Goal: Task Accomplishment & Management: Complete application form

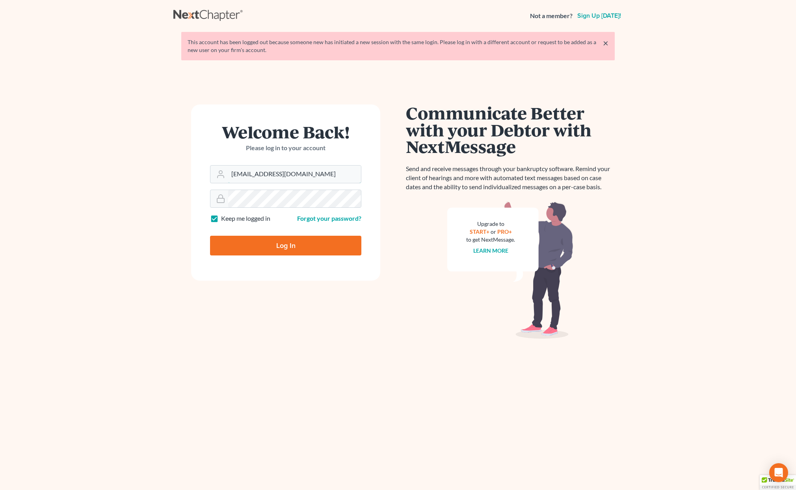
type input "[EMAIL_ADDRESS][DOMAIN_NAME]"
click at [258, 238] on input "Log In" at bounding box center [285, 246] width 151 height 20
type input "Thinking..."
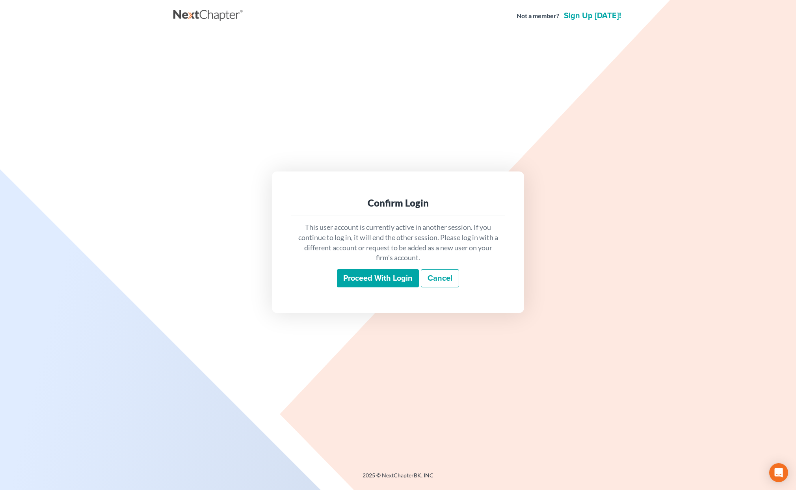
click at [393, 275] on input "Proceed with login" at bounding box center [378, 278] width 82 height 18
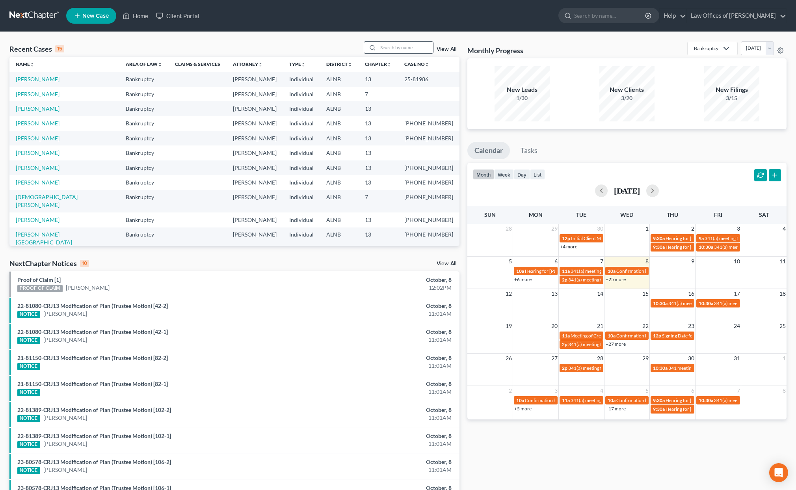
scroll to position [0, 0]
click at [388, 50] on input "search" at bounding box center [405, 47] width 55 height 11
click at [27, 93] on link "Loney, Ron" at bounding box center [38, 94] width 44 height 7
select select "4"
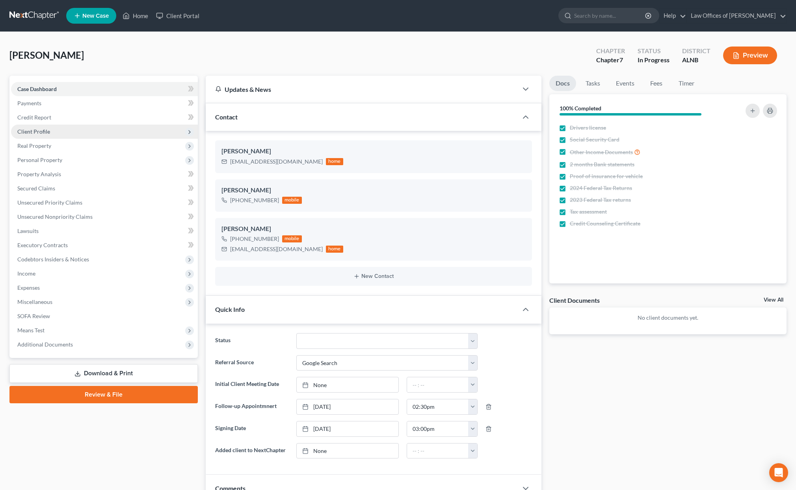
click at [27, 130] on span "Client Profile" at bounding box center [33, 131] width 33 height 7
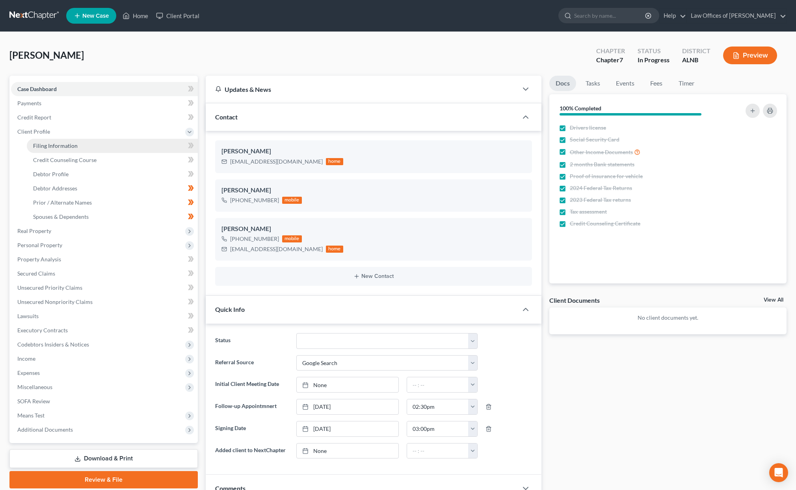
click at [72, 146] on span "Filing Information" at bounding box center [55, 145] width 45 height 7
select select "1"
select select "0"
select select "1"
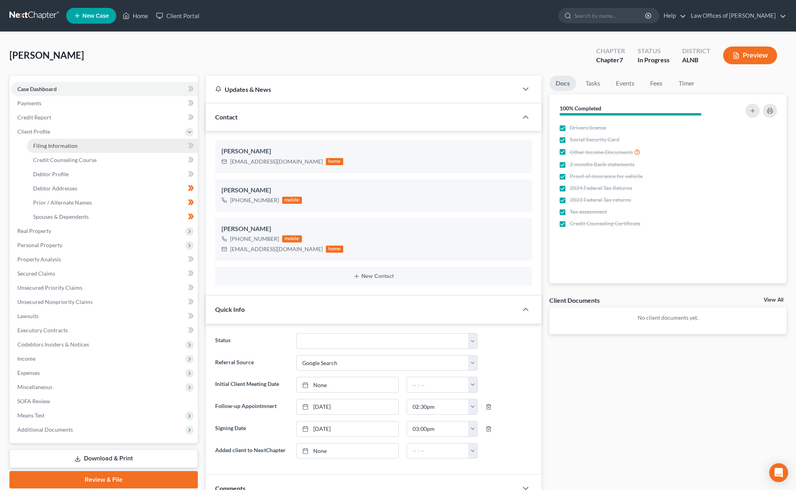
select select "0"
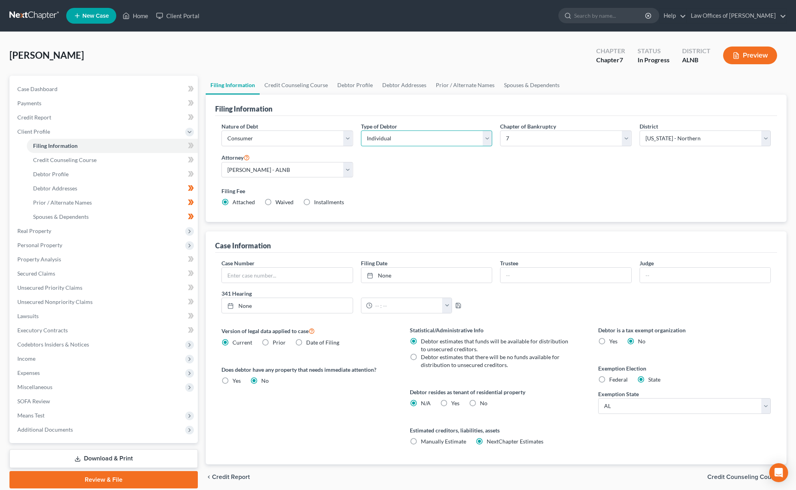
select select "1"
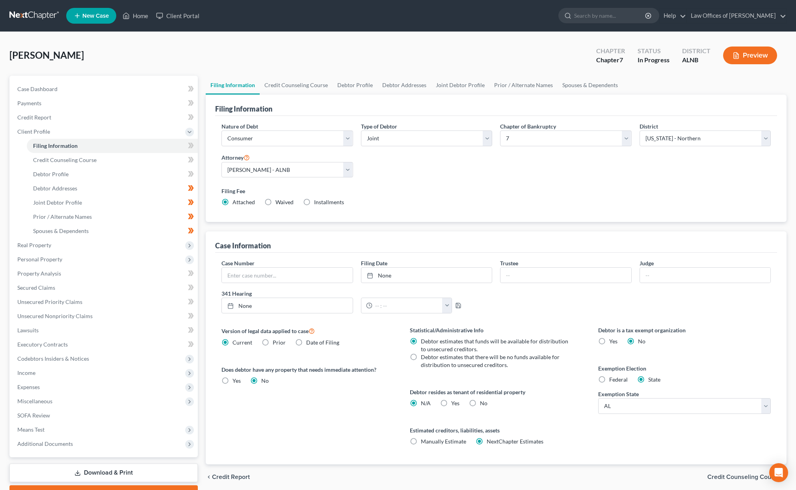
click at [314, 201] on span "Installments" at bounding box center [329, 202] width 30 height 7
click at [317, 201] on input "Installments Installments" at bounding box center [319, 200] width 5 height 5
radio input "true"
radio input "false"
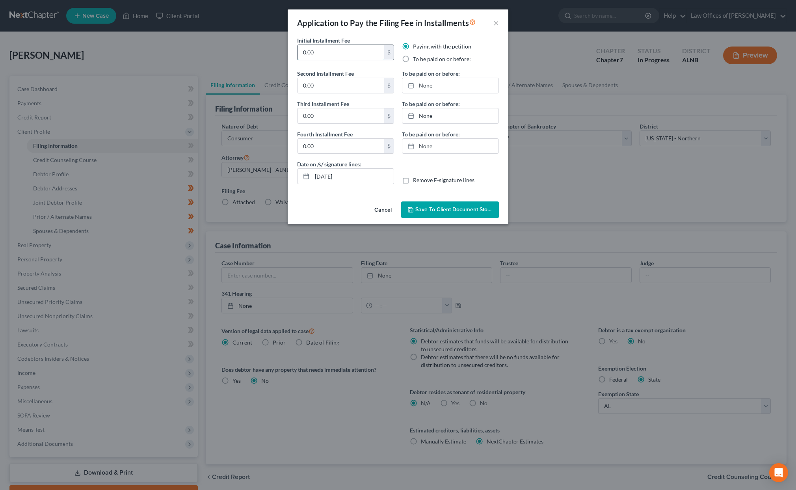
click at [326, 51] on input "0.00" at bounding box center [341, 52] width 87 height 15
type input "85"
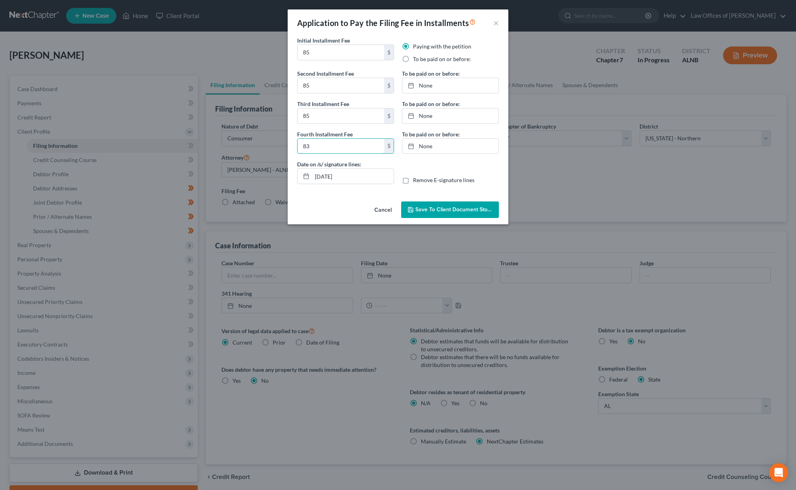
type input "83"
click at [422, 64] on div "Paying with the petition To be paid on or before:" at bounding box center [450, 56] width 105 height 27
click at [424, 60] on label "To be paid on or before:" at bounding box center [442, 59] width 58 height 8
click at [421, 60] on input "To be paid on or before:" at bounding box center [418, 57] width 5 height 5
radio input "true"
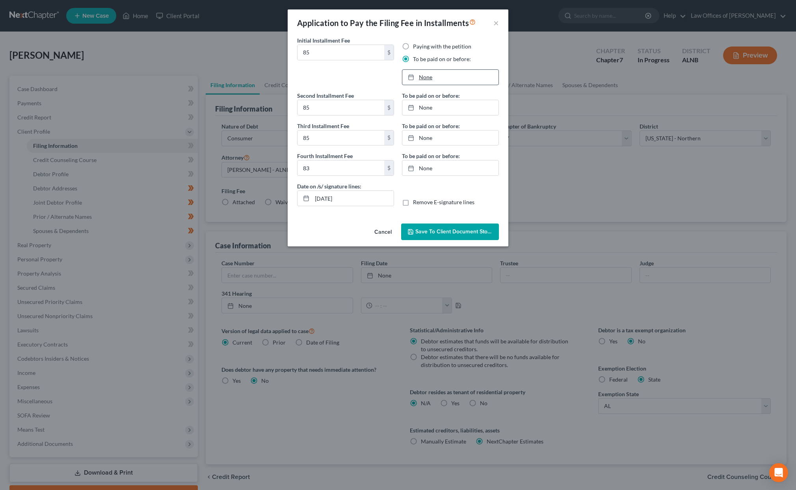
click at [432, 80] on link "None" at bounding box center [450, 77] width 96 height 15
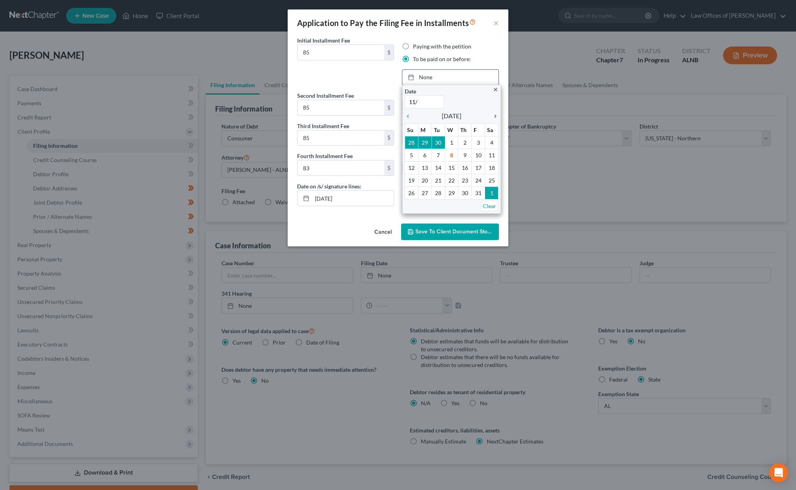
type input "11/8"
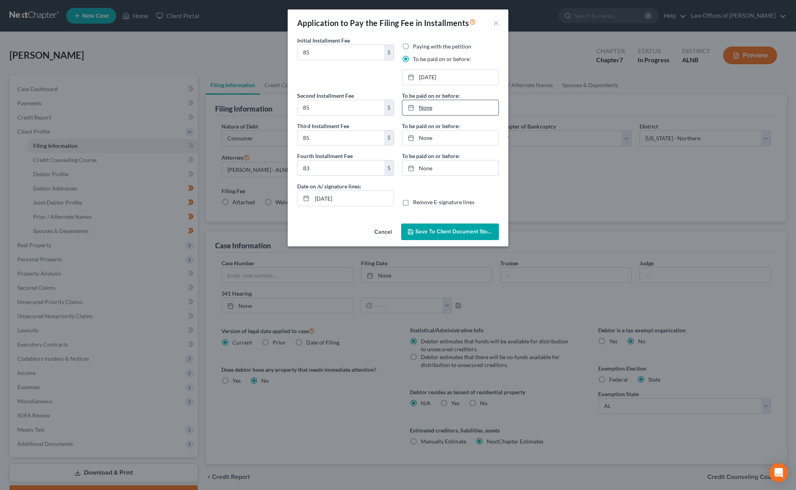
click at [437, 105] on link "None" at bounding box center [450, 107] width 96 height 15
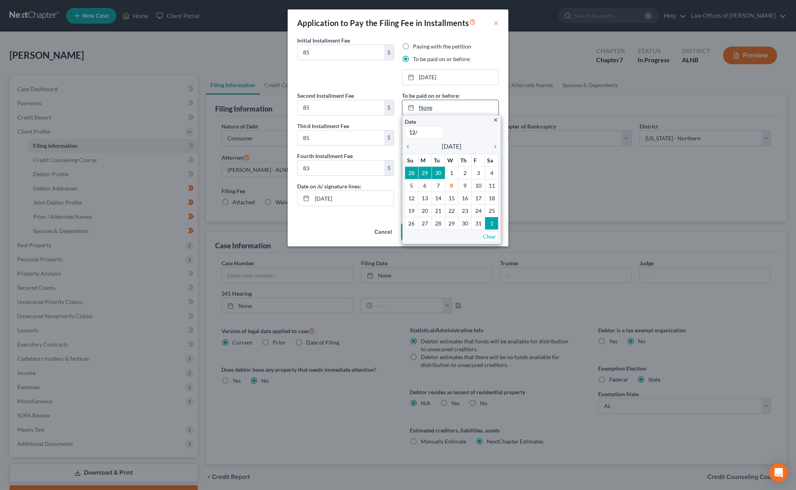
type input "12/8"
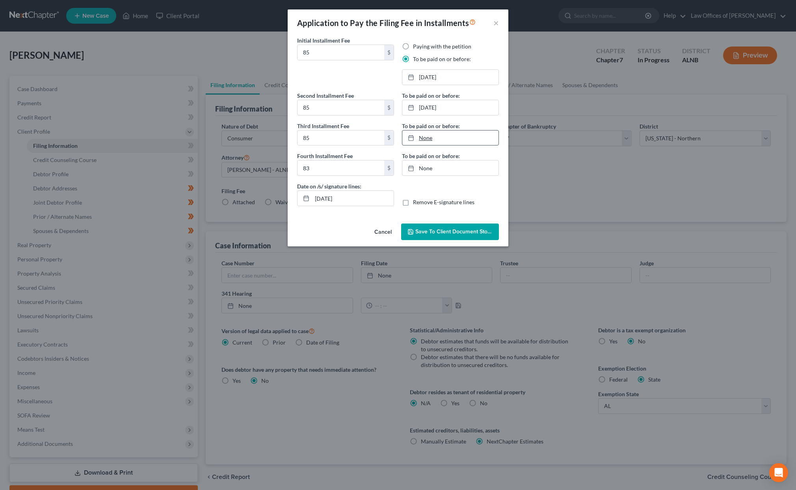
click at [446, 136] on link "None" at bounding box center [450, 137] width 96 height 15
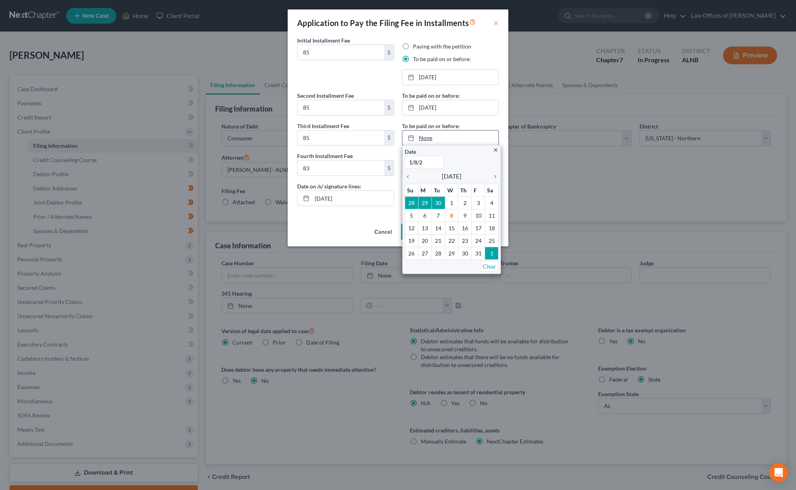
type input "1/8/26"
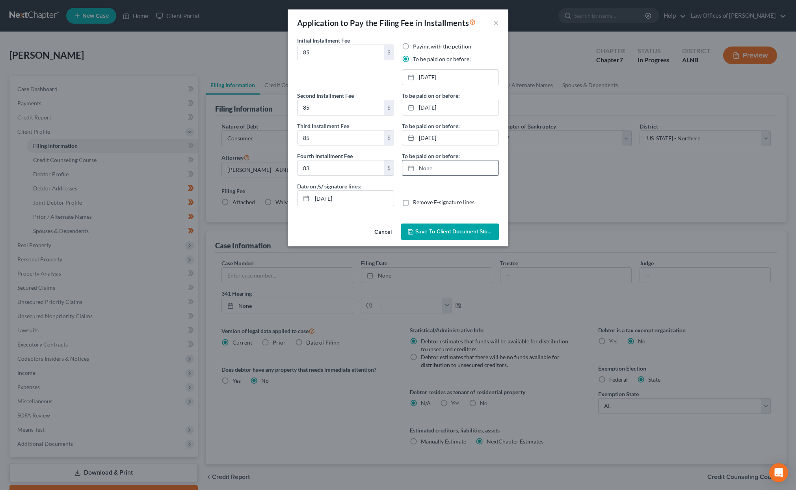
click at [462, 166] on link "None" at bounding box center [450, 167] width 96 height 15
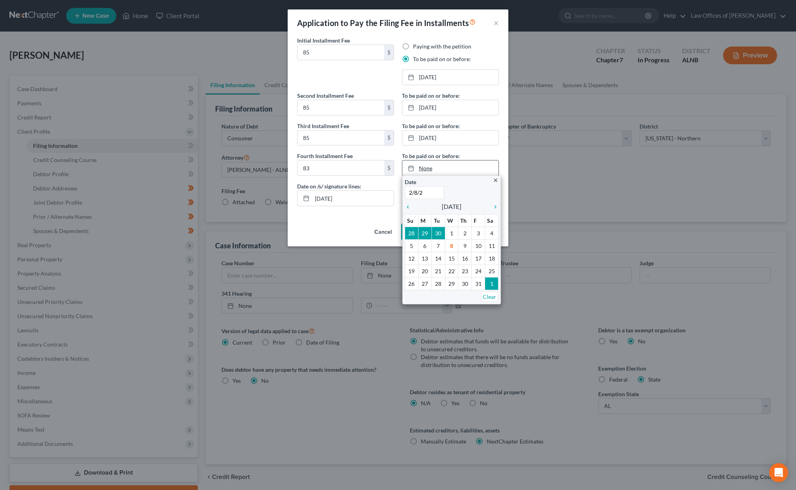
type input "2/8/26"
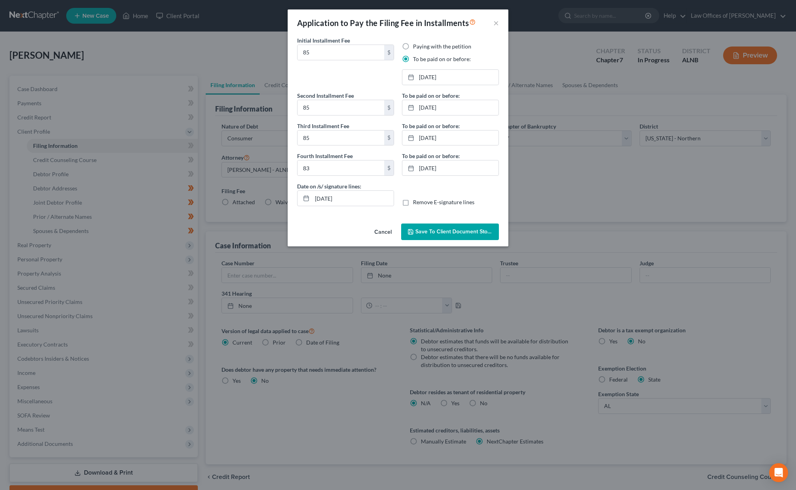
drag, startPoint x: 461, startPoint y: 225, endPoint x: 453, endPoint y: 222, distance: 8.3
click at [461, 225] on button "Save to Client Document Storage" at bounding box center [450, 232] width 98 height 17
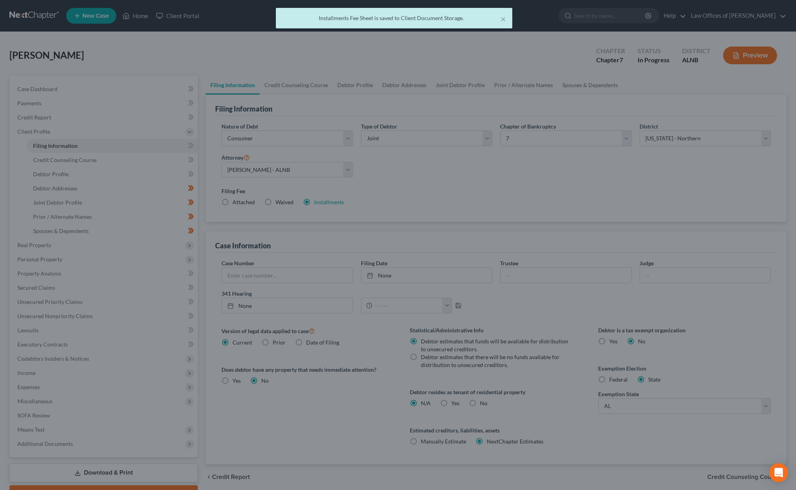
click at [191, 145] on div at bounding box center [398, 245] width 796 height 490
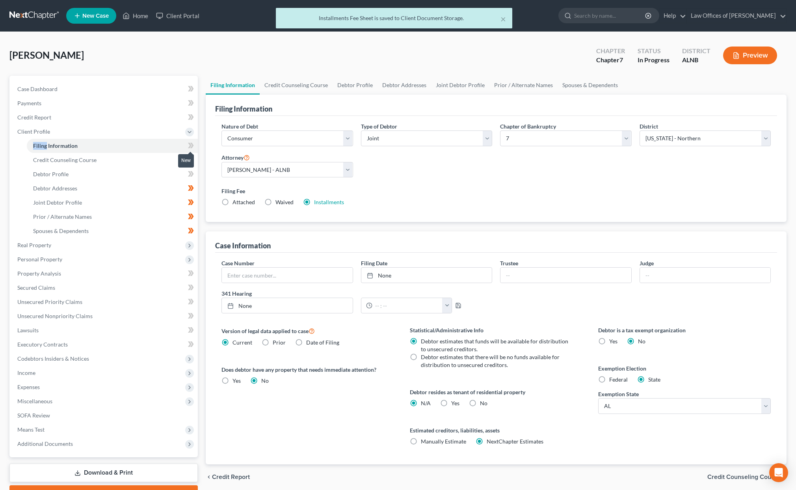
click at [191, 145] on icon at bounding box center [192, 146] width 4 height 6
click at [173, 154] on link "Credit Counseling Course" at bounding box center [112, 160] width 171 height 14
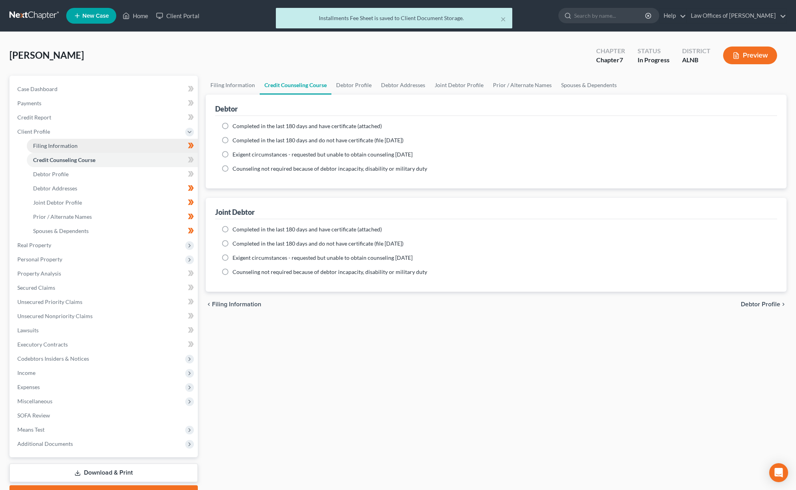
scroll to position [1, 0]
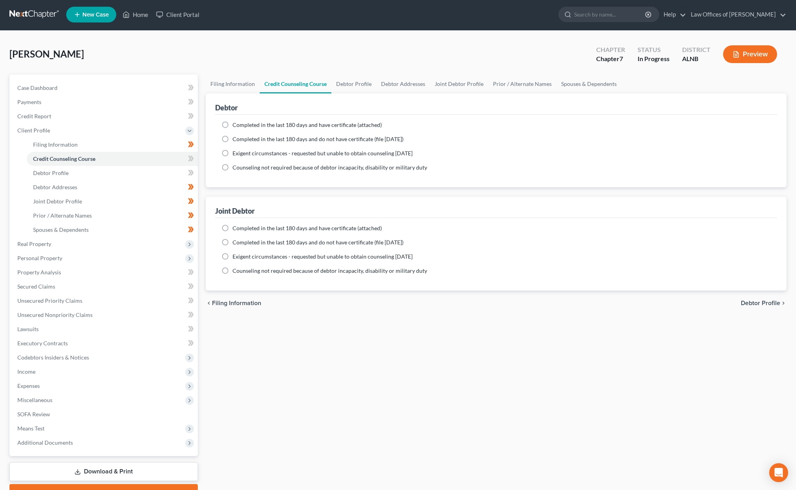
click at [233, 125] on label "Completed in the last 180 days and have certificate (attached)" at bounding box center [307, 125] width 149 height 8
click at [236, 125] on input "Completed in the last 180 days and have certificate (attached)" at bounding box center [238, 123] width 5 height 5
radio input "true"
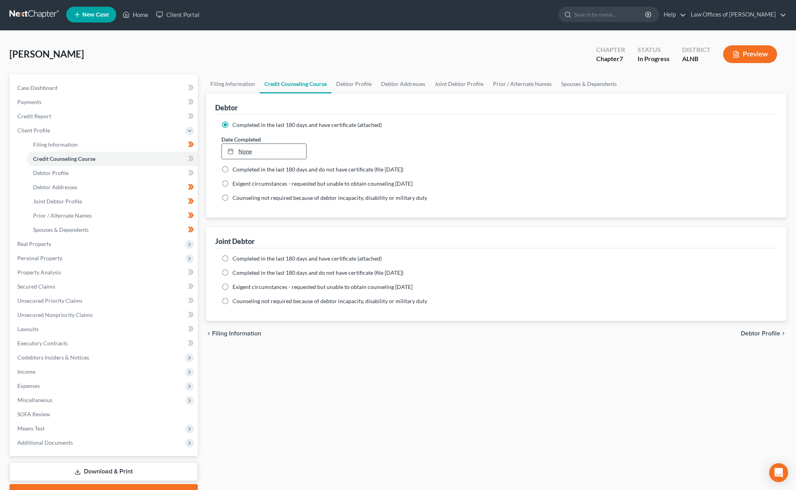
click at [263, 149] on link "None" at bounding box center [264, 151] width 84 height 15
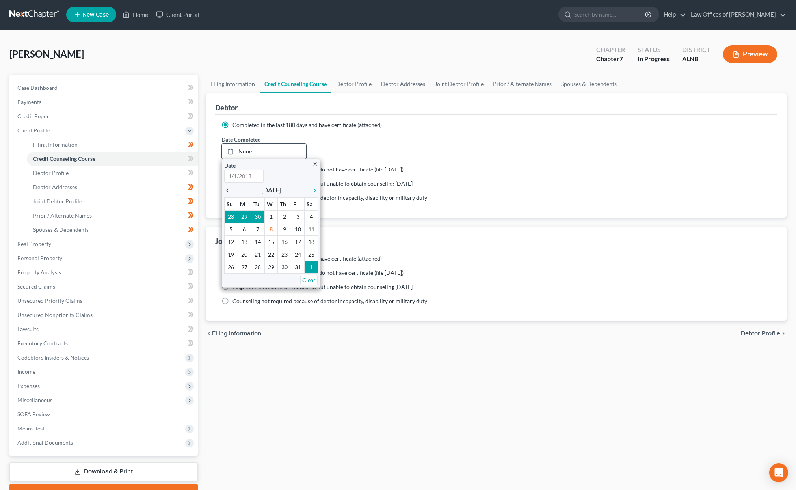
type input "10/8/2025"
click at [229, 187] on icon "chevron_left" at bounding box center [229, 190] width 10 height 6
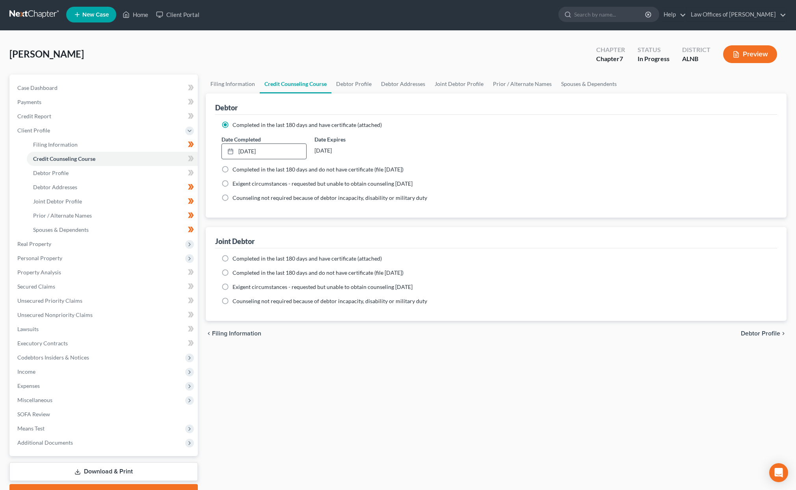
drag, startPoint x: 224, startPoint y: 256, endPoint x: 230, endPoint y: 259, distance: 6.5
click at [233, 256] on label "Completed in the last 180 days and have certificate (attached)" at bounding box center [307, 259] width 149 height 8
click at [236, 256] on input "Completed in the last 180 days and have certificate (attached)" at bounding box center [238, 257] width 5 height 5
radio input "true"
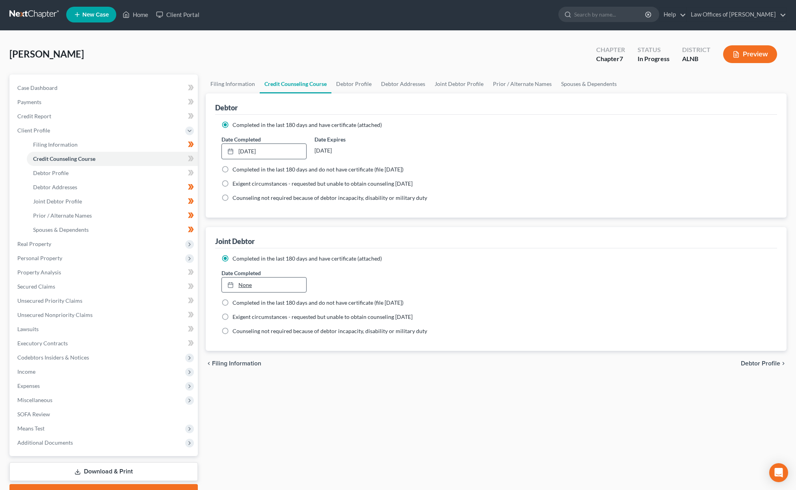
click at [244, 282] on link "None" at bounding box center [264, 285] width 84 height 15
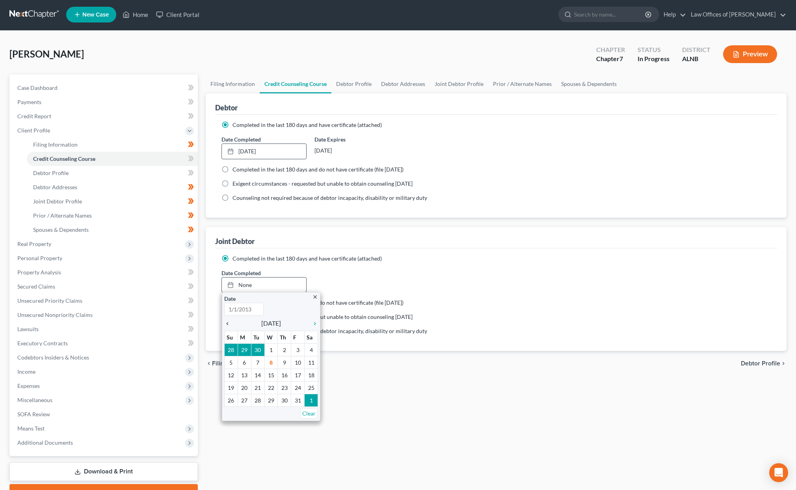
type input "10/8/2025"
click at [230, 324] on icon "chevron_left" at bounding box center [229, 324] width 10 height 6
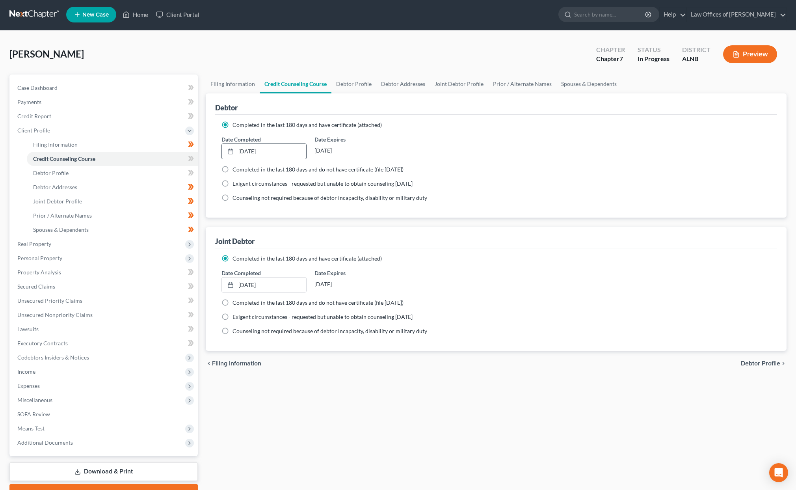
click at [215, 263] on div "Completed in the last 180 days and have certificate (attached) Date Completed 8…" at bounding box center [496, 299] width 562 height 103
click at [438, 188] on ng-include "Completed in the last 180 days and have certificate (attached) Date Completed 8…" at bounding box center [497, 161] width 550 height 81
click at [197, 155] on span at bounding box center [191, 160] width 14 height 12
click at [159, 166] on link "Debtor Profile" at bounding box center [112, 173] width 171 height 14
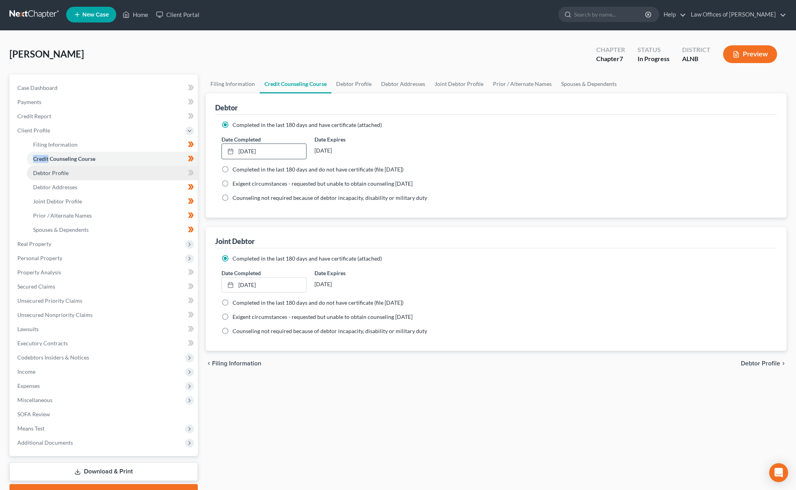
select select "1"
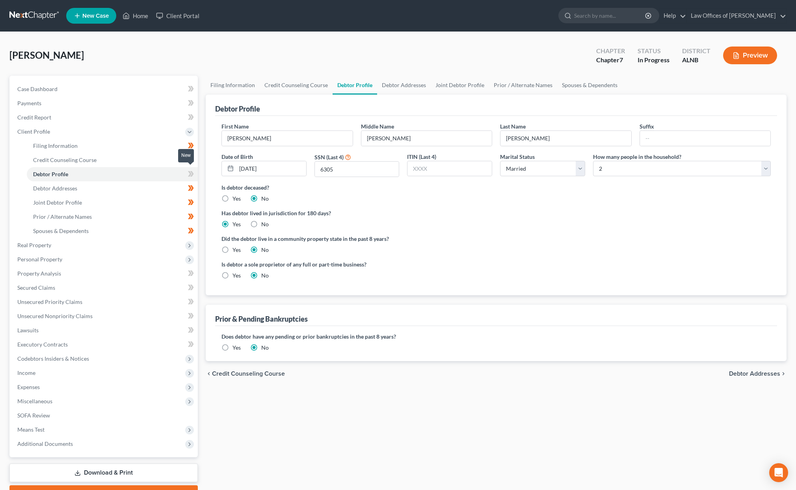
click at [193, 173] on icon at bounding box center [191, 174] width 6 height 10
click at [119, 196] on link "Joint Debtor Profile" at bounding box center [112, 203] width 171 height 14
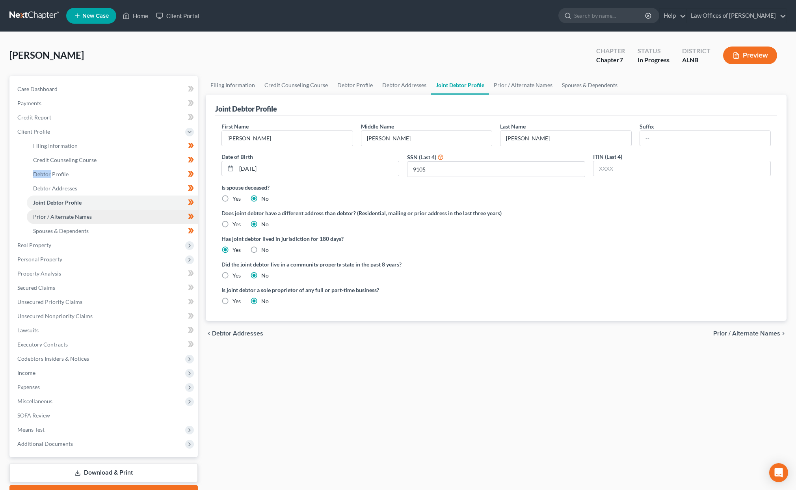
click at [134, 210] on link "Prior / Alternate Names" at bounding box center [112, 217] width 171 height 14
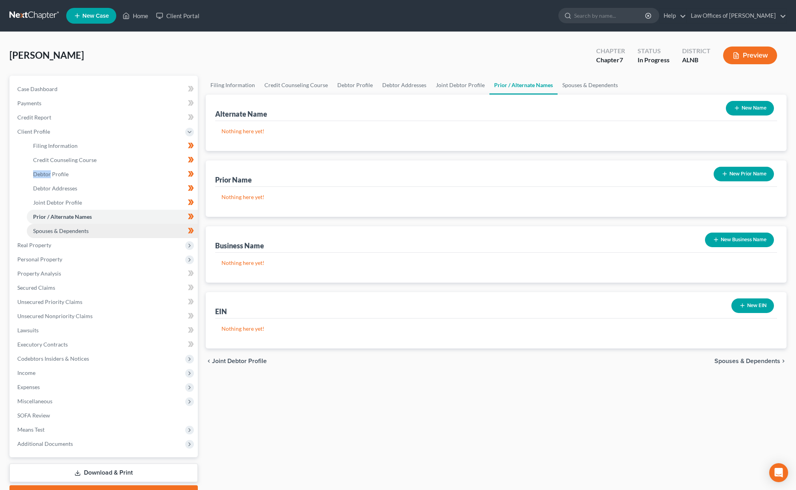
click at [128, 224] on link "Spouses & Dependents" at bounding box center [112, 231] width 171 height 14
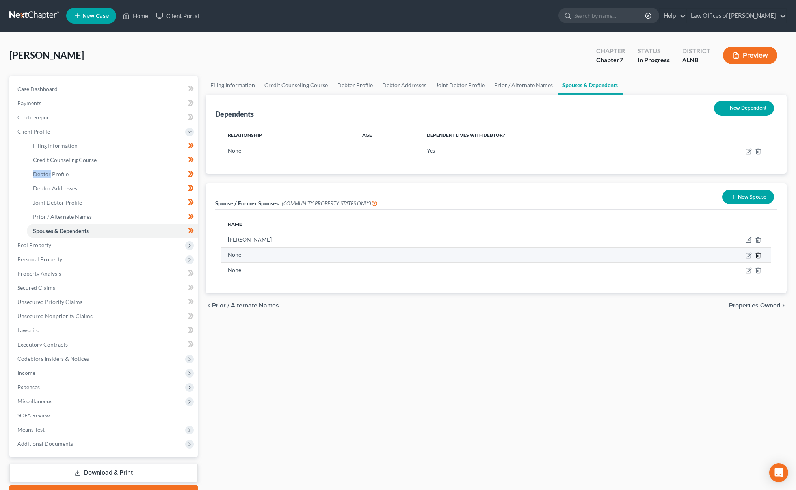
click at [758, 252] on icon "button" at bounding box center [758, 255] width 6 height 6
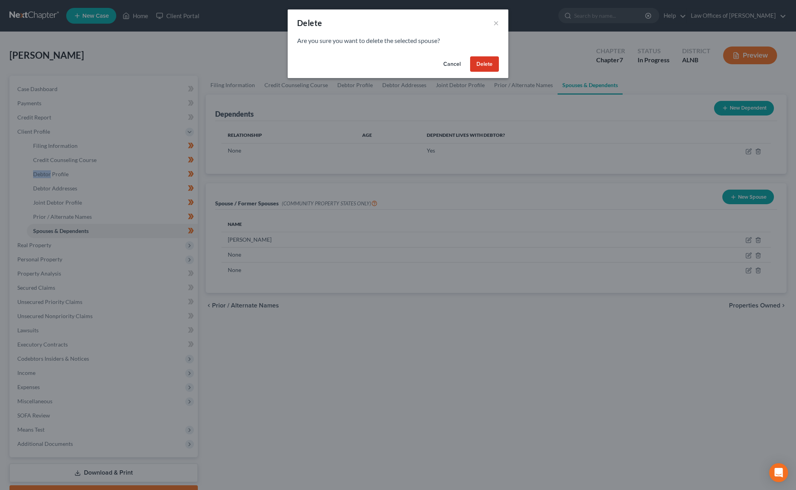
click at [485, 69] on button "Delete" at bounding box center [484, 64] width 29 height 16
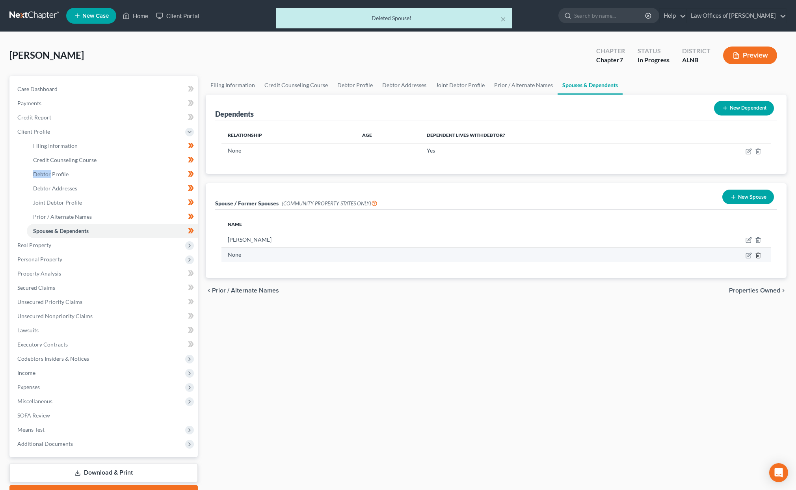
click at [760, 254] on icon "button" at bounding box center [758, 255] width 6 height 6
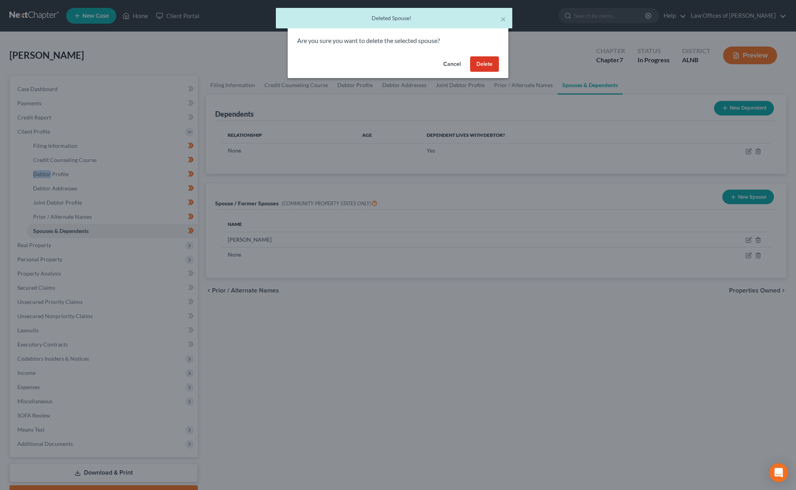
click at [489, 60] on button "Delete" at bounding box center [484, 64] width 29 height 16
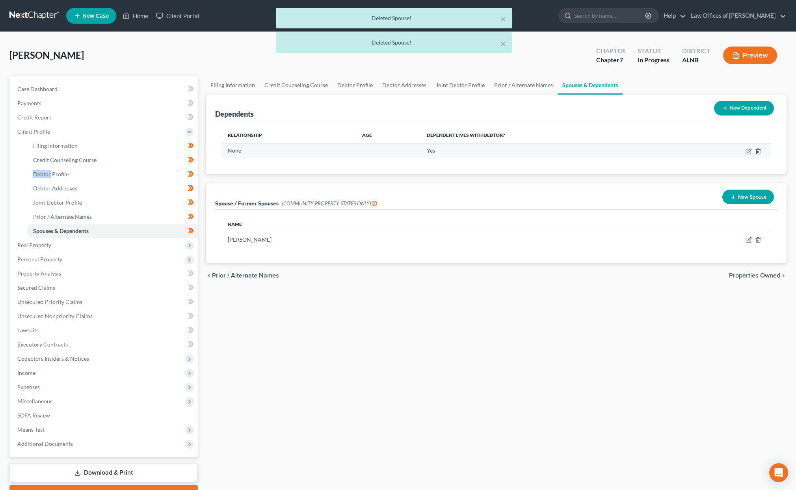
click at [757, 151] on icon "button" at bounding box center [758, 151] width 6 height 6
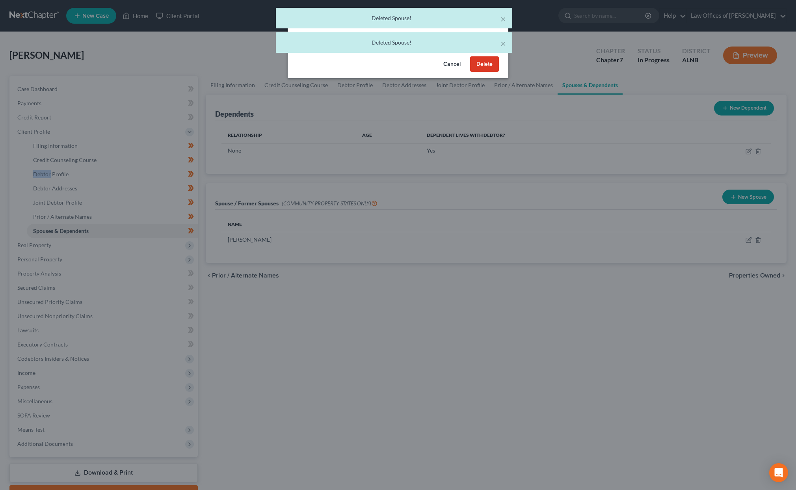
click at [484, 66] on button "Delete" at bounding box center [484, 64] width 29 height 16
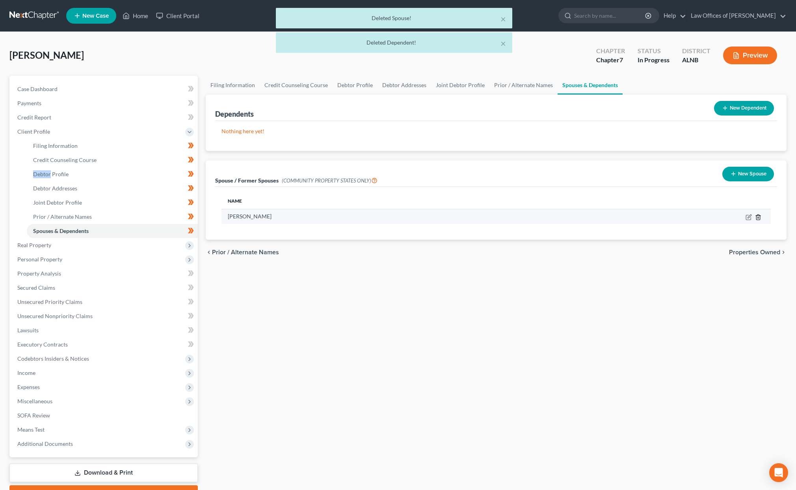
click at [757, 215] on icon "button" at bounding box center [758, 217] width 6 height 6
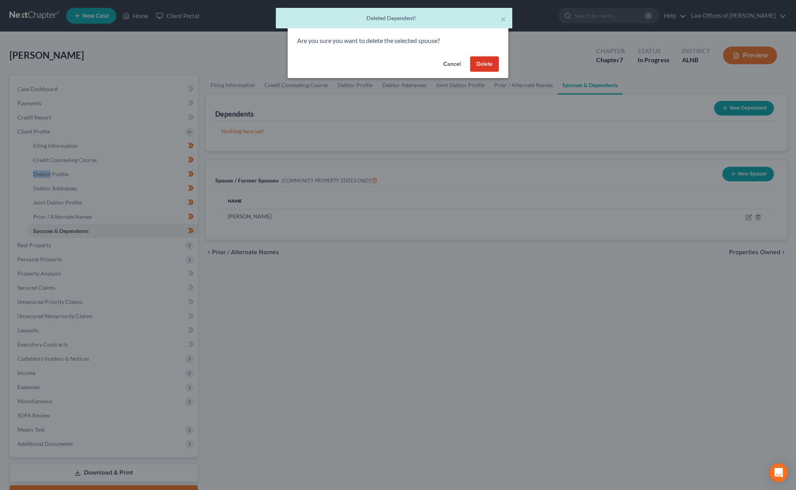
click at [485, 61] on button "Delete" at bounding box center [484, 64] width 29 height 16
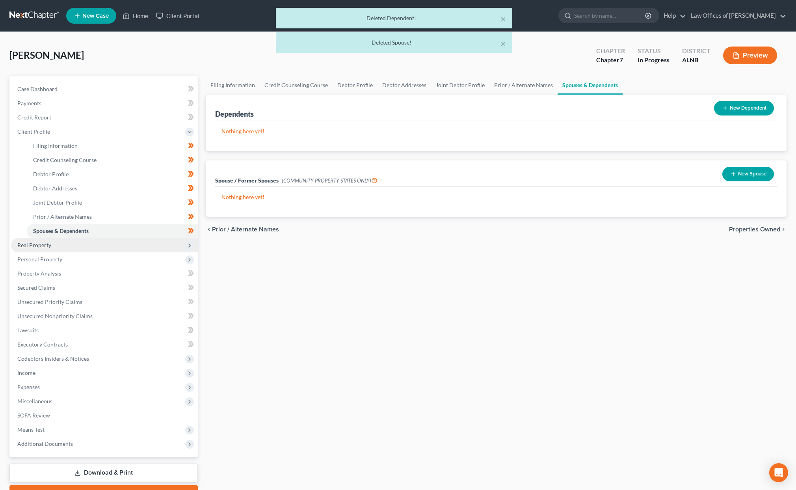
click at [126, 238] on span "Real Property" at bounding box center [104, 245] width 187 height 14
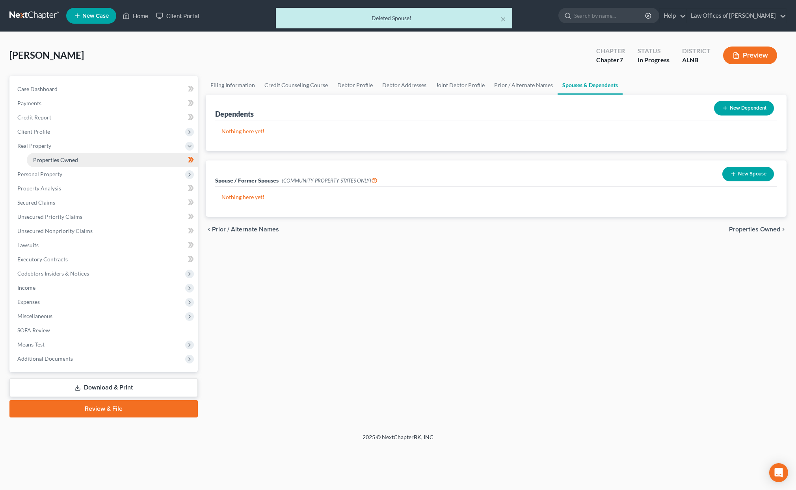
click at [118, 158] on link "Properties Owned" at bounding box center [112, 160] width 171 height 14
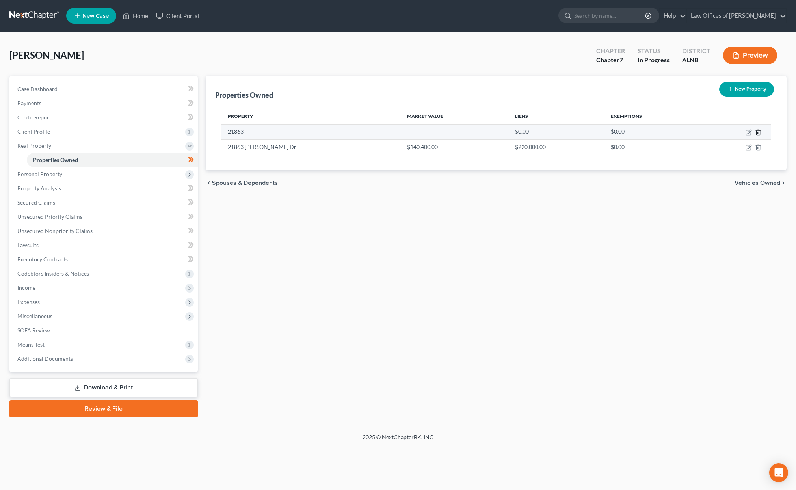
click at [755, 129] on icon "button" at bounding box center [758, 132] width 6 height 6
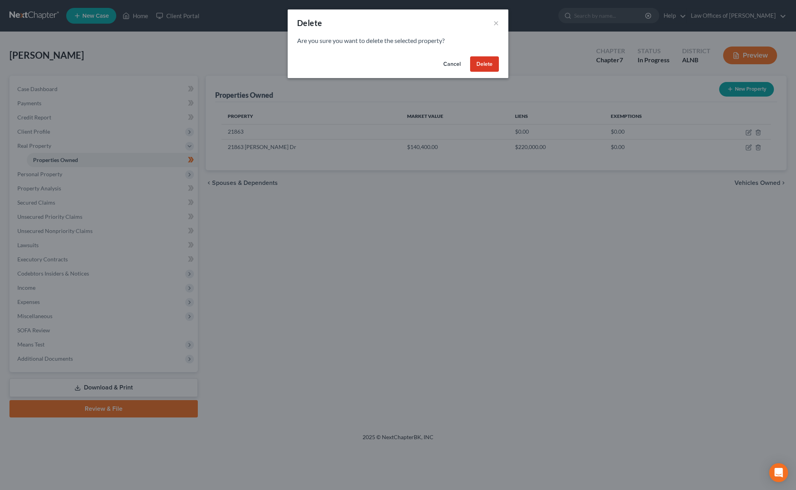
click at [486, 64] on button "Delete" at bounding box center [484, 64] width 29 height 16
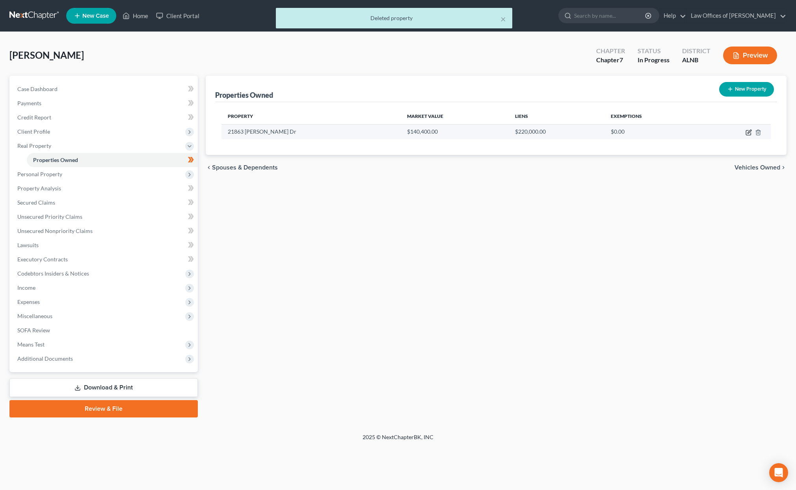
click at [751, 133] on icon "button" at bounding box center [749, 132] width 6 height 6
select select "0"
select select "2"
select select "1"
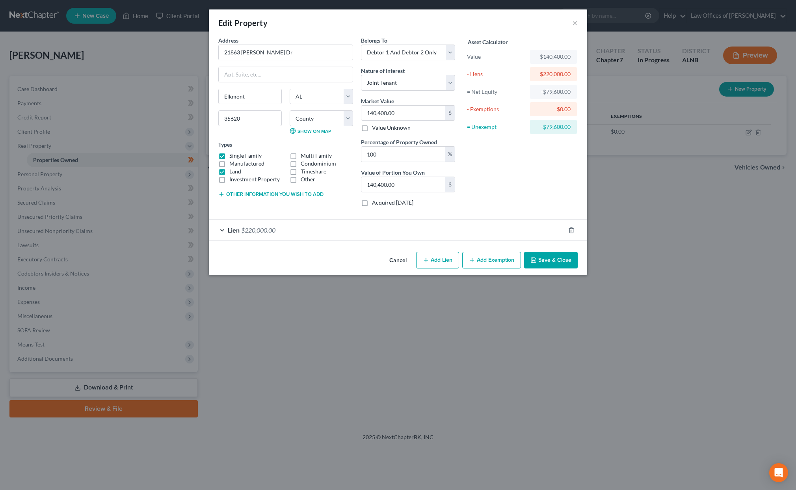
click at [261, 229] on span "$220,000.00" at bounding box center [258, 229] width 34 height 7
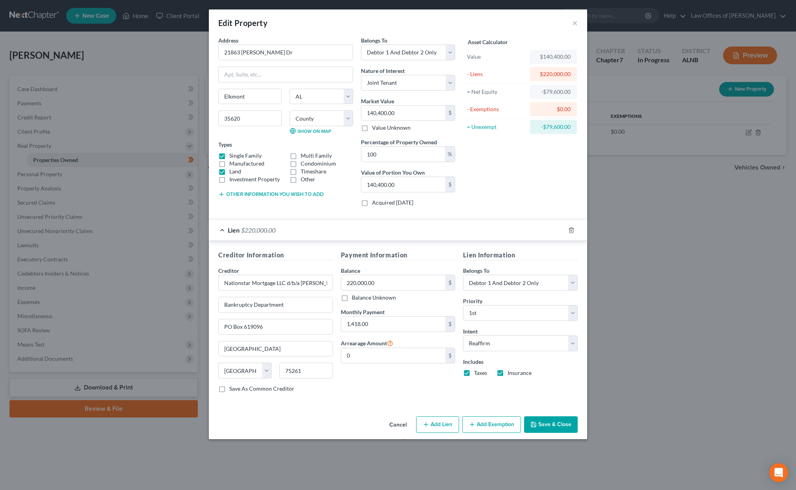
click at [554, 417] on button "Save & Close" at bounding box center [551, 424] width 54 height 17
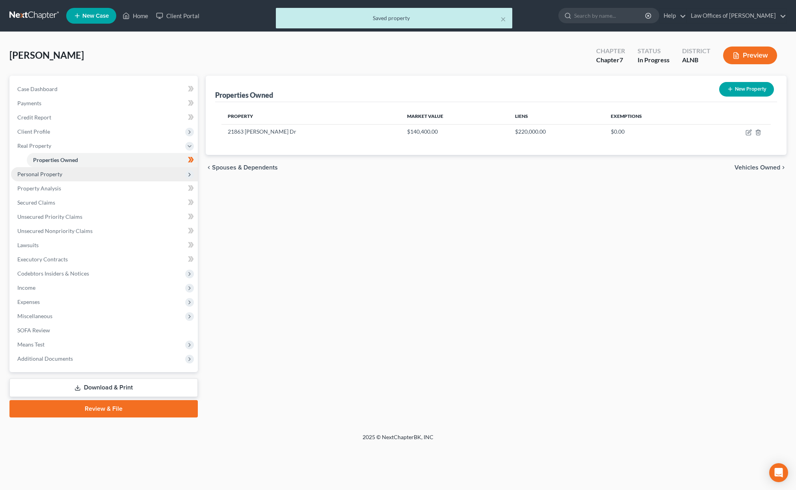
click at [90, 170] on span "Personal Property" at bounding box center [104, 174] width 187 height 14
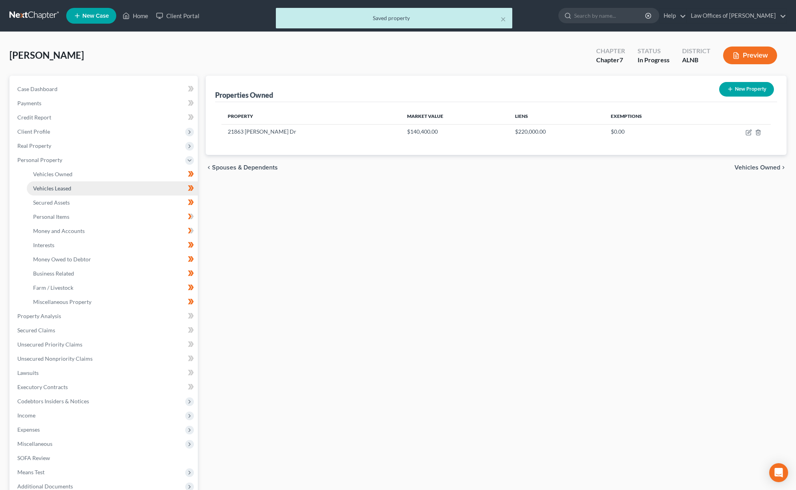
click at [84, 181] on link "Vehicles Leased" at bounding box center [112, 188] width 171 height 14
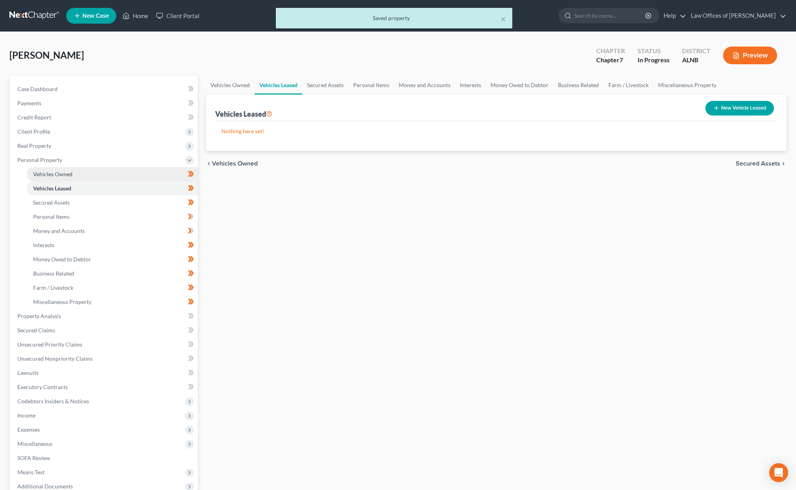
click at [93, 172] on link "Vehicles Owned" at bounding box center [112, 174] width 171 height 14
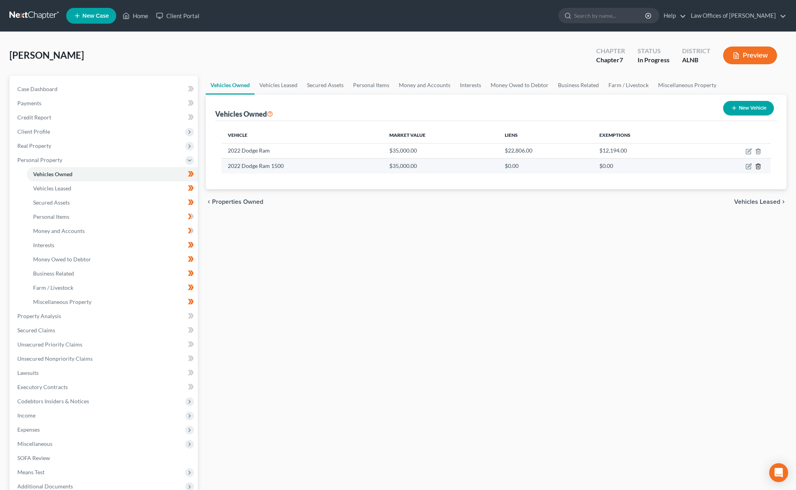
click at [759, 164] on icon "button" at bounding box center [758, 166] width 6 height 6
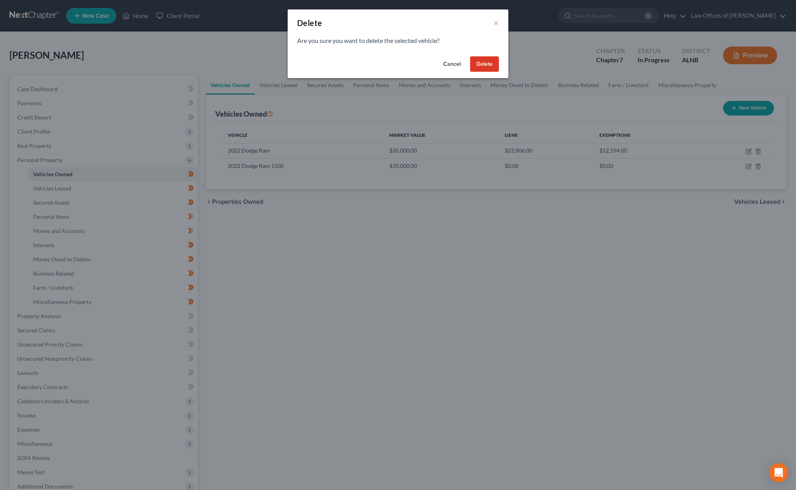
click at [492, 60] on button "Delete" at bounding box center [484, 64] width 29 height 16
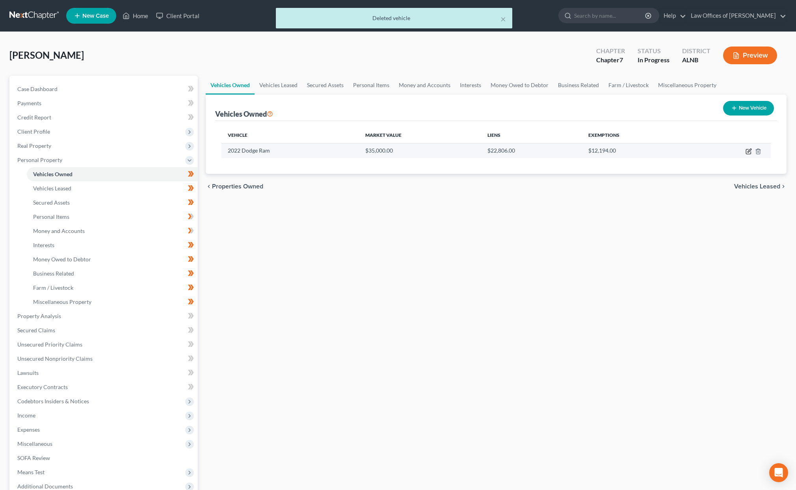
click at [750, 149] on icon "button" at bounding box center [749, 151] width 6 height 6
select select "0"
select select "4"
select select "0"
select select "2"
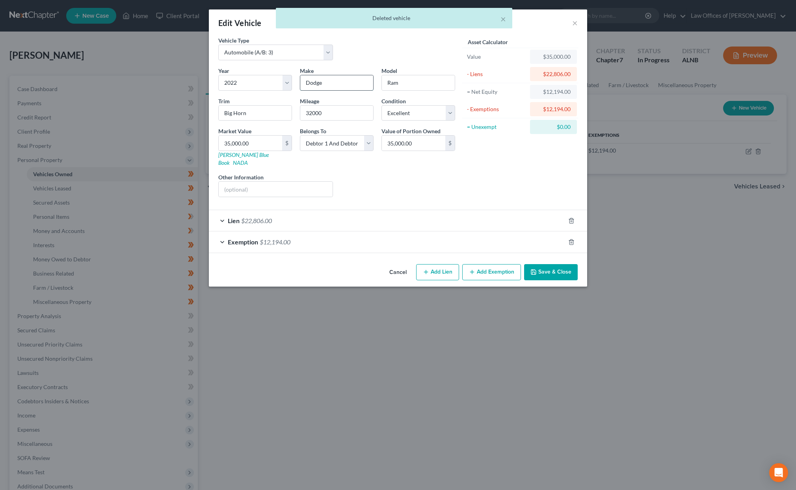
click at [307, 84] on input "Dodge" at bounding box center [336, 82] width 73 height 15
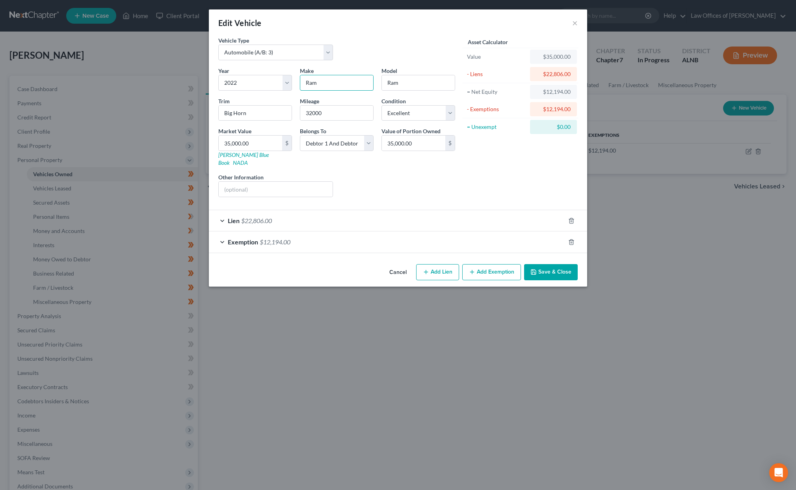
type input "Ram"
type input "1500"
click at [238, 158] on div "Year Select 2026 2025 2024 2023 2022 2021 2020 2019 2018 2017 2016 2015 2014 20…" at bounding box center [336, 135] width 245 height 137
click at [240, 153] on link "Kelly Blue Book" at bounding box center [243, 158] width 50 height 15
click at [236, 142] on input "35,000.00" at bounding box center [250, 143] width 63 height 15
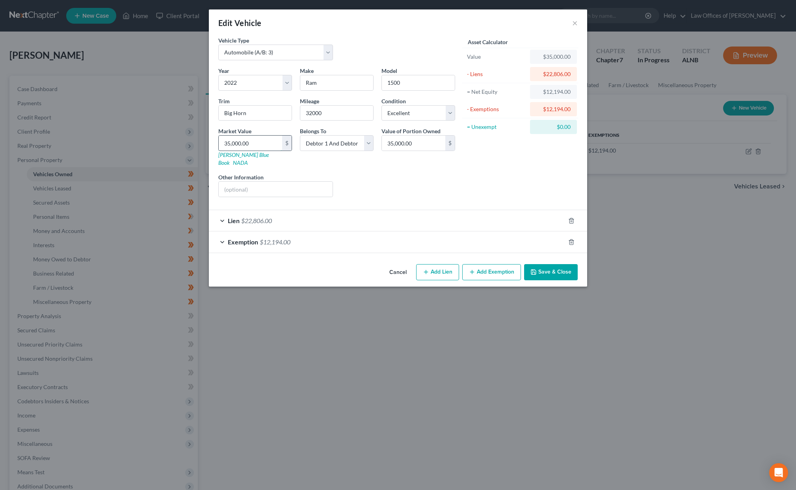
click at [236, 142] on input "35,000.00" at bounding box center [250, 143] width 63 height 15
type input "2"
type input "2.00"
type input "23"
type input "23.00"
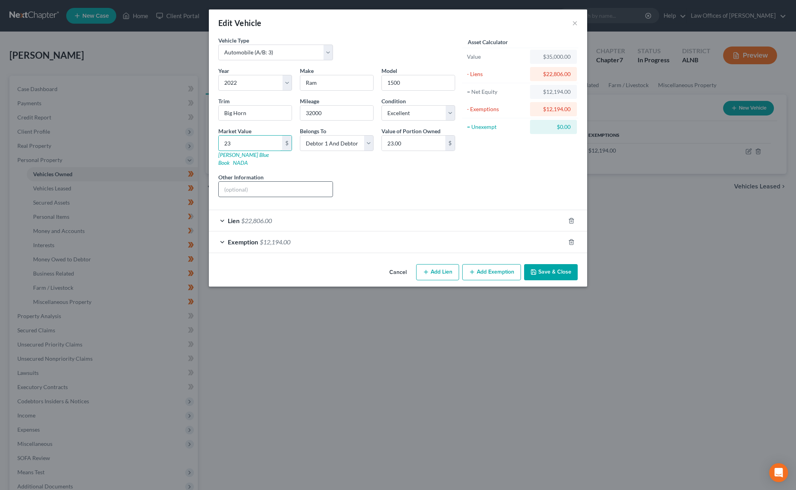
type input "230"
type input "230.00"
type input "2300"
type input "2,300.00"
type input "2,3000"
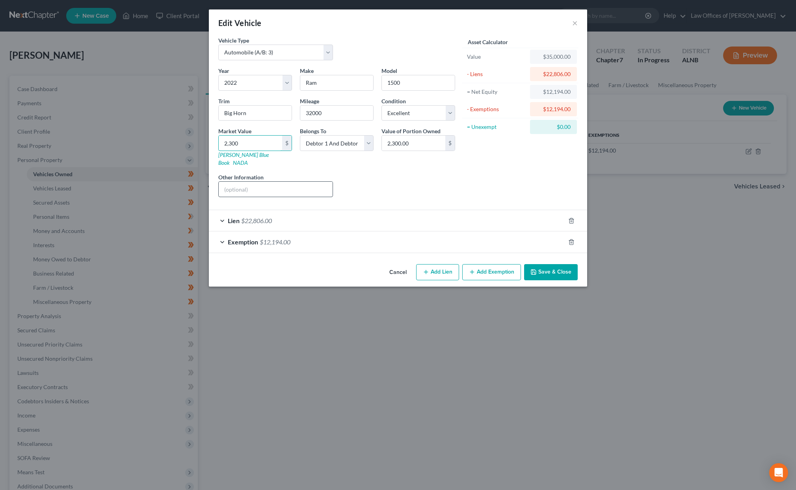
type input "23,000.00"
type input "23,000"
click at [537, 269] on icon "button" at bounding box center [534, 272] width 6 height 6
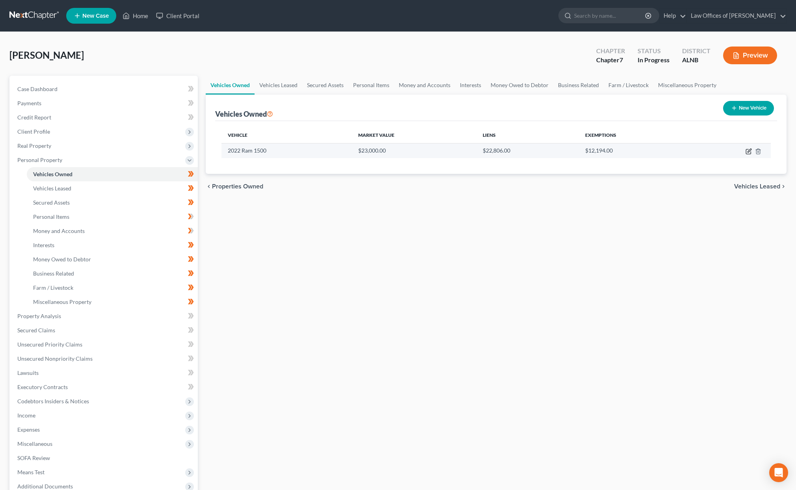
click at [748, 151] on icon "button" at bounding box center [750, 151] width 4 height 4
select select "0"
select select "4"
select select "0"
select select "2"
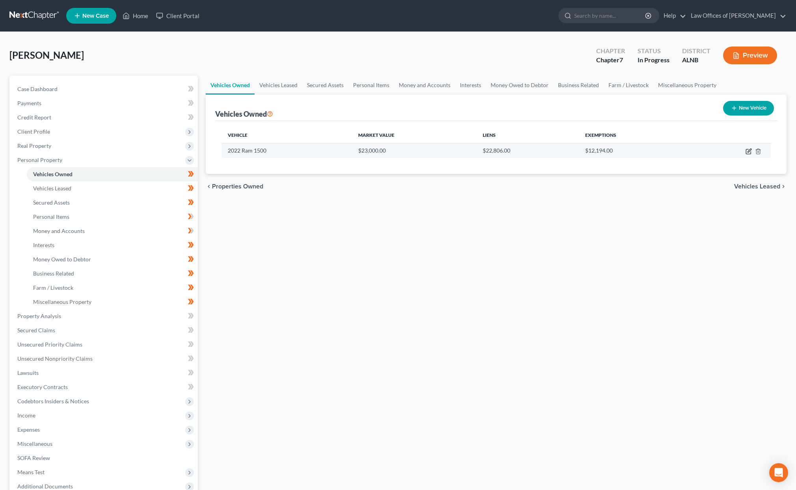
select select "2"
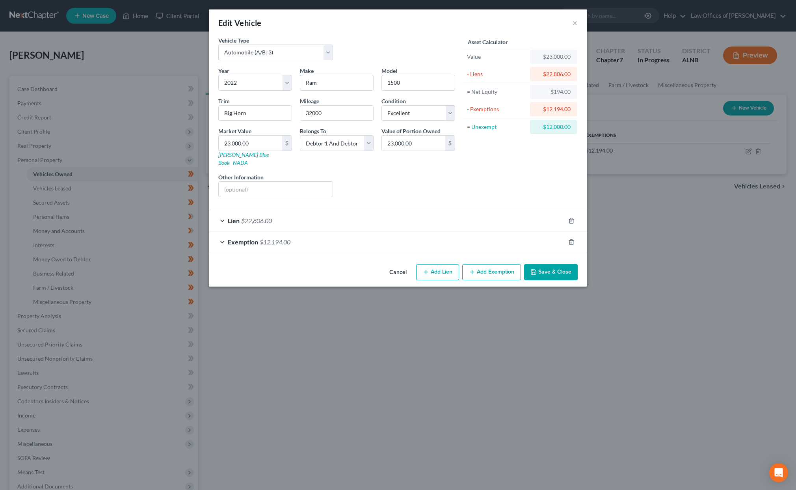
click at [263, 237] on div "Exemption $12,194.00" at bounding box center [387, 241] width 356 height 21
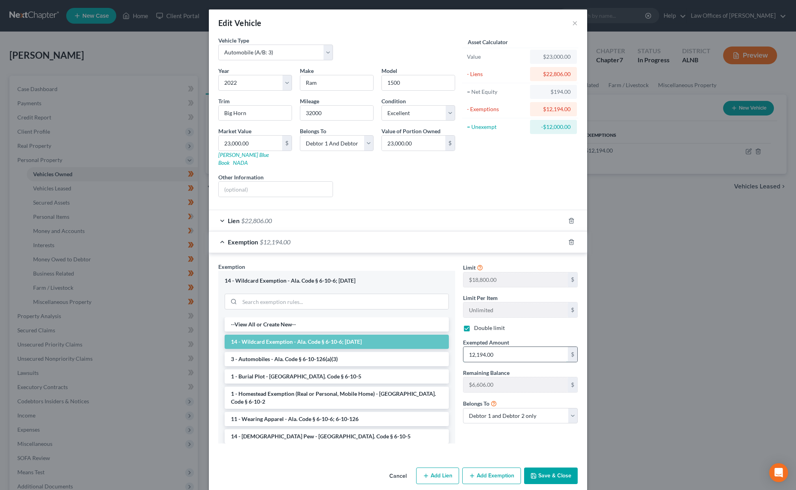
click at [499, 347] on input "12,194.00" at bounding box center [516, 354] width 104 height 15
type input "194"
click at [547, 468] on button "Save & Close" at bounding box center [551, 476] width 54 height 17
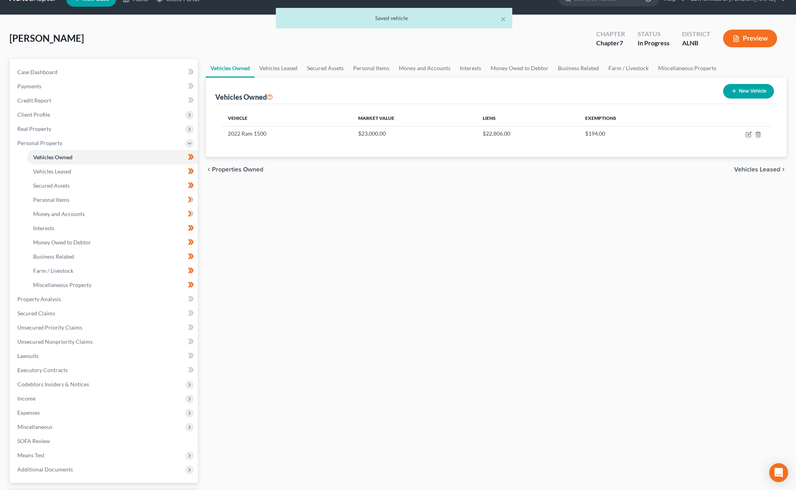
scroll to position [18, 0]
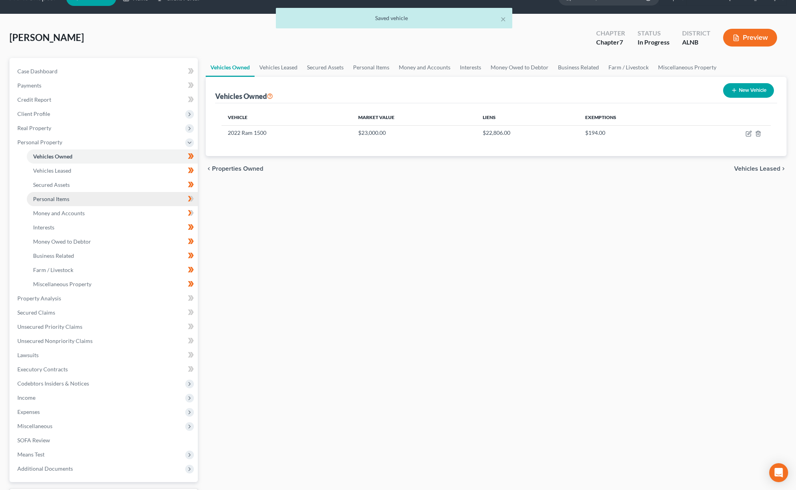
click at [165, 196] on link "Personal Items" at bounding box center [112, 199] width 171 height 14
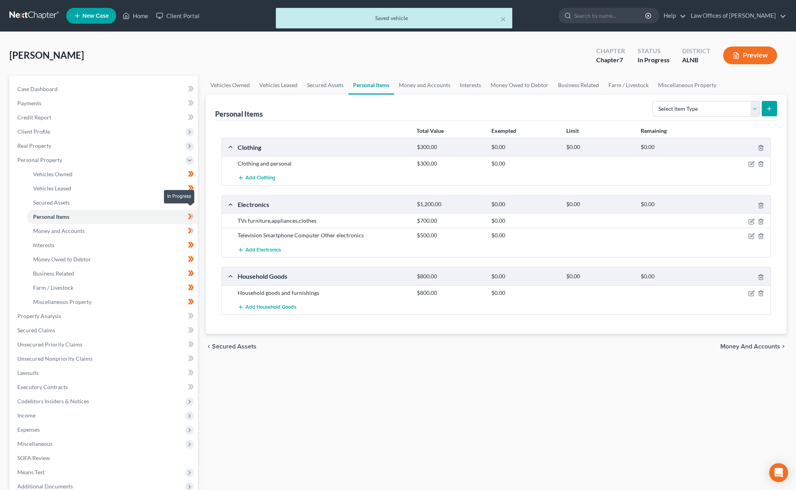
click at [192, 214] on icon at bounding box center [192, 217] width 4 height 6
click at [191, 212] on icon at bounding box center [191, 217] width 6 height 10
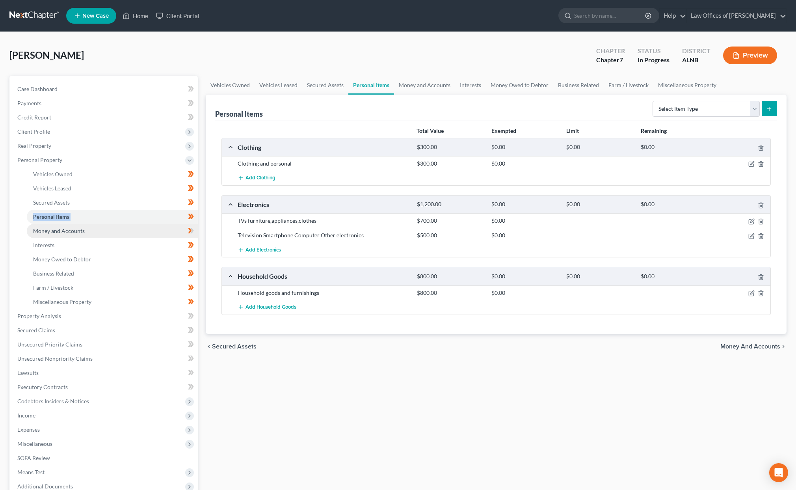
click at [156, 230] on link "Money and Accounts" at bounding box center [112, 231] width 171 height 14
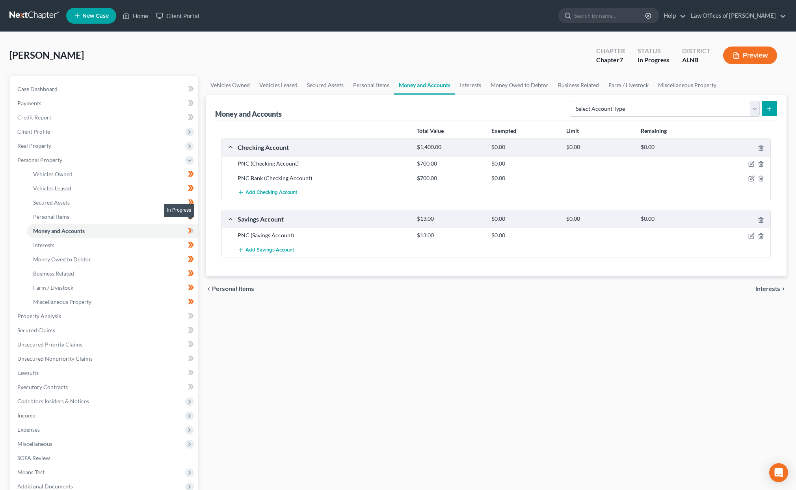
click at [190, 228] on icon at bounding box center [190, 231] width 4 height 6
click at [155, 210] on link "Personal Items" at bounding box center [112, 217] width 171 height 14
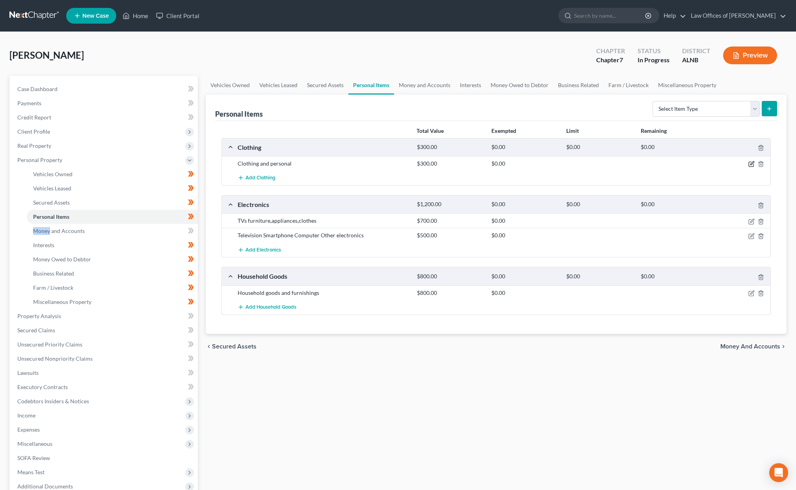
click at [752, 162] on icon "button" at bounding box center [752, 164] width 6 height 6
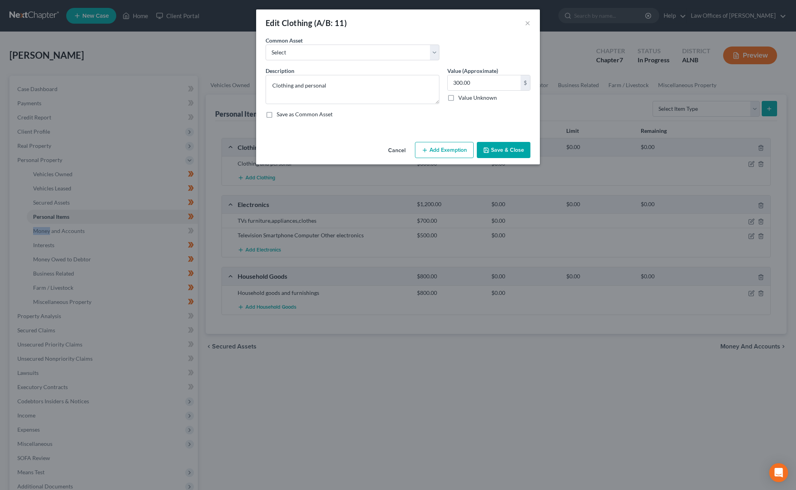
click at [451, 145] on button "Add Exemption" at bounding box center [444, 150] width 59 height 17
select select "2"
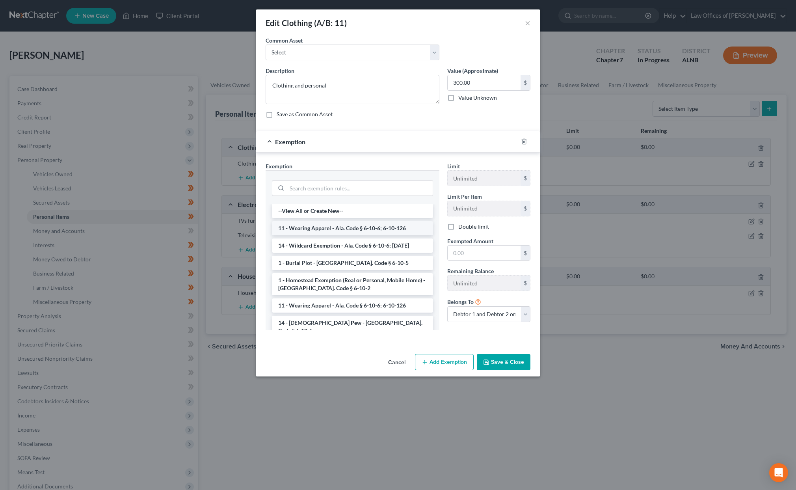
click at [343, 223] on li "11 - Wearing Apparel - Ala. Code § 6-10-6; 6-10-126" at bounding box center [352, 228] width 161 height 14
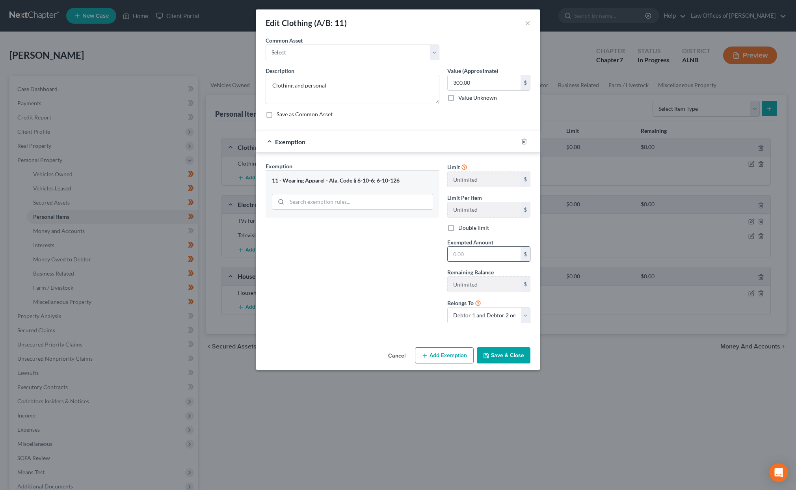
click at [468, 254] on input "text" at bounding box center [484, 254] width 73 height 15
type input "300"
click at [496, 359] on button "Save & Close" at bounding box center [504, 355] width 54 height 17
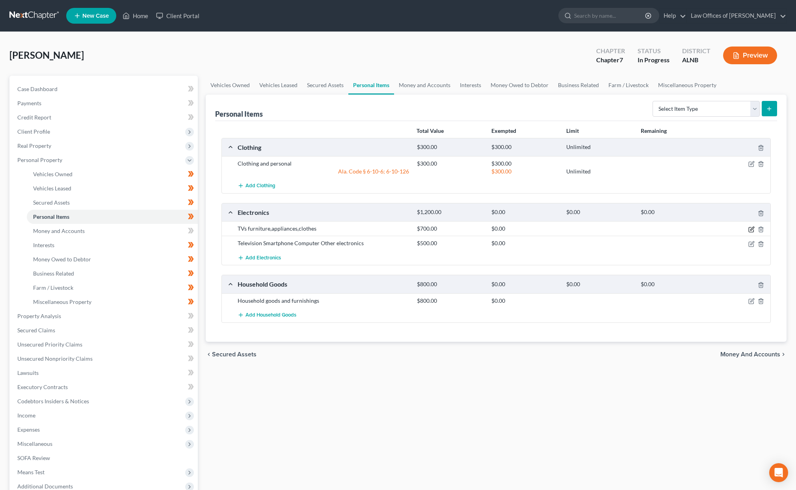
click at [750, 227] on icon "button" at bounding box center [752, 229] width 6 height 6
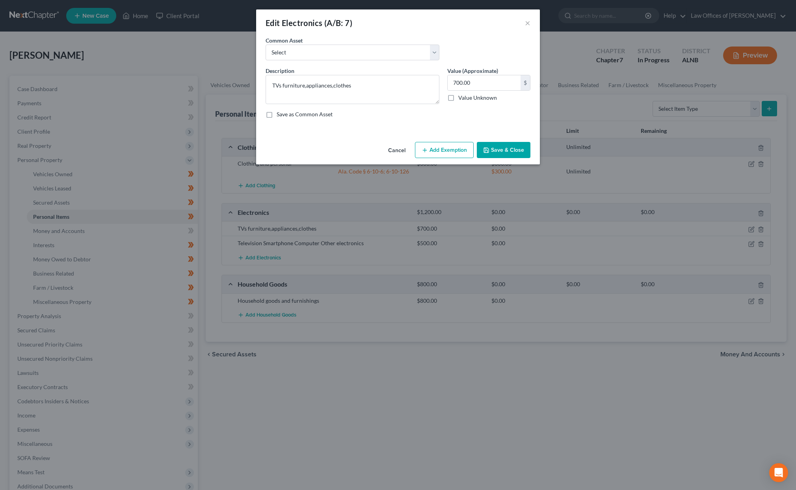
click at [448, 151] on button "Add Exemption" at bounding box center [444, 150] width 59 height 17
select select "2"
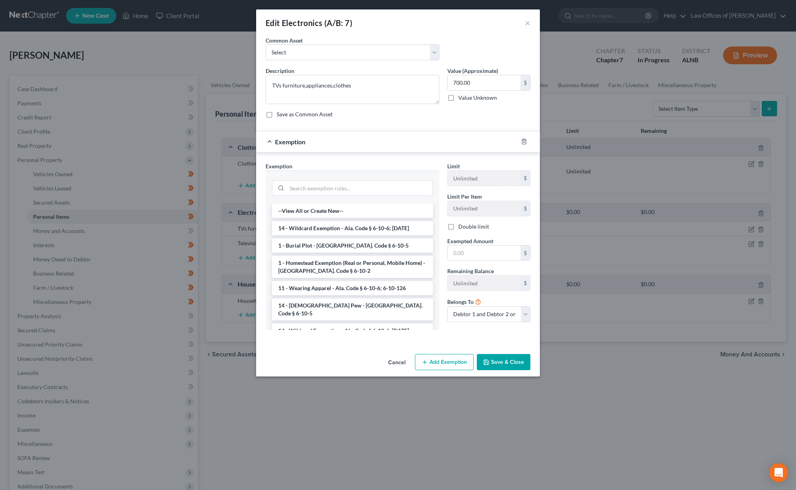
click at [400, 363] on button "Cancel" at bounding box center [397, 363] width 30 height 16
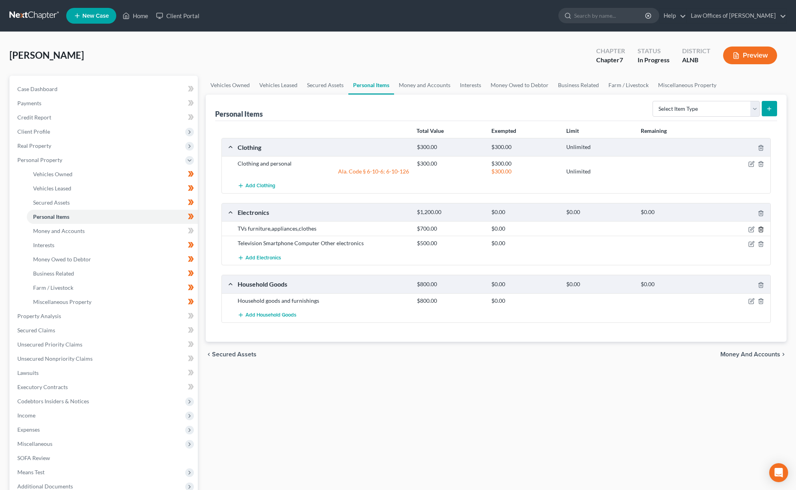
click at [761, 229] on line "button" at bounding box center [761, 230] width 0 height 2
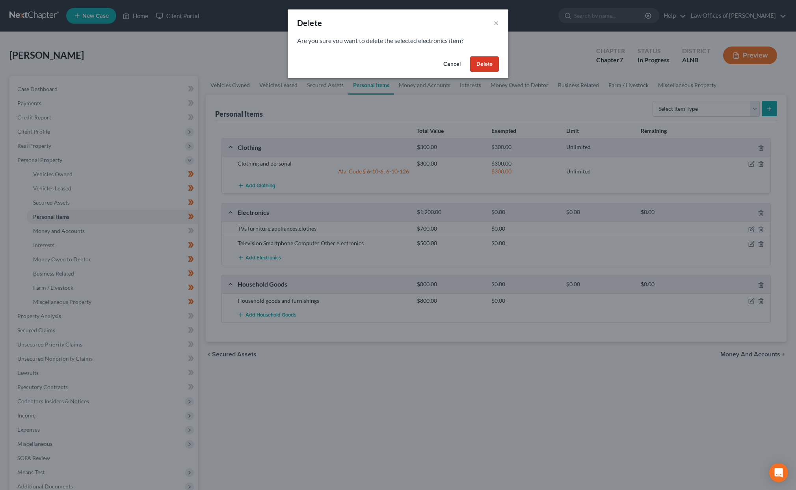
click at [457, 64] on button "Cancel" at bounding box center [452, 64] width 30 height 16
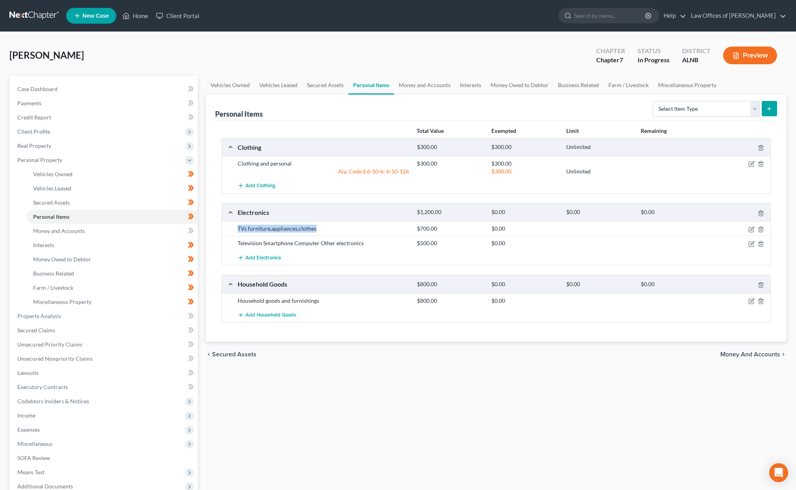
drag, startPoint x: 318, startPoint y: 228, endPoint x: 224, endPoint y: 229, distance: 94.6
click at [224, 229] on div "TVs furniture,appliances,clothes $700.00 $0.00" at bounding box center [496, 228] width 549 height 15
copy div "TVs furniture,appliances,clothes"
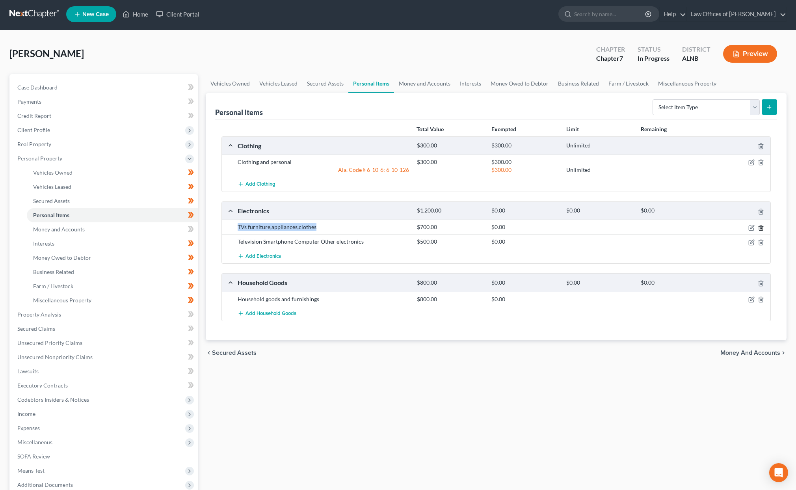
scroll to position [3, 0]
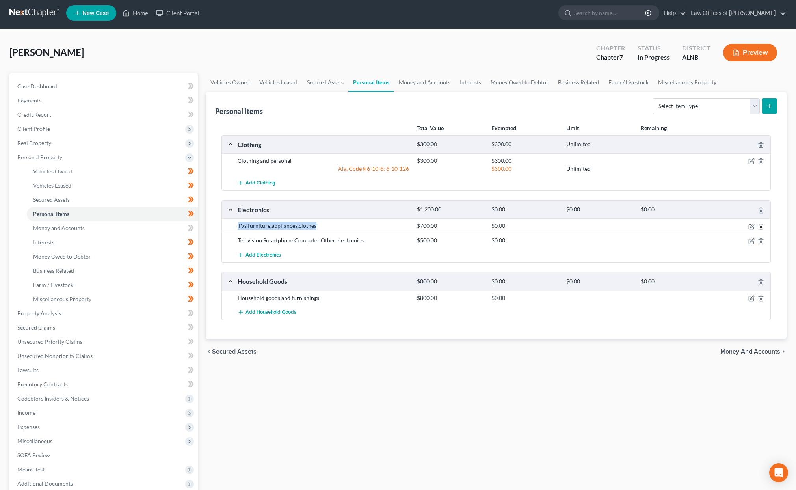
click at [762, 225] on icon "button" at bounding box center [761, 227] width 6 height 6
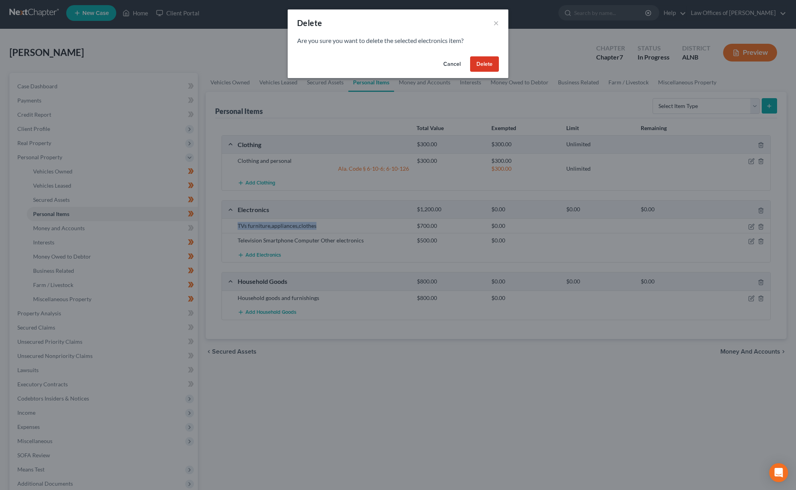
click at [493, 68] on button "Delete" at bounding box center [484, 64] width 29 height 16
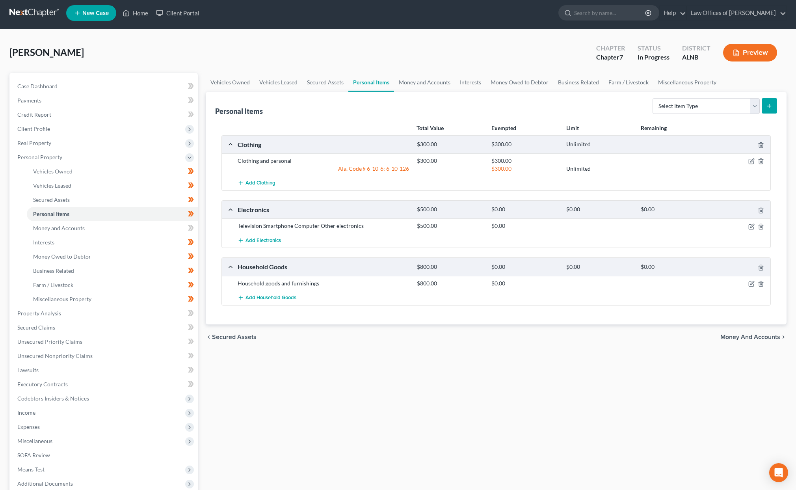
click at [749, 224] on icon "button" at bounding box center [752, 227] width 6 height 6
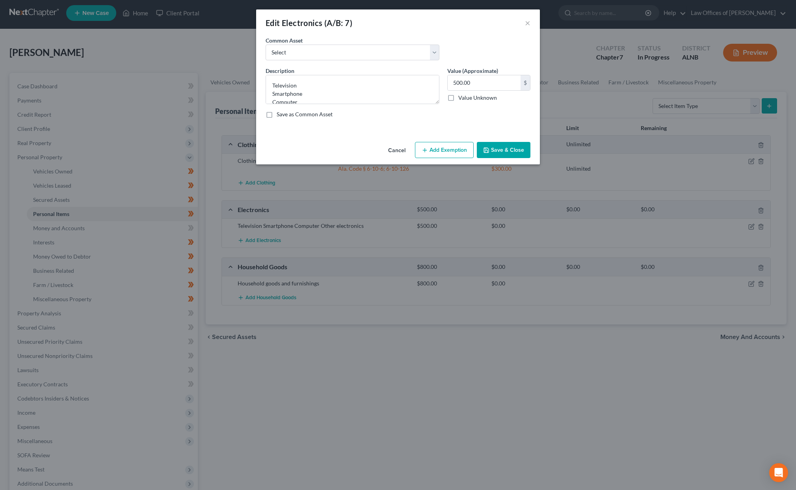
click at [440, 157] on button "Add Exemption" at bounding box center [444, 150] width 59 height 17
select select "2"
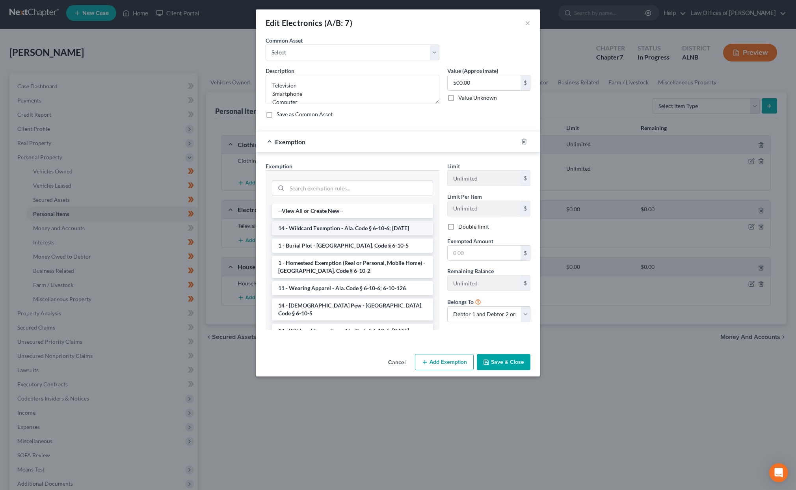
click at [338, 228] on li "14 - Wildcard Exemption - Ala. Code § 6-10-6; 6-10-12" at bounding box center [352, 228] width 161 height 14
checkbox input "true"
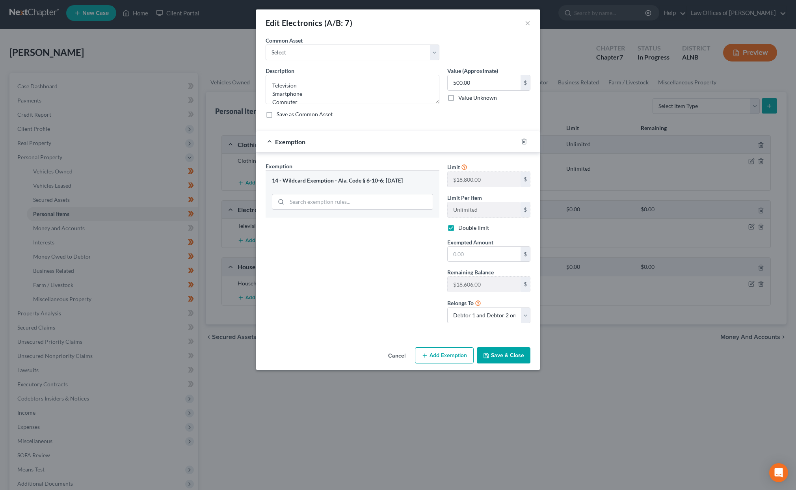
click at [496, 353] on button "Save & Close" at bounding box center [504, 355] width 54 height 17
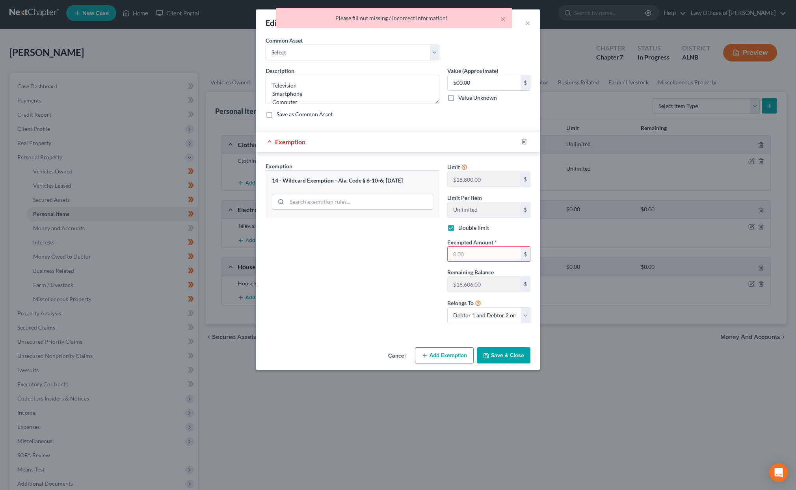
click at [468, 247] on input "text" at bounding box center [484, 254] width 73 height 15
type input "500"
click at [505, 367] on div "Edit Electronics (A/B: 7) × An exemption set must first be selected from the Fi…" at bounding box center [398, 245] width 796 height 490
click at [509, 355] on button "Save & Close" at bounding box center [504, 355] width 54 height 17
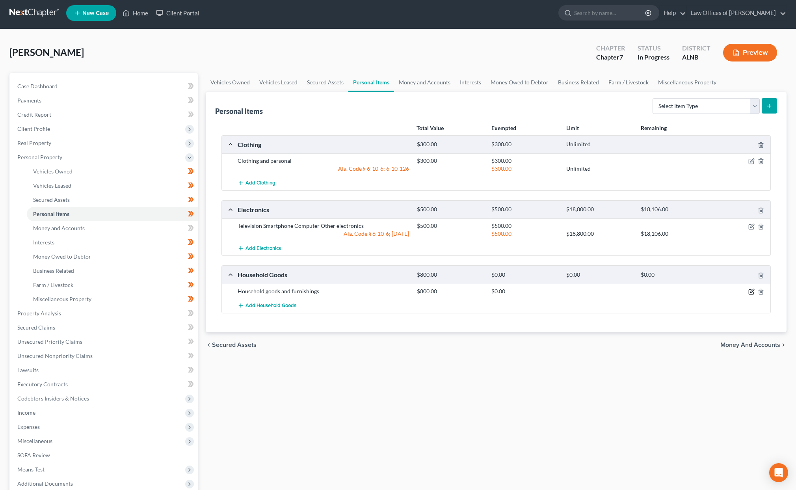
click at [753, 289] on icon "button" at bounding box center [752, 292] width 6 height 6
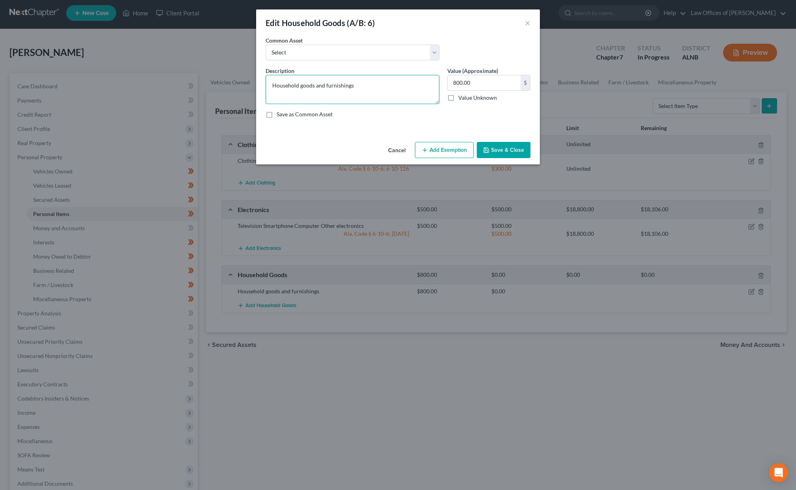
click at [363, 89] on textarea "Household goods and furnishings" at bounding box center [353, 89] width 174 height 29
paste textarea "TVs furniture,appliances,clothe"
click at [492, 83] on input "800.00" at bounding box center [484, 82] width 73 height 15
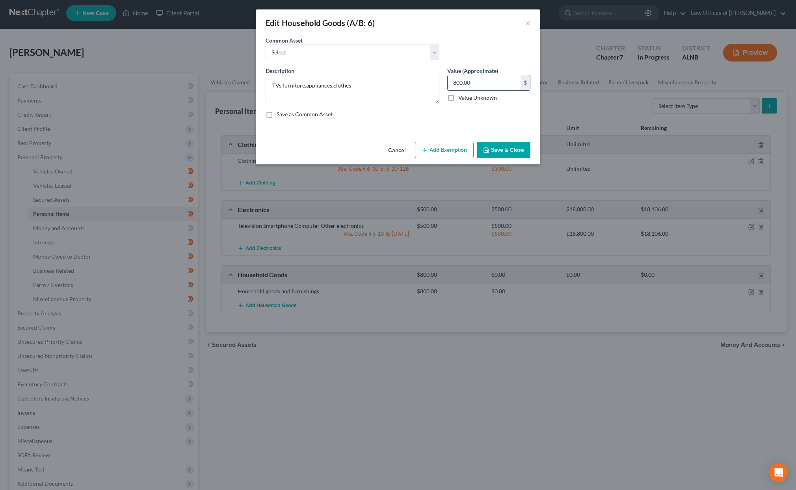
click at [492, 83] on input "800.00" at bounding box center [484, 82] width 73 height 15
drag, startPoint x: 332, startPoint y: 86, endPoint x: 383, endPoint y: 85, distance: 51.3
click at [383, 85] on textarea "TVs furniture,appliances,clothes" at bounding box center [353, 89] width 174 height 29
type textarea "TVs, furniture, appliances"
click at [493, 83] on input "800.00" at bounding box center [484, 82] width 73 height 15
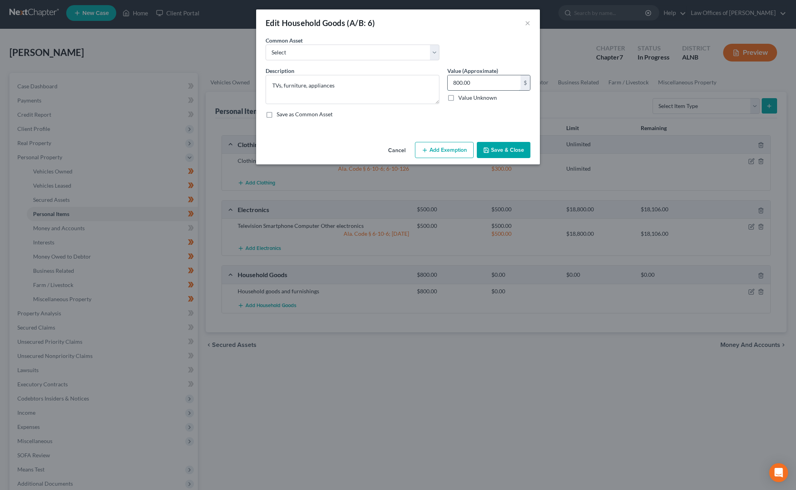
click at [493, 83] on input "800.00" at bounding box center [484, 82] width 73 height 15
type input "1,500"
click at [463, 143] on button "Add Exemption" at bounding box center [444, 150] width 59 height 17
select select "2"
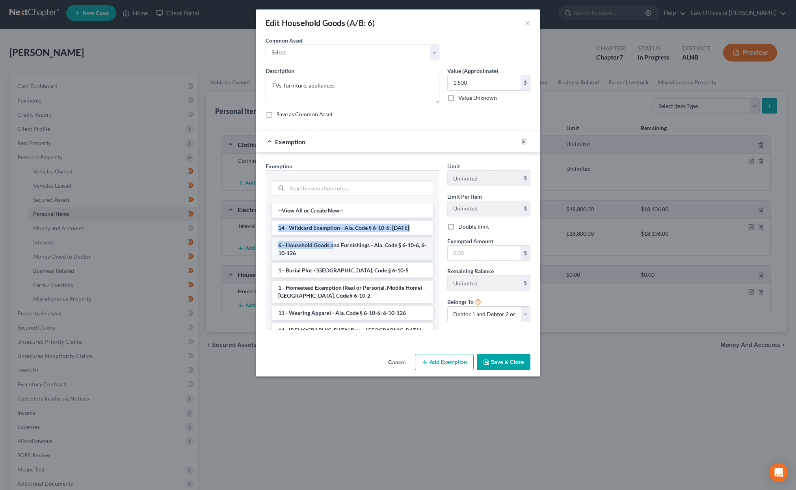
scroll to position [2, 0]
drag, startPoint x: 337, startPoint y: 222, endPoint x: 334, endPoint y: 241, distance: 19.9
click at [334, 241] on li "6 - Household Goods and Furnishings - Ala. Code § 6-10-6, 6-10-126" at bounding box center [352, 248] width 161 height 22
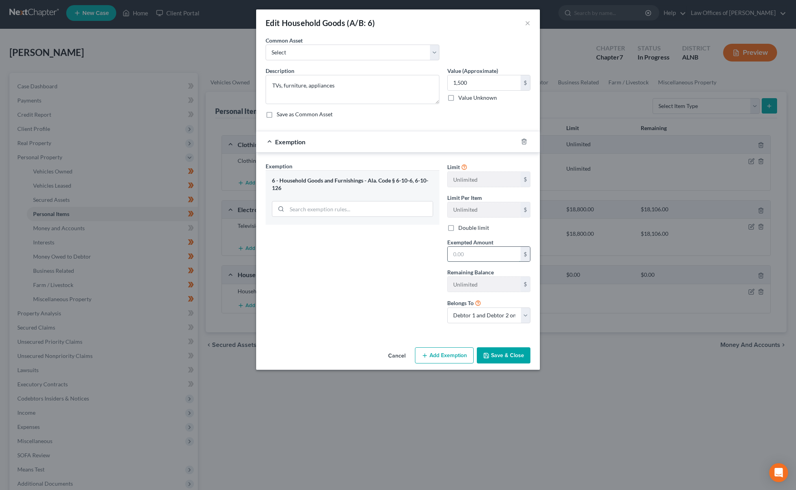
click at [461, 254] on input "text" at bounding box center [484, 254] width 73 height 15
type input "1,500"
click at [495, 350] on button "Save & Close" at bounding box center [504, 355] width 54 height 17
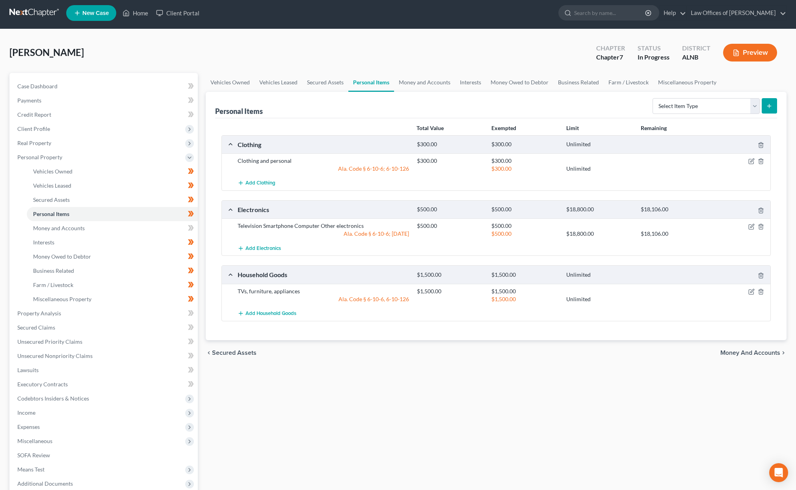
click at [754, 350] on span "Money and Accounts" at bounding box center [751, 353] width 60 height 6
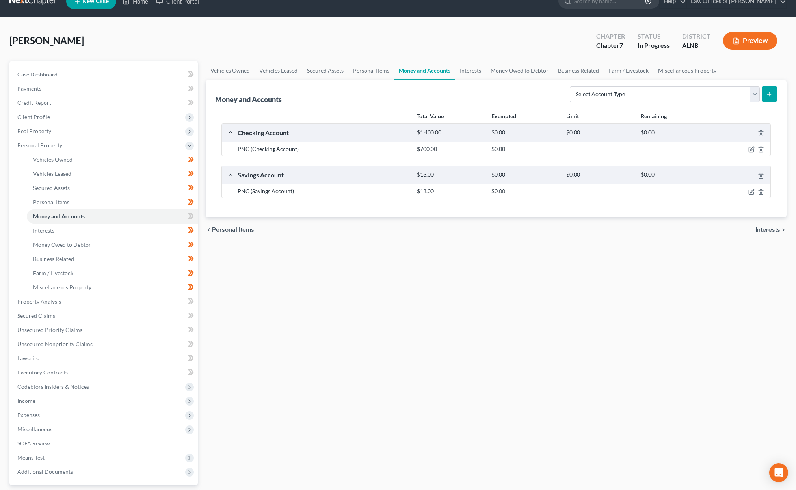
scroll to position [15, 0]
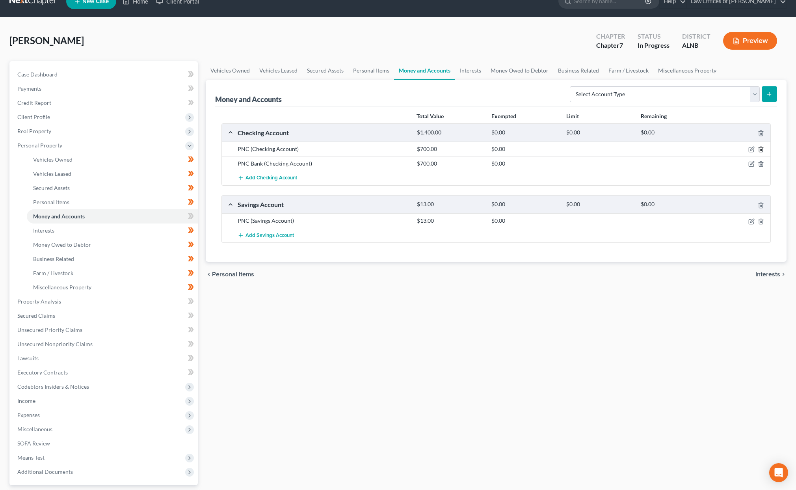
click at [760, 148] on icon "button" at bounding box center [761, 149] width 6 height 6
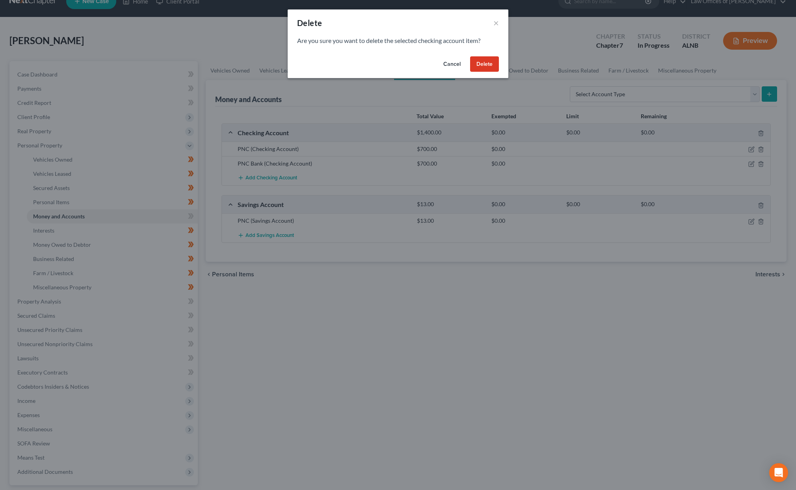
click at [475, 56] on button "Delete" at bounding box center [484, 64] width 29 height 16
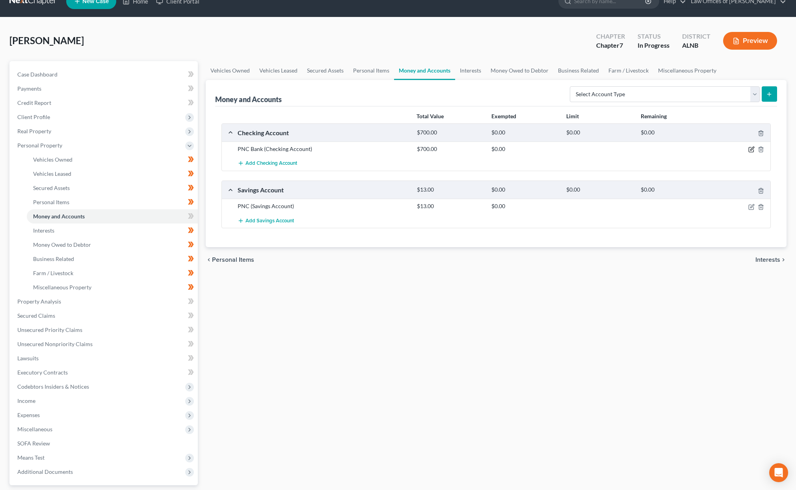
click at [752, 146] on icon "button" at bounding box center [752, 149] width 6 height 6
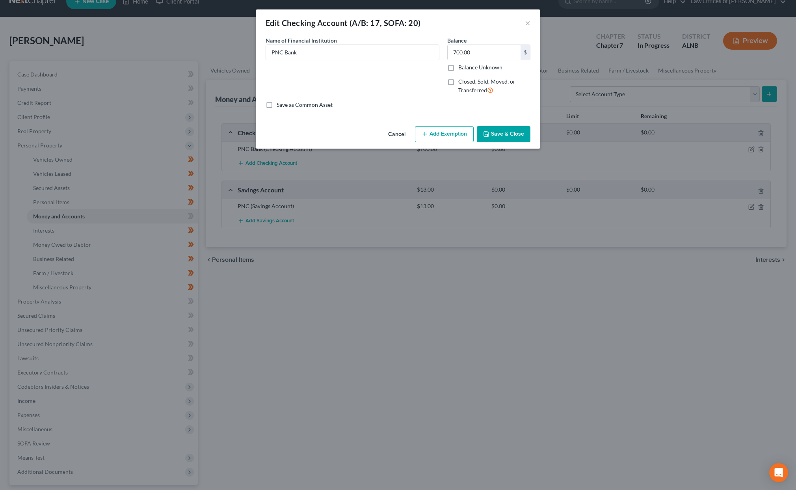
click at [447, 128] on button "Add Exemption" at bounding box center [444, 134] width 59 height 17
select select "2"
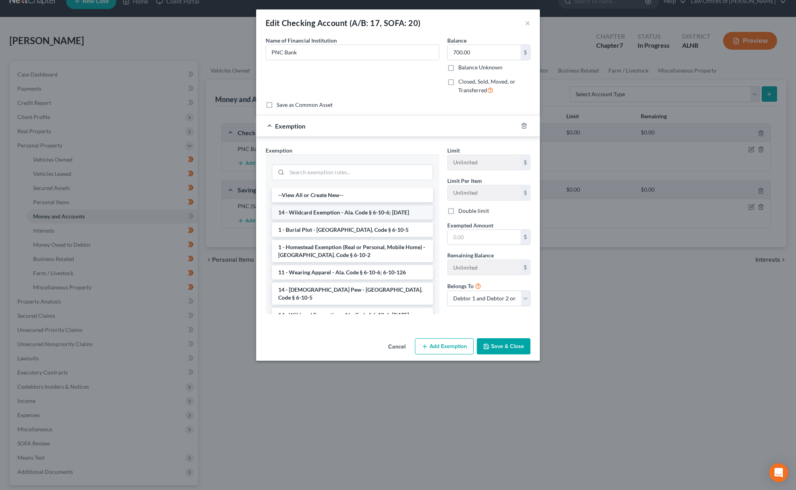
scroll to position [1, 0]
click at [380, 213] on li "14 - Wildcard Exemption - Ala. Code § 6-10-6; 6-10-12" at bounding box center [352, 211] width 161 height 14
checkbox input "true"
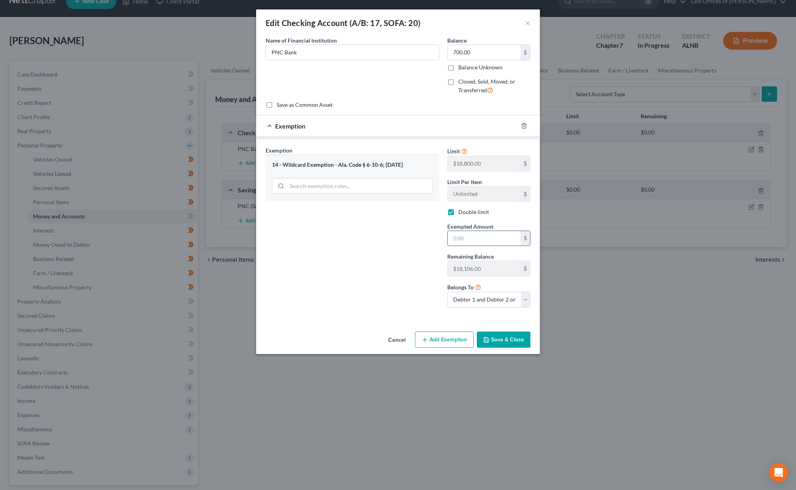
click at [474, 240] on input "text" at bounding box center [484, 238] width 73 height 15
type input "700"
click at [492, 341] on button "Save & Close" at bounding box center [504, 340] width 54 height 17
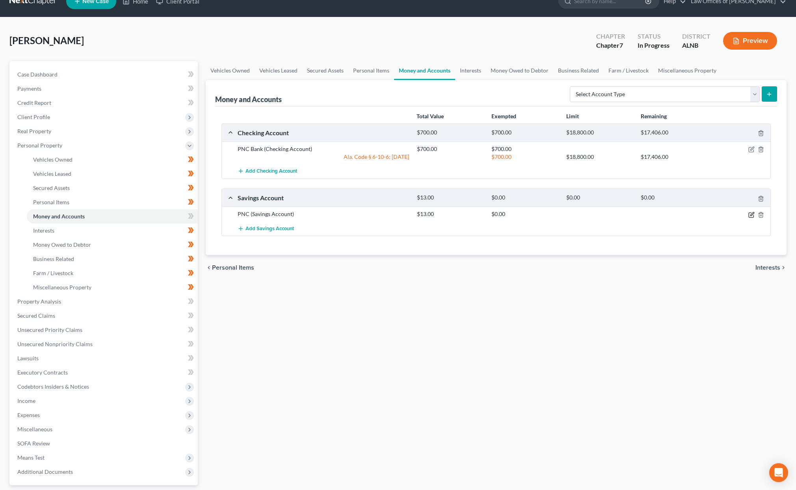
click at [754, 212] on icon "button" at bounding box center [752, 215] width 6 height 6
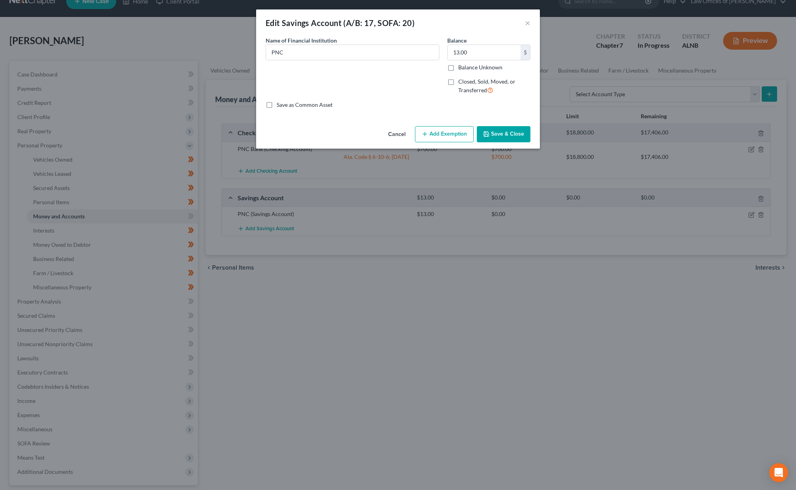
click at [432, 135] on button "Add Exemption" at bounding box center [444, 134] width 59 height 17
select select "2"
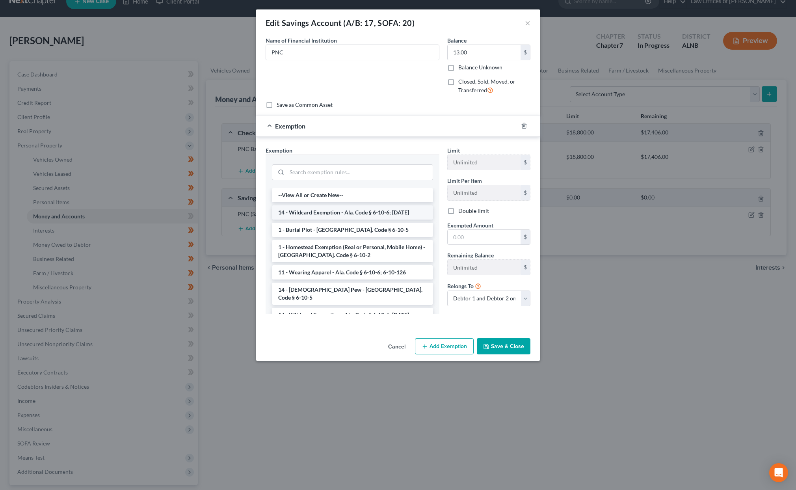
click at [334, 205] on li "14 - Wildcard Exemption - Ala. Code § 6-10-6; 6-10-12" at bounding box center [352, 212] width 161 height 14
checkbox input "true"
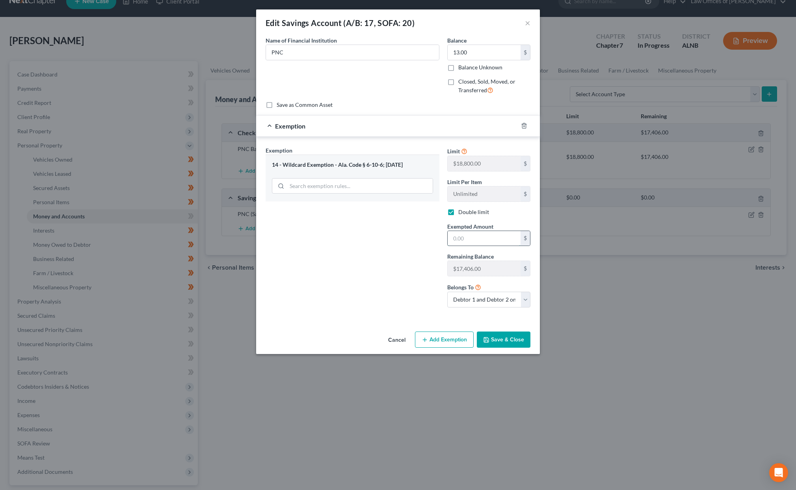
click at [477, 236] on input "text" at bounding box center [484, 238] width 73 height 15
type input "13"
click at [504, 338] on button "Save & Close" at bounding box center [504, 340] width 54 height 17
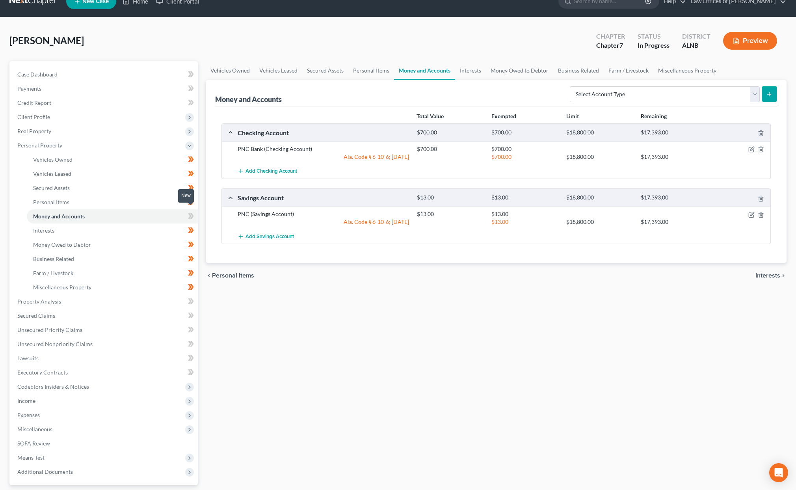
click at [185, 212] on span at bounding box center [191, 217] width 14 height 12
click at [768, 272] on span "Interests" at bounding box center [768, 275] width 25 height 6
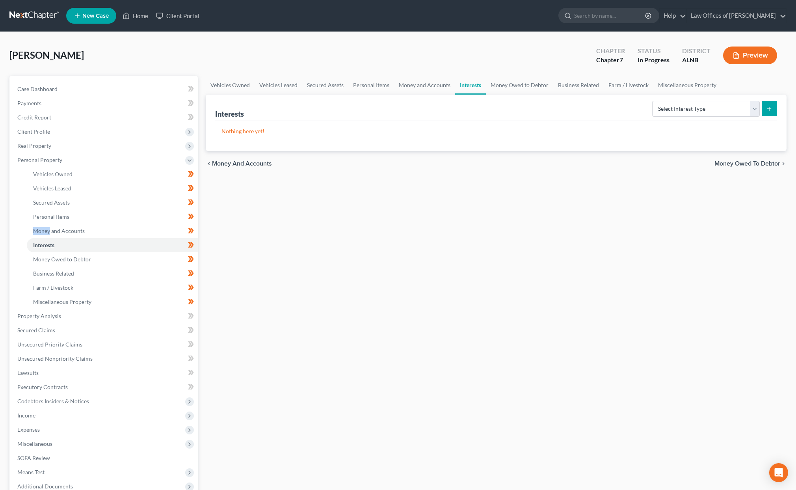
click at [756, 162] on span "Money Owed to Debtor" at bounding box center [748, 163] width 66 height 6
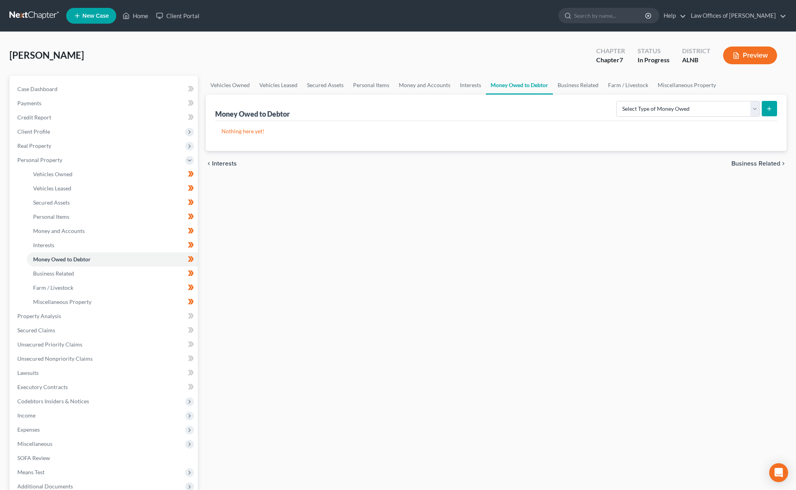
click at [768, 158] on div "chevron_left Interests Business Related chevron_right" at bounding box center [496, 163] width 581 height 25
click at [763, 164] on span "Business Related" at bounding box center [756, 163] width 49 height 6
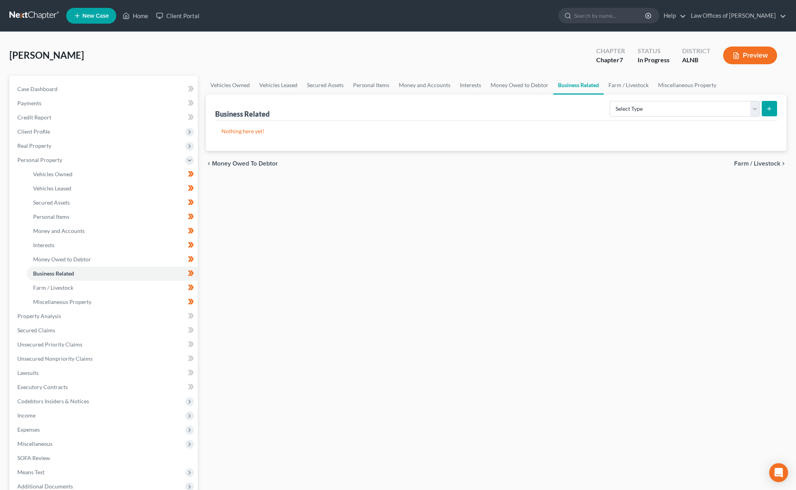
click at [767, 161] on span "Farm / Livestock" at bounding box center [757, 163] width 46 height 6
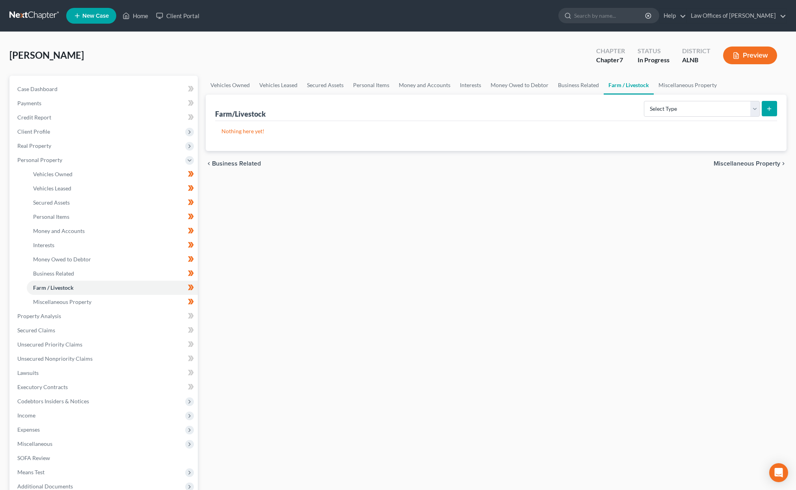
click at [761, 162] on span "Miscellaneous Property" at bounding box center [747, 163] width 67 height 6
click at [761, 165] on span "Property Analysis" at bounding box center [755, 163] width 50 height 6
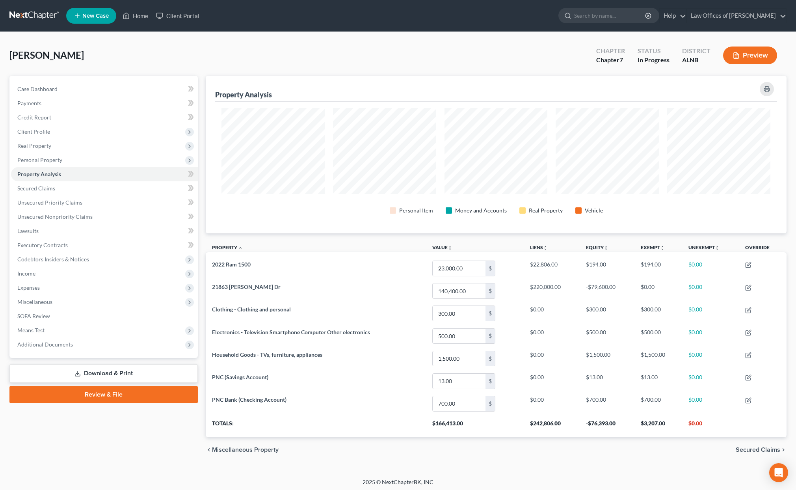
scroll to position [157, 581]
click at [196, 170] on span at bounding box center [191, 175] width 14 height 12
click at [162, 184] on link "Secured Claims" at bounding box center [104, 188] width 187 height 14
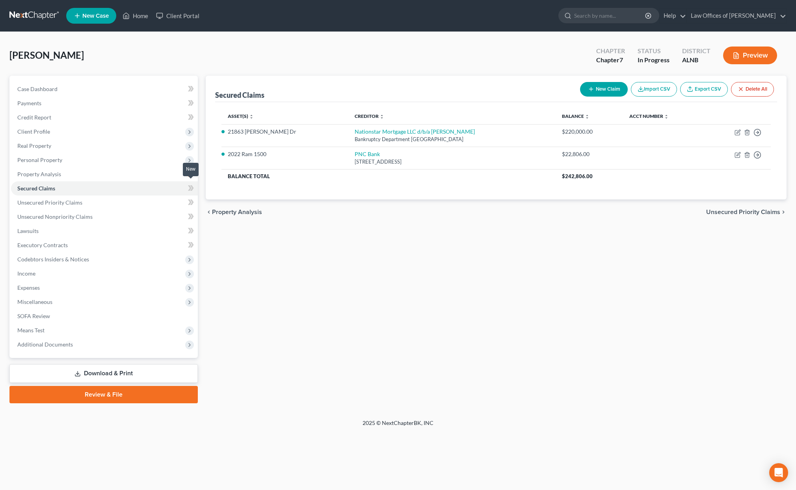
click at [190, 185] on icon at bounding box center [190, 188] width 4 height 6
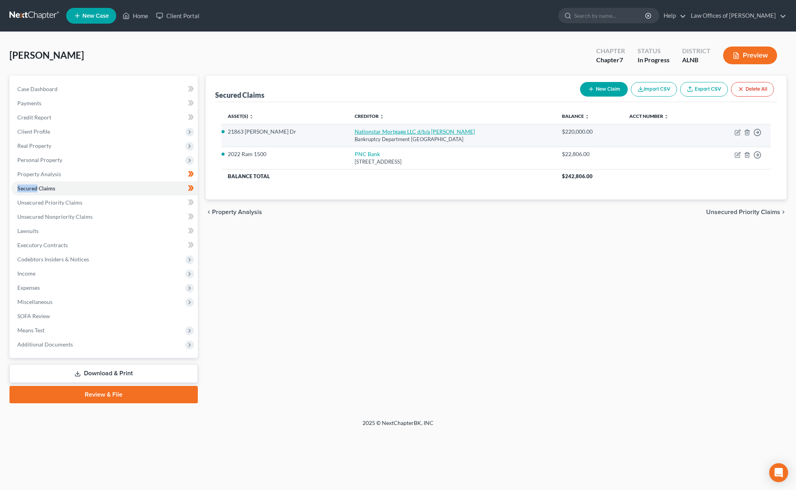
click at [355, 132] on link "Nationstar Mortgage LLC d/b/a Mr. Cooper" at bounding box center [415, 131] width 120 height 7
select select "45"
select select "2"
select select "0"
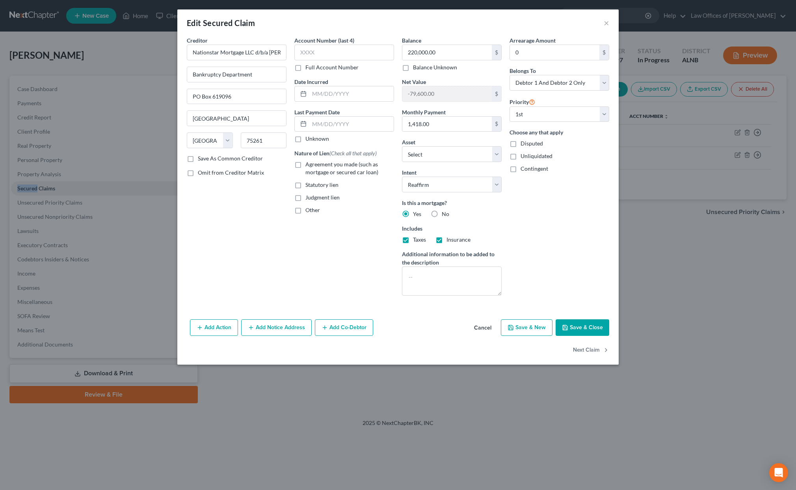
click at [575, 319] on button "Save & Close" at bounding box center [583, 327] width 54 height 17
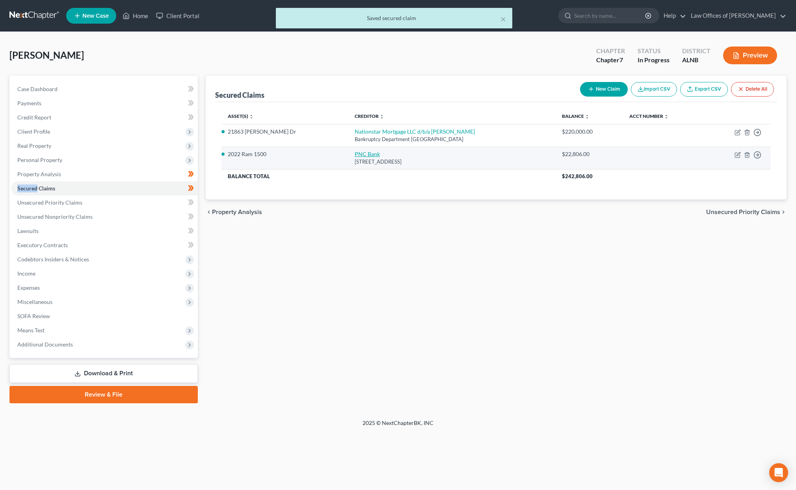
click at [355, 151] on link "PNC Bank" at bounding box center [367, 154] width 25 height 7
select select "39"
select select "8"
select select "2"
select select "0"
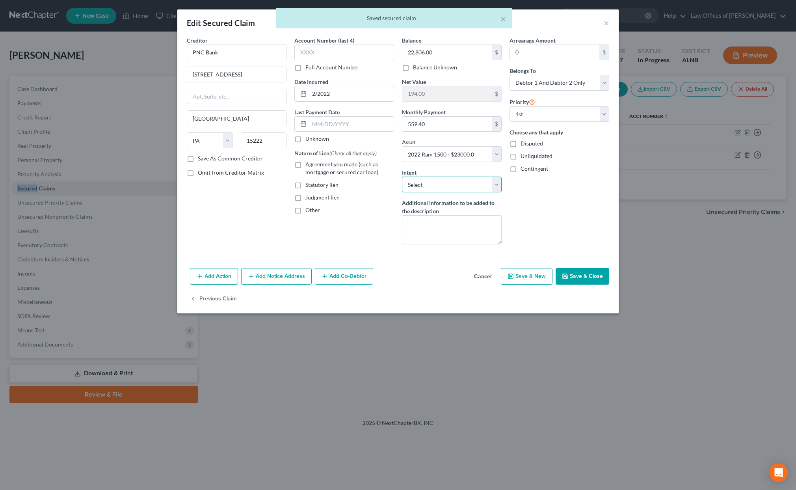
select select "2"
click at [574, 273] on button "Save & Close" at bounding box center [583, 276] width 54 height 17
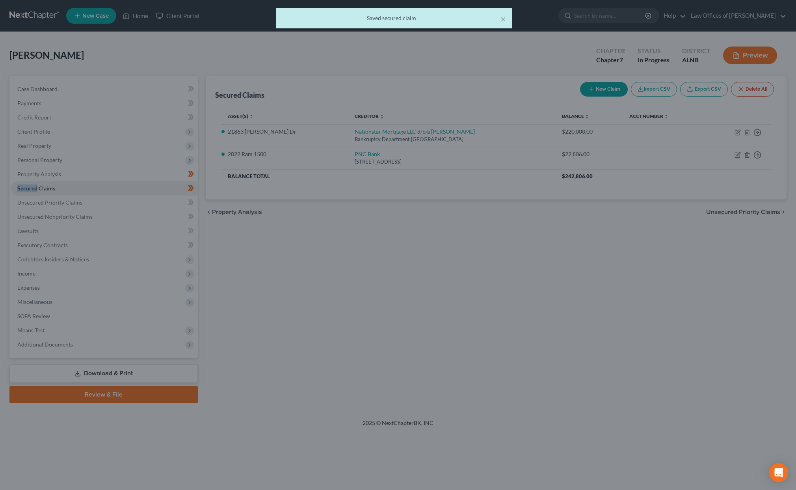
select select "8"
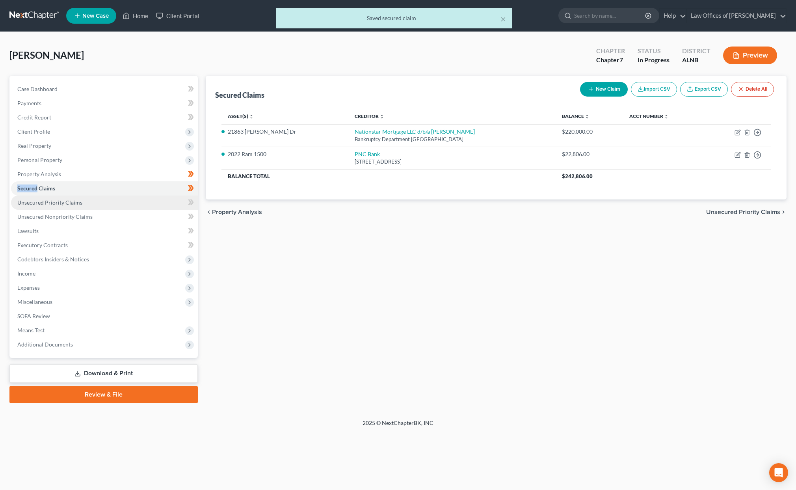
click at [115, 198] on link "Unsecured Priority Claims" at bounding box center [104, 203] width 187 height 14
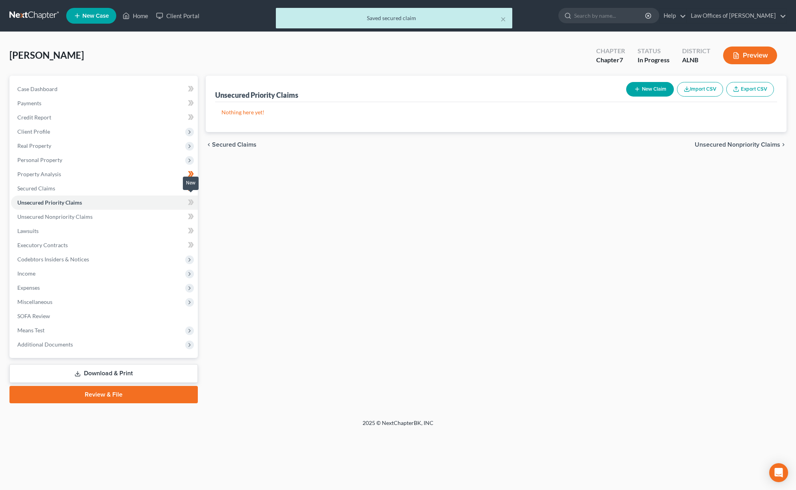
click at [185, 199] on span at bounding box center [191, 204] width 14 height 12
click at [170, 212] on link "Unsecured Nonpriority Claims" at bounding box center [104, 217] width 187 height 14
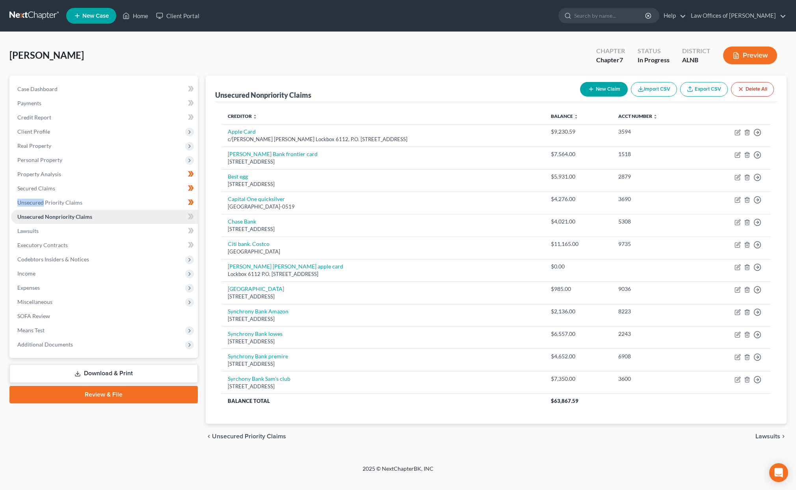
click at [134, 213] on link "Unsecured Nonpriority Claims" at bounding box center [104, 217] width 187 height 14
click at [193, 212] on icon at bounding box center [191, 217] width 6 height 10
drag, startPoint x: 193, startPoint y: 208, endPoint x: 175, endPoint y: 216, distance: 19.9
click at [193, 212] on icon at bounding box center [191, 217] width 6 height 10
drag, startPoint x: 156, startPoint y: 220, endPoint x: 160, endPoint y: 220, distance: 4.7
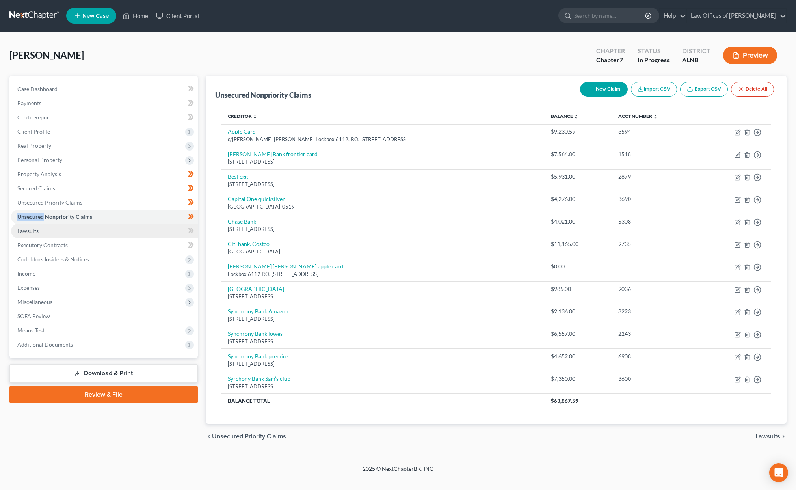
click at [156, 224] on link "Lawsuits" at bounding box center [104, 231] width 187 height 14
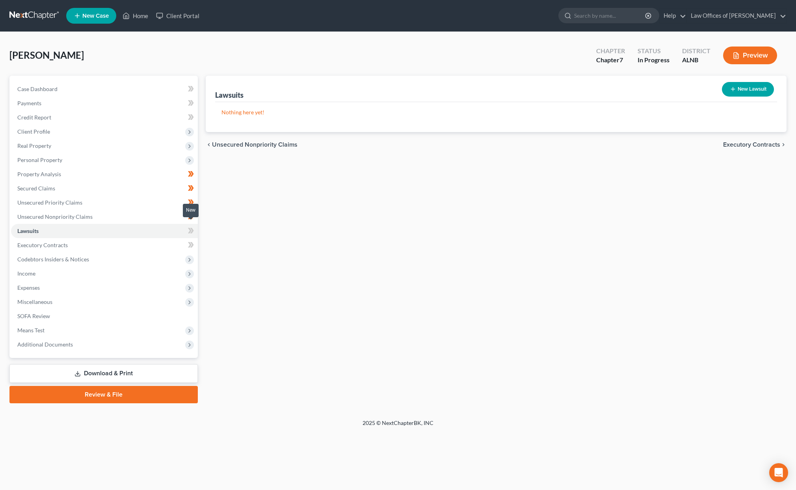
click at [193, 226] on icon at bounding box center [191, 231] width 6 height 10
drag, startPoint x: 193, startPoint y: 222, endPoint x: 168, endPoint y: 235, distance: 27.9
click at [192, 226] on icon at bounding box center [191, 231] width 6 height 10
click at [157, 241] on link "Executory Contracts" at bounding box center [104, 245] width 187 height 14
click at [192, 242] on icon at bounding box center [192, 245] width 4 height 6
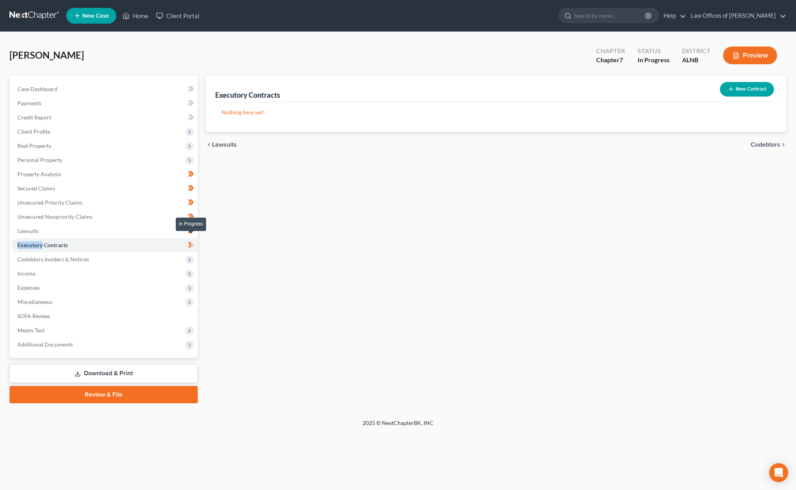
click at [192, 242] on icon at bounding box center [192, 245] width 4 height 6
click at [156, 256] on span "Codebtors Insiders & Notices" at bounding box center [104, 259] width 187 height 14
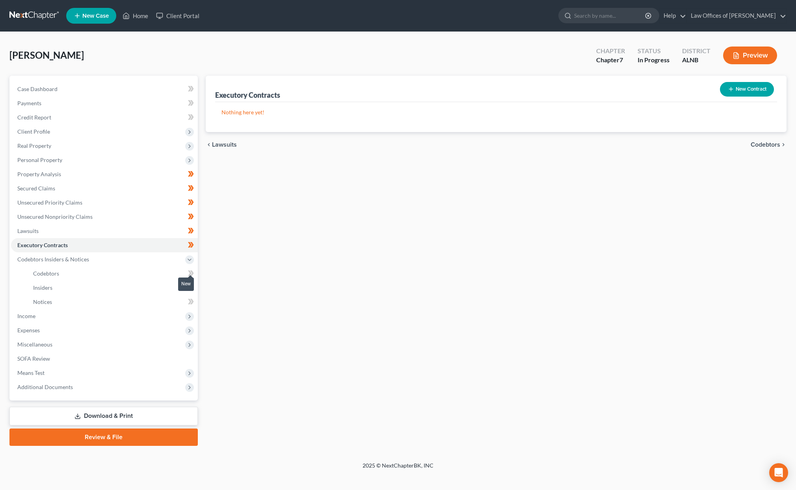
click at [191, 270] on icon at bounding box center [192, 273] width 4 height 6
click at [190, 285] on icon at bounding box center [190, 288] width 4 height 6
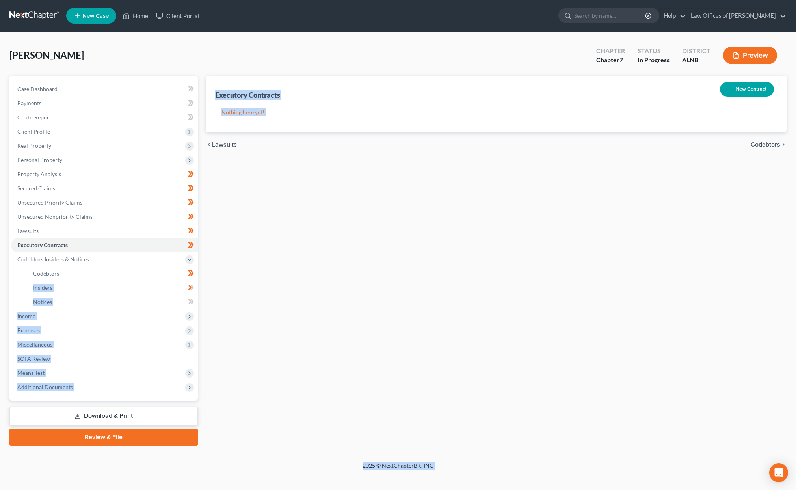
click at [190, 280] on body "Home New Case Client Portal Law Offices of Joseph G. Pleva plevalaw@gmail.com M…" at bounding box center [398, 245] width 796 height 490
click at [196, 283] on span at bounding box center [191, 289] width 14 height 12
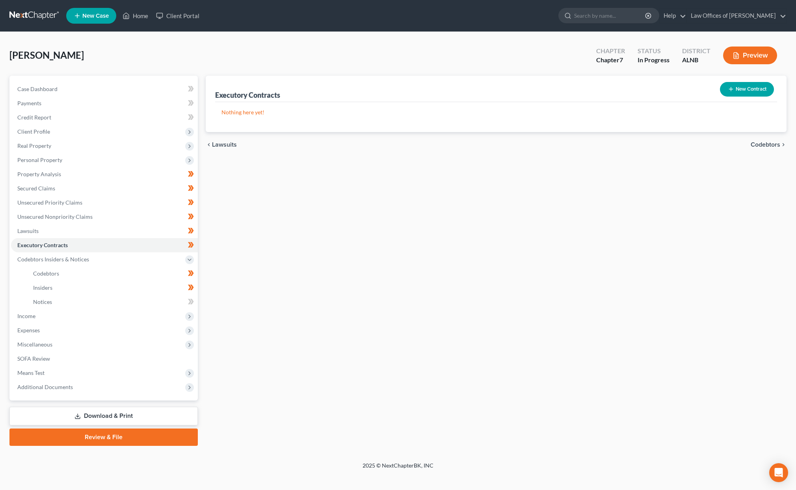
click at [165, 295] on link "Notices" at bounding box center [112, 302] width 171 height 14
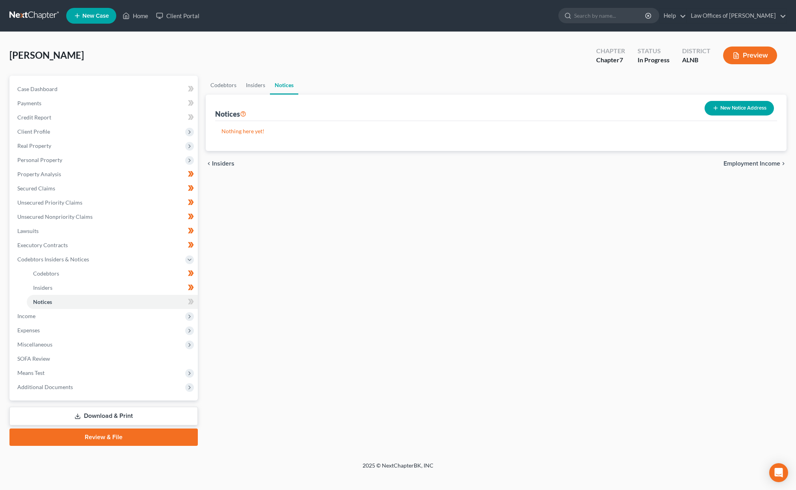
click at [753, 110] on button "New Notice Address" at bounding box center [739, 108] width 69 height 15
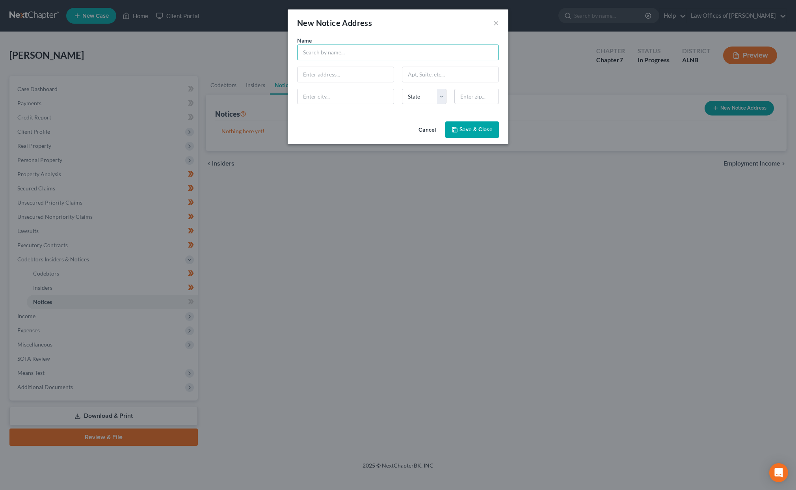
click at [366, 51] on input "text" at bounding box center [398, 53] width 202 height 16
type input "U.S. Attorney, Prim Escalona"
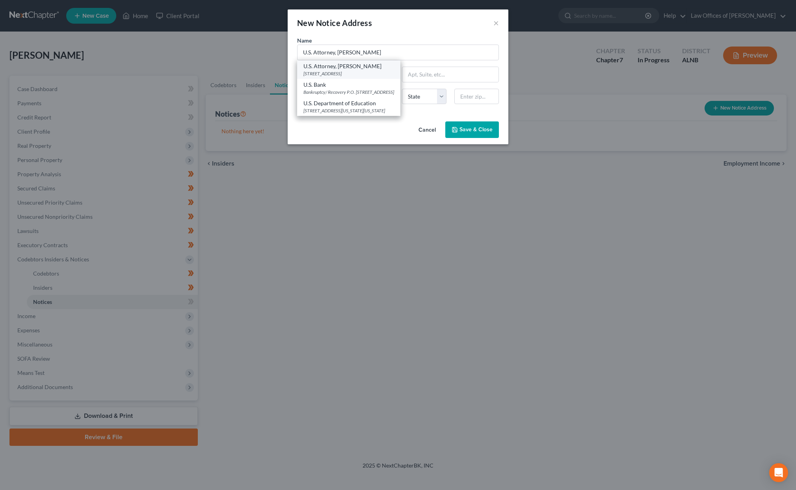
click at [343, 60] on div "U.S. Attorney, Prim Escalona 1801 4th Ave., North, Birmingham, AL 35203" at bounding box center [348, 69] width 103 height 19
type input "1801 4th Ave., North"
type input "Birmingham"
select select "0"
type input "35203"
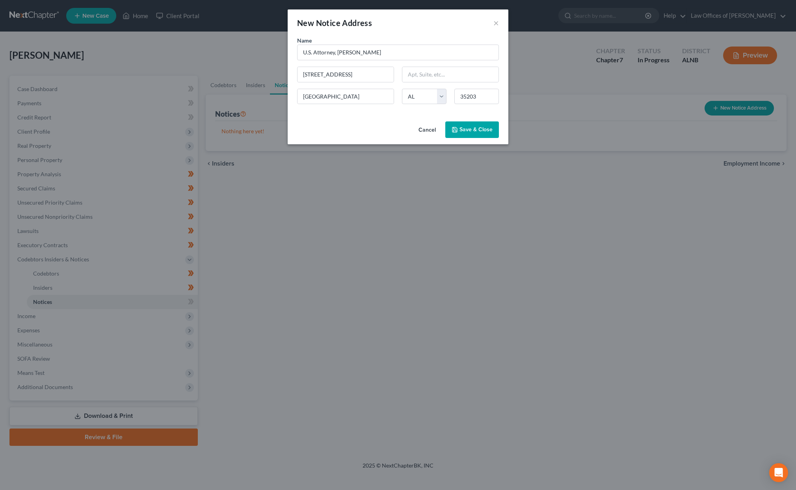
click at [460, 129] on span "Save & Close" at bounding box center [476, 129] width 33 height 7
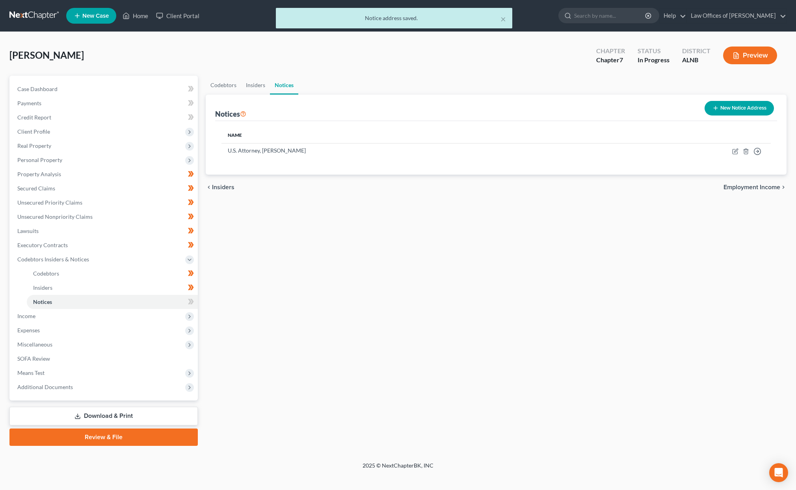
click at [725, 102] on button "New Notice Address" at bounding box center [739, 108] width 69 height 15
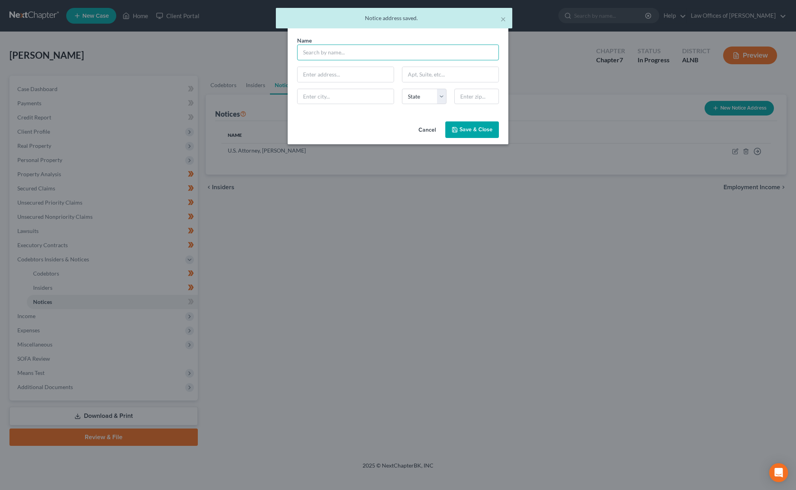
click at [380, 50] on input "text" at bounding box center [398, 53] width 202 height 16
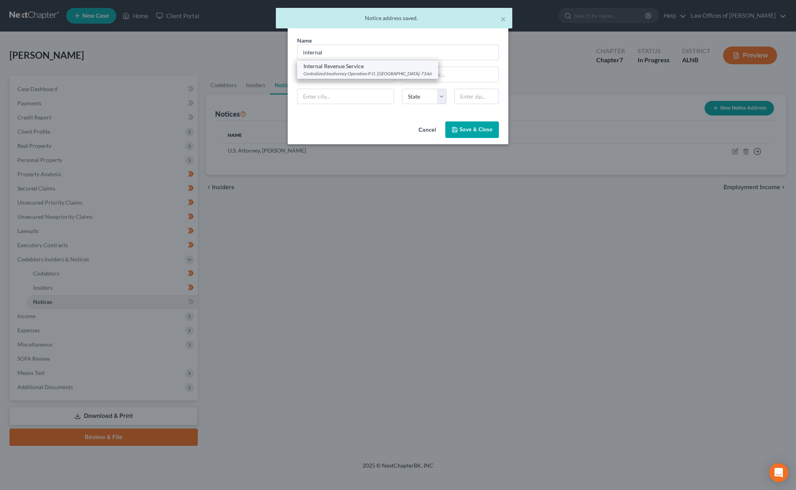
click at [322, 70] on div "Centralized Insolvency Operation P.O. Box 7346, Philadelphia, PA 19101-7346" at bounding box center [368, 73] width 129 height 7
type input "Internal Revenue Service"
type input "Centralized Insolvency Operation"
type input "P.O. Box 7346"
type input "Philadelphia"
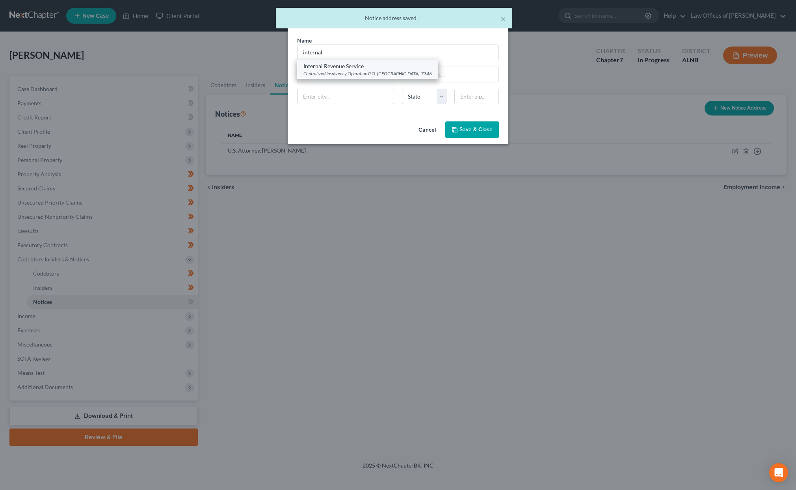
select select "39"
type input "19101-7346"
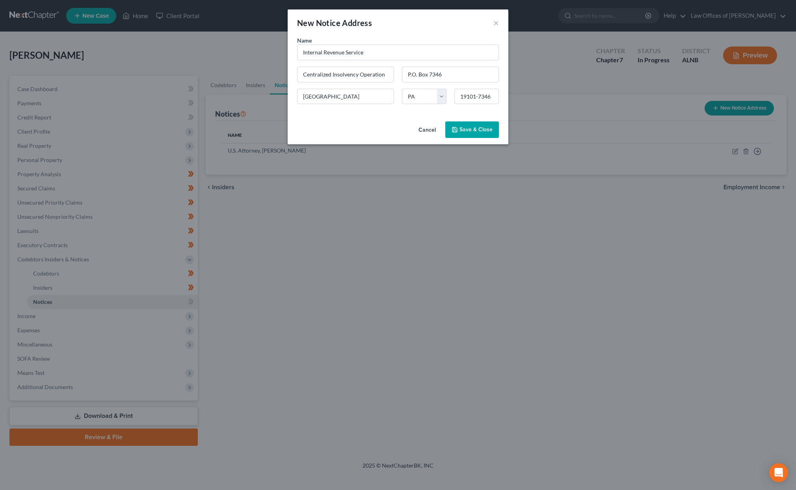
click at [492, 133] on button "Save & Close" at bounding box center [472, 129] width 54 height 17
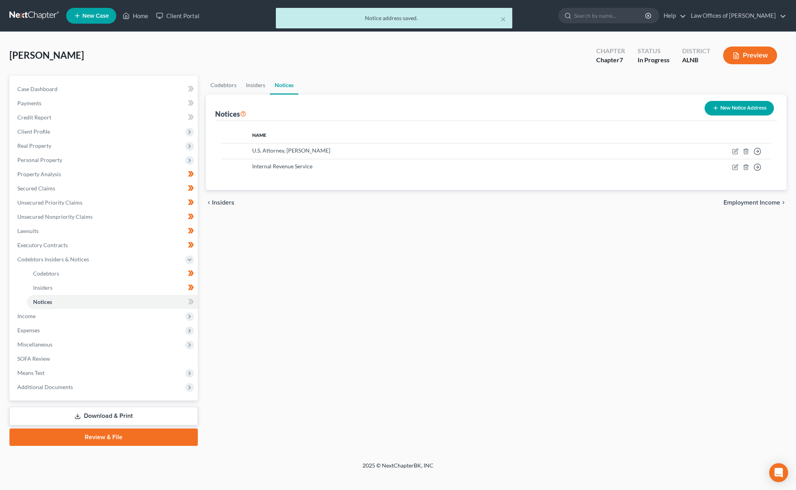
click at [762, 109] on button "New Notice Address" at bounding box center [739, 108] width 69 height 15
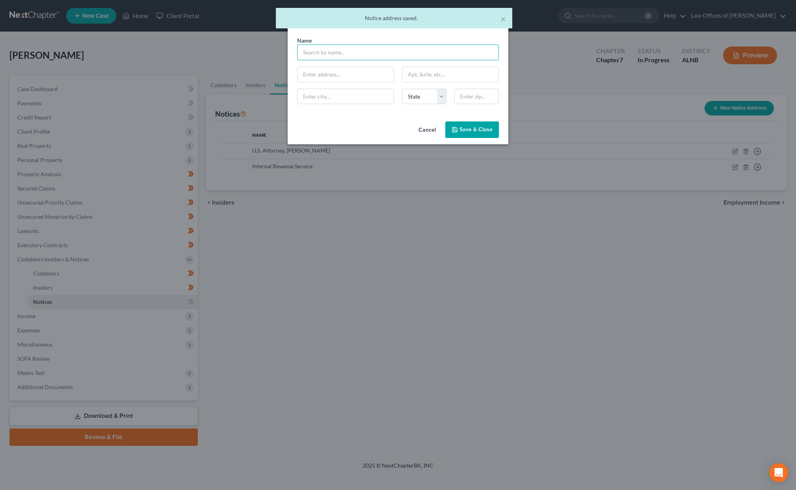
click at [383, 48] on input "text" at bounding box center [398, 53] width 202 height 16
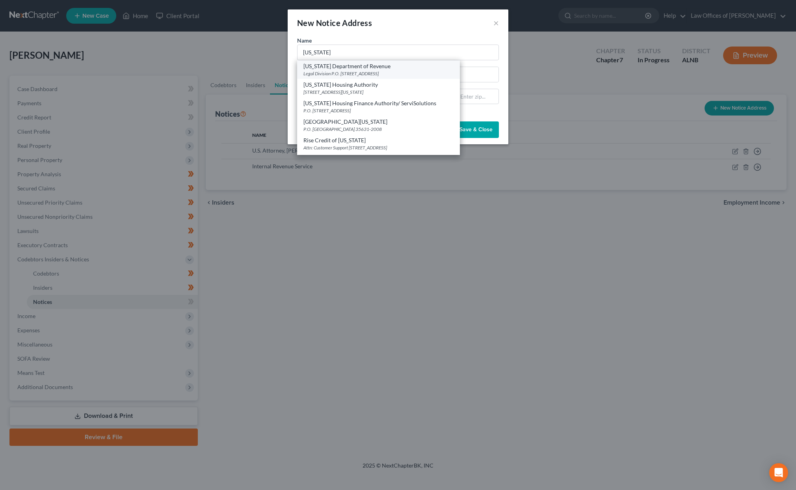
click at [372, 70] on div "Legal Division P.O. Box 32001, Montgomery, AL 36132" at bounding box center [379, 73] width 150 height 7
type input "Alabama Department of Revenue"
type input "Legal Division"
type input "P.O. Box 32001"
type input "Montgomery"
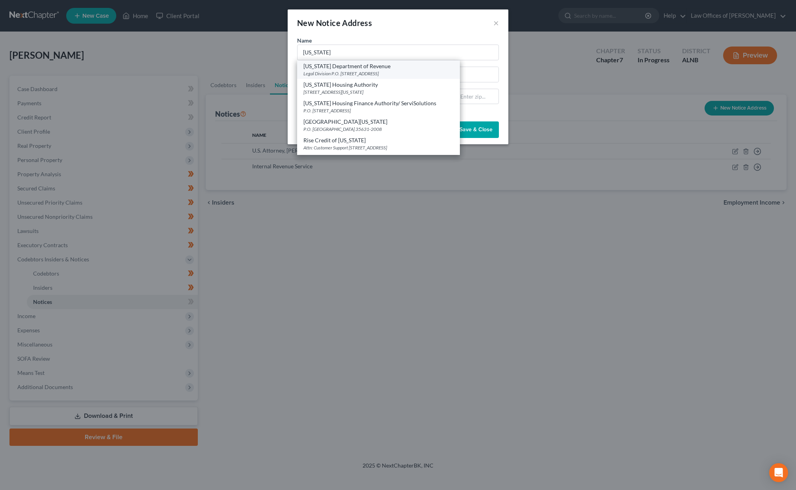
select select "0"
type input "36132"
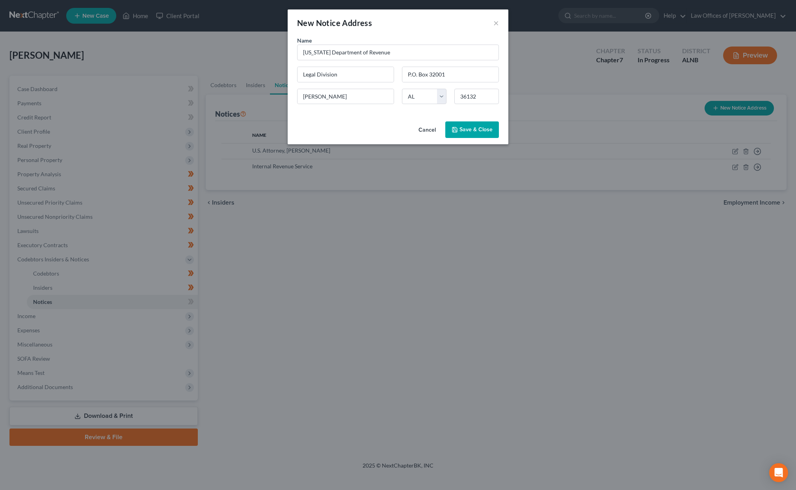
click at [470, 130] on span "Save & Close" at bounding box center [476, 129] width 33 height 7
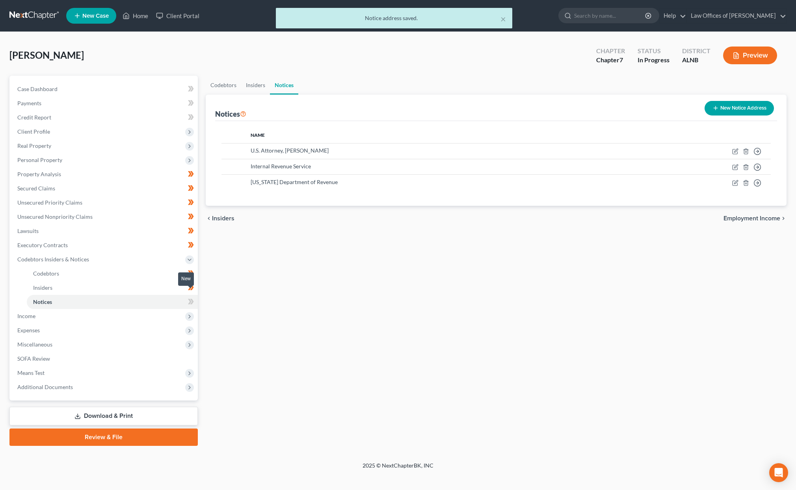
click at [192, 299] on icon at bounding box center [192, 302] width 4 height 6
click at [151, 309] on span "Income" at bounding box center [104, 316] width 187 height 14
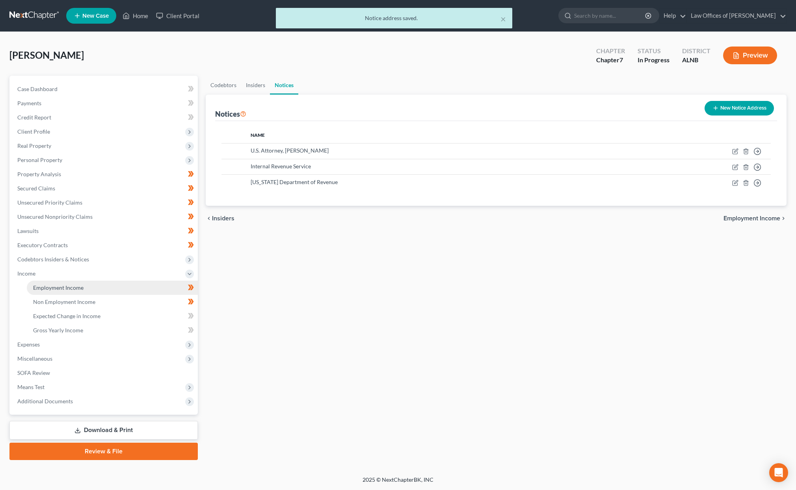
click at [147, 281] on link "Employment Income" at bounding box center [112, 288] width 171 height 14
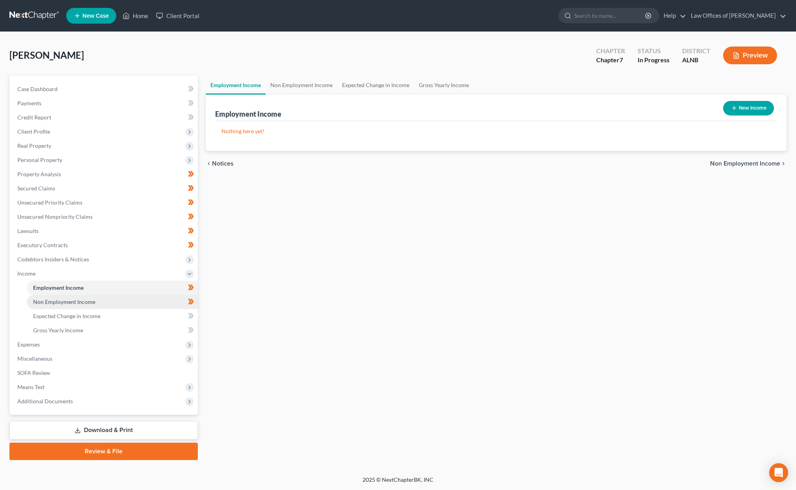
click at [135, 295] on link "Non Employment Income" at bounding box center [112, 302] width 171 height 14
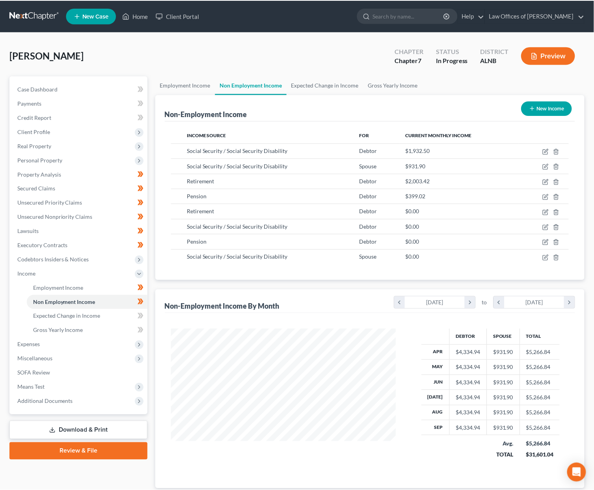
scroll to position [394083, 393980]
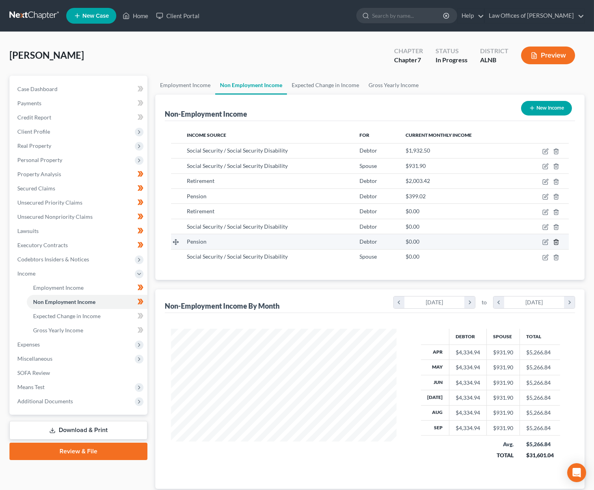
click at [558, 240] on icon "button" at bounding box center [556, 242] width 4 height 5
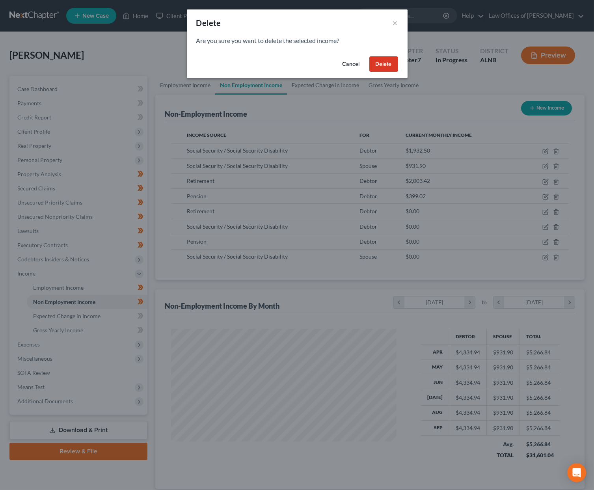
click at [384, 63] on button "Delete" at bounding box center [383, 64] width 29 height 16
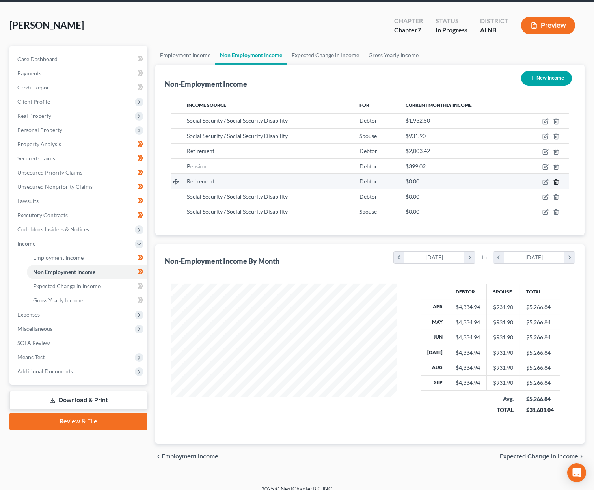
scroll to position [32, 0]
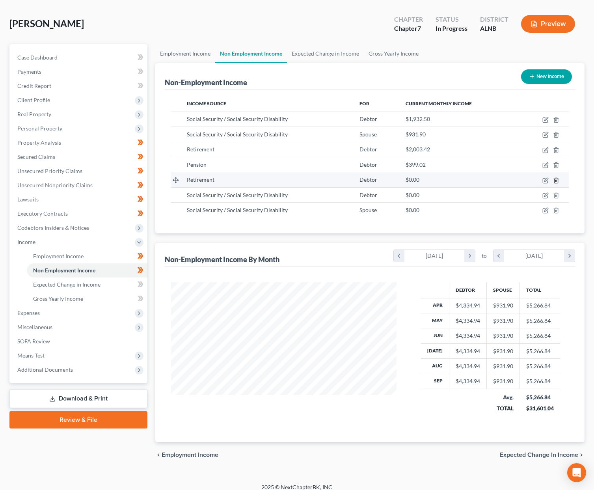
click at [555, 177] on icon "button" at bounding box center [556, 180] width 6 height 6
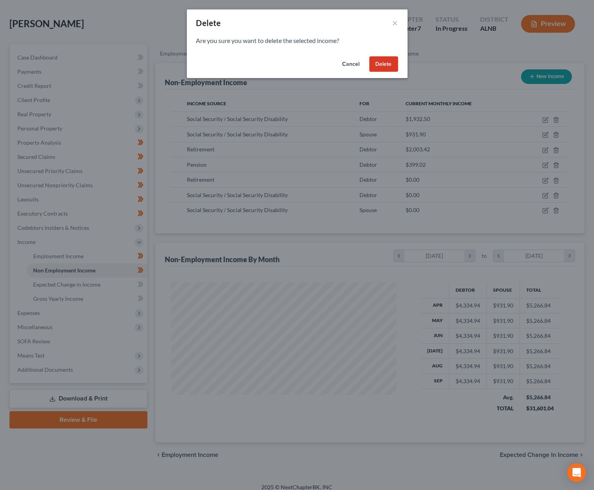
click at [382, 67] on button "Delete" at bounding box center [383, 64] width 29 height 16
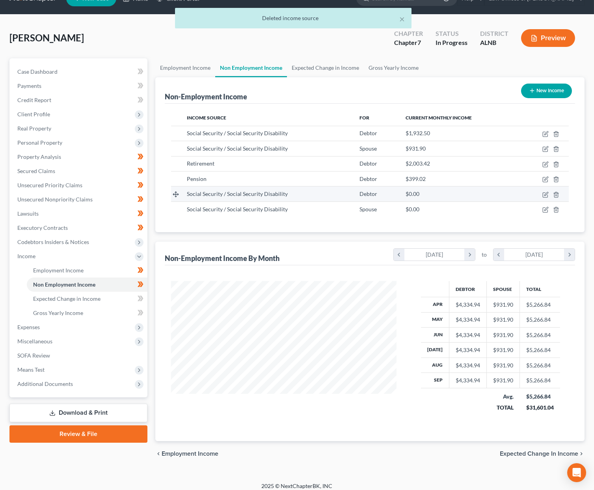
scroll to position [18, 0]
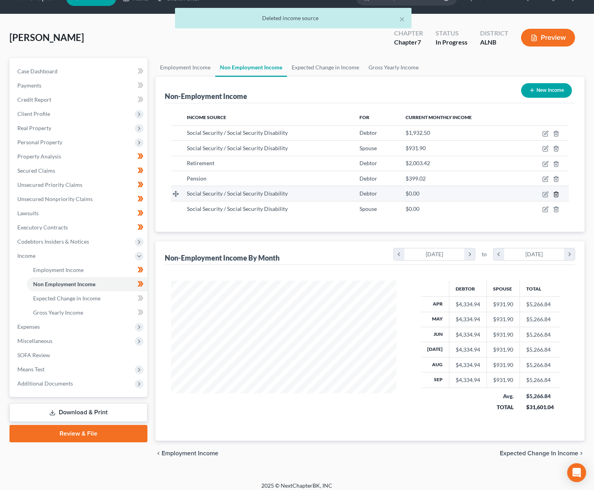
click at [555, 191] on icon "button" at bounding box center [556, 194] width 6 height 6
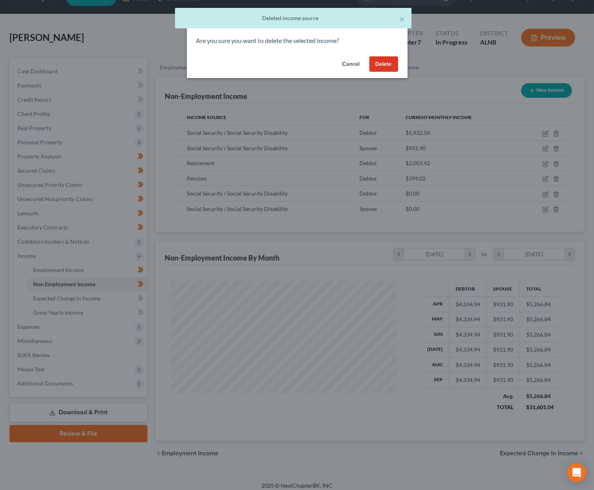
click at [377, 64] on button "Delete" at bounding box center [383, 64] width 29 height 16
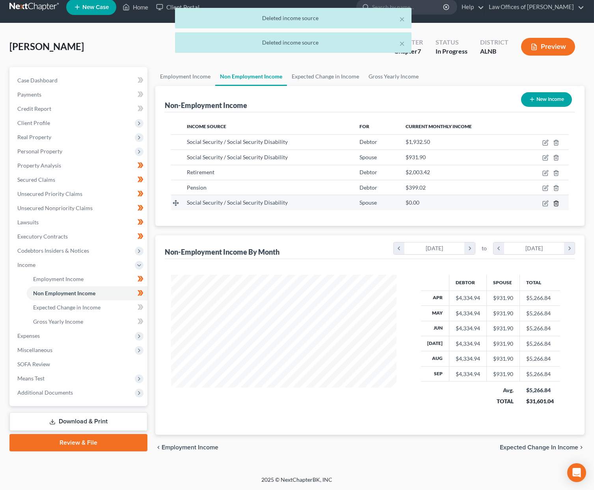
click at [557, 200] on icon "button" at bounding box center [556, 203] width 6 height 6
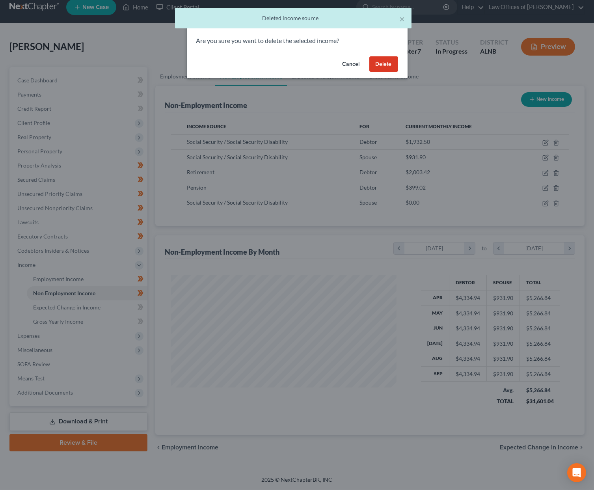
click at [386, 57] on button "Delete" at bounding box center [383, 64] width 29 height 16
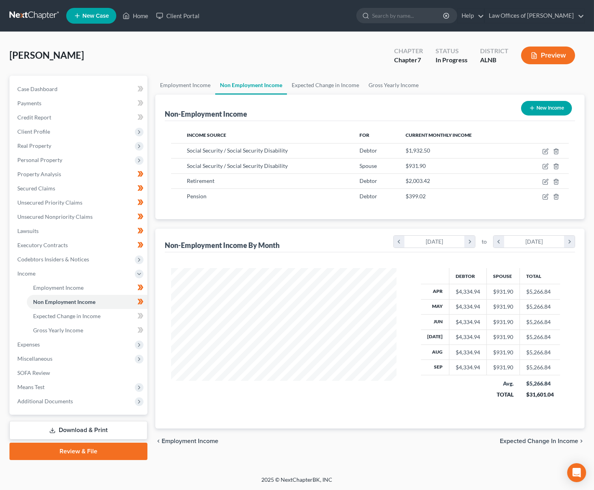
scroll to position [0, 0]
click at [144, 311] on span at bounding box center [141, 317] width 14 height 12
click at [121, 323] on link "Gross Yearly Income" at bounding box center [87, 330] width 121 height 14
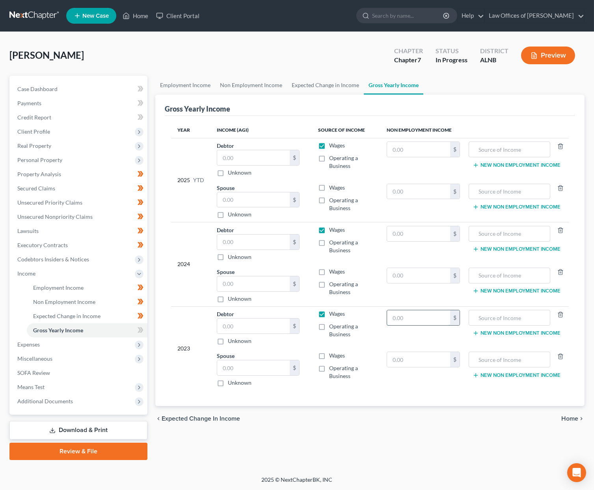
click at [430, 314] on input "text" at bounding box center [418, 317] width 63 height 15
click at [492, 317] on input "text" at bounding box center [509, 317] width 73 height 15
type input "social security benefits"
type input "38,566"
click at [494, 316] on input "social security benefits" at bounding box center [509, 317] width 73 height 15
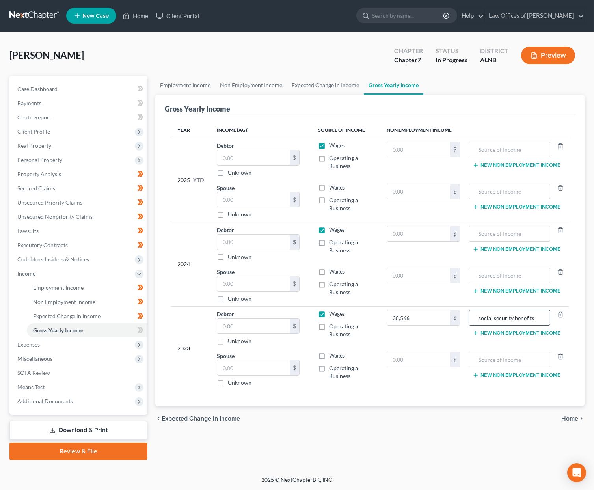
click at [494, 316] on input "social security benefits" at bounding box center [509, 317] width 73 height 15
click at [511, 227] on input "text" at bounding box center [509, 233] width 73 height 15
paste input "social security benefits"
type input "social security benefits"
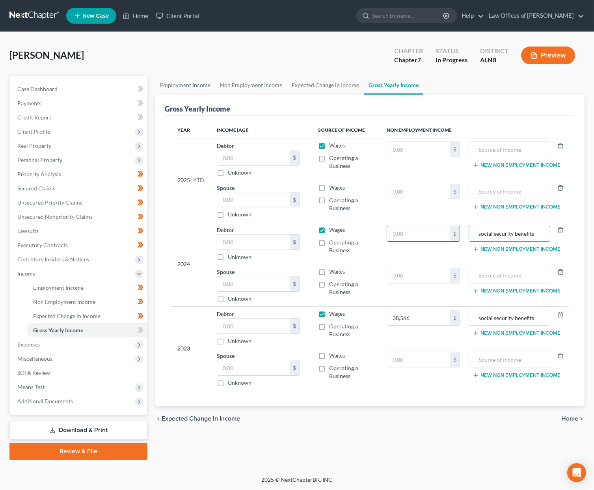
click at [416, 233] on input "text" at bounding box center [418, 233] width 63 height 15
type input "40,572"
click at [483, 149] on input "text" at bounding box center [509, 149] width 73 height 15
type input "Pension"
type input "3,990.20"
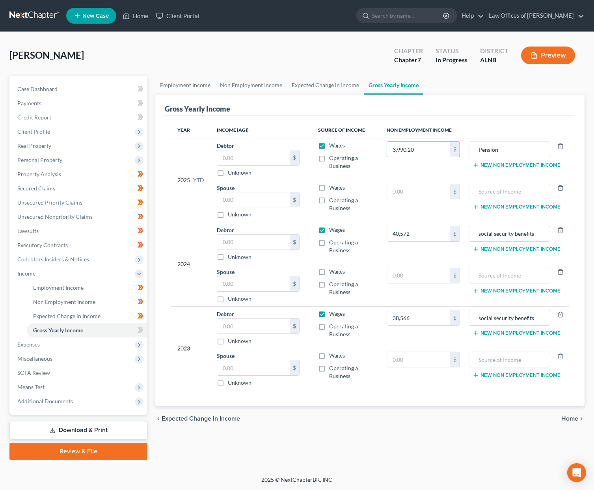
click at [501, 164] on button "New Non Employment Income" at bounding box center [517, 165] width 88 height 6
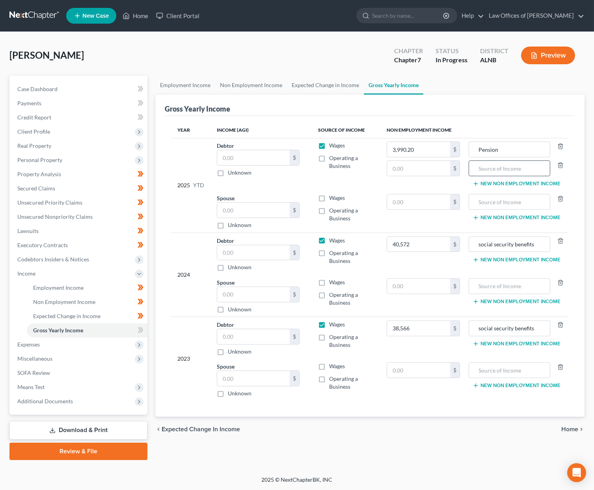
scroll to position [0, 0]
click at [499, 164] on input "text" at bounding box center [509, 168] width 73 height 15
type input "D"
type input "Military retirement"
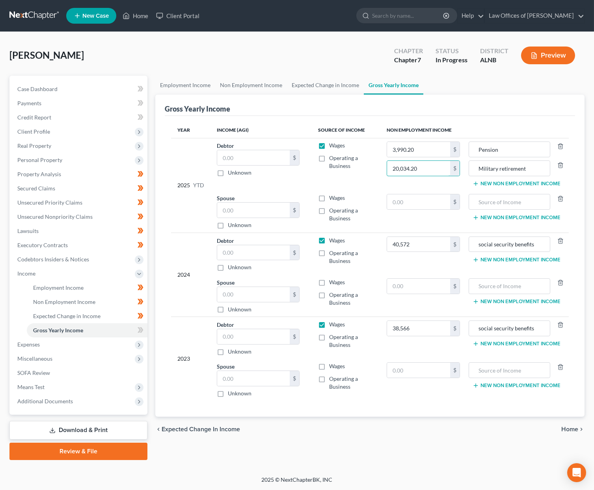
type input "20,034.20"
click at [501, 182] on button "New Non Employment Income" at bounding box center [517, 184] width 88 height 6
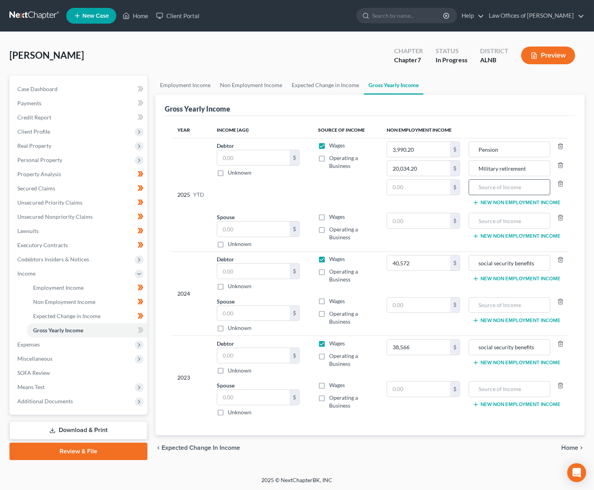
click at [514, 190] on input "text" at bounding box center [509, 187] width 73 height 15
paste input "social security benefits"
type input "social security benefits"
click at [437, 187] on input "text" at bounding box center [418, 187] width 63 height 15
type input "19,325"
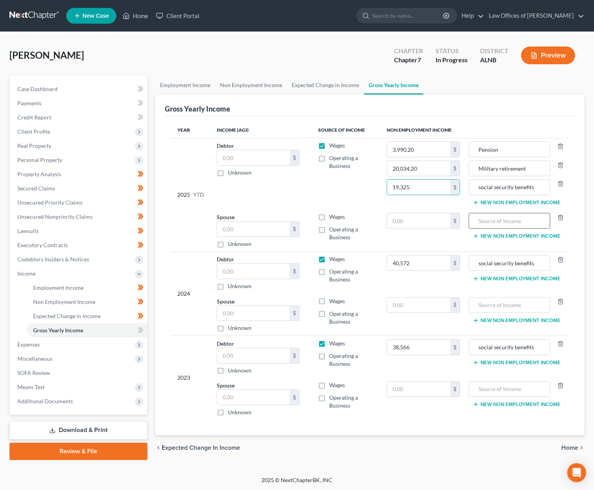
click at [492, 220] on input "text" at bounding box center [509, 220] width 73 height 15
paste input "social security benefits"
type input "social security benefits"
click at [430, 225] on input "text" at bounding box center [418, 220] width 63 height 15
type input "9,840"
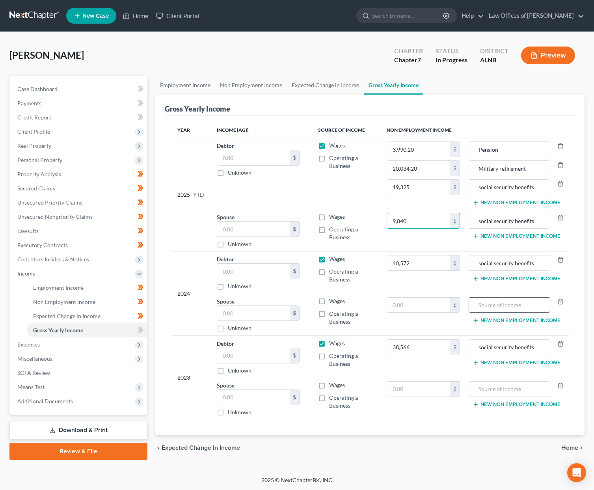
click at [486, 298] on input "text" at bounding box center [509, 305] width 73 height 15
click at [429, 387] on input "text" at bounding box center [418, 389] width 63 height 15
type input "11,384"
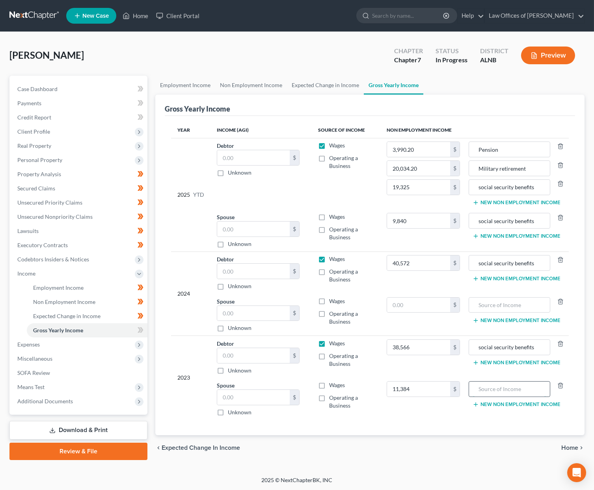
click at [526, 384] on input "text" at bounding box center [509, 389] width 73 height 15
paste input "social security benefits"
type input "social security benefits"
click at [425, 305] on input "text" at bounding box center [418, 305] width 63 height 15
click at [415, 262] on input "40,572" at bounding box center [418, 262] width 63 height 15
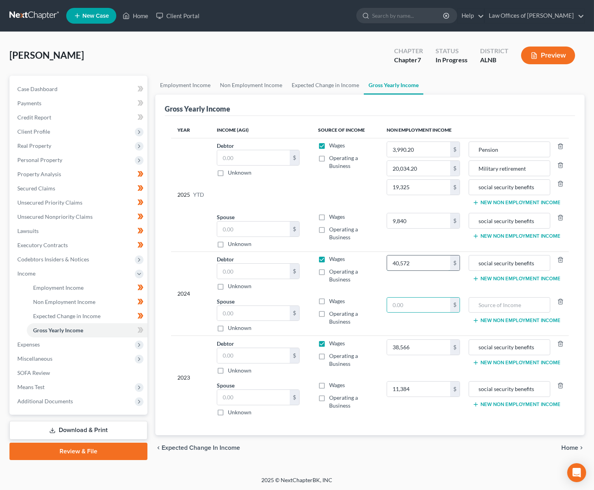
click at [415, 262] on input "40,572" at bounding box center [418, 262] width 63 height 15
type input "28,674"
type input "11,808"
paste input "social security benefits"
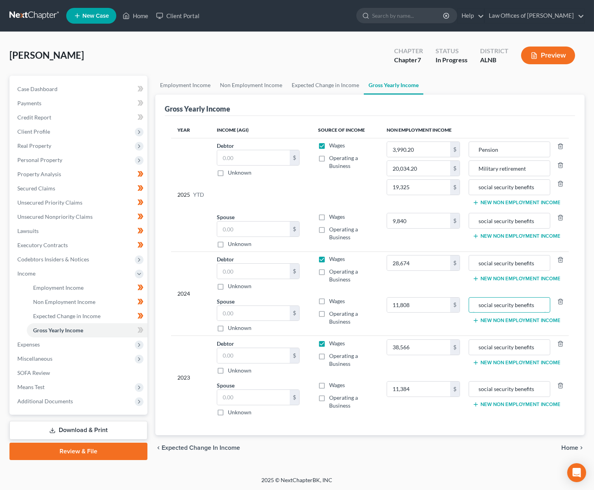
type input "social security benefits"
drag, startPoint x: 102, startPoint y: 435, endPoint x: 108, endPoint y: 411, distance: 24.9
click at [138, 327] on icon at bounding box center [140, 330] width 4 height 6
click at [103, 337] on span "Expenses" at bounding box center [79, 344] width 136 height 14
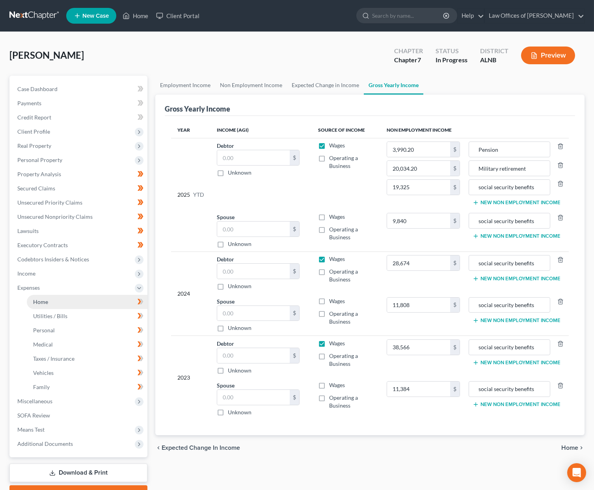
click at [119, 295] on link "Home" at bounding box center [87, 302] width 121 height 14
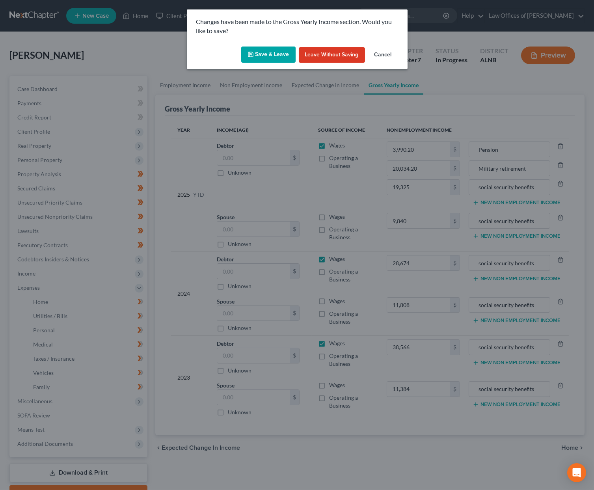
click at [286, 63] on div "Save & Leave Leave without Saving Cancel" at bounding box center [297, 56] width 221 height 26
click at [285, 63] on div "Save & Leave Leave without Saving Cancel" at bounding box center [297, 56] width 221 height 26
click at [280, 50] on button "Save & Leave" at bounding box center [268, 55] width 54 height 17
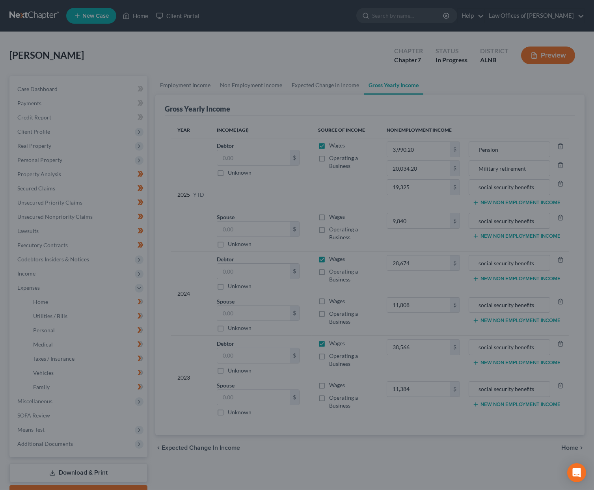
type input "38,566.00"
type input "11,384.00"
type input "28,674.00"
type input "11,808.00"
type input "9,840.00"
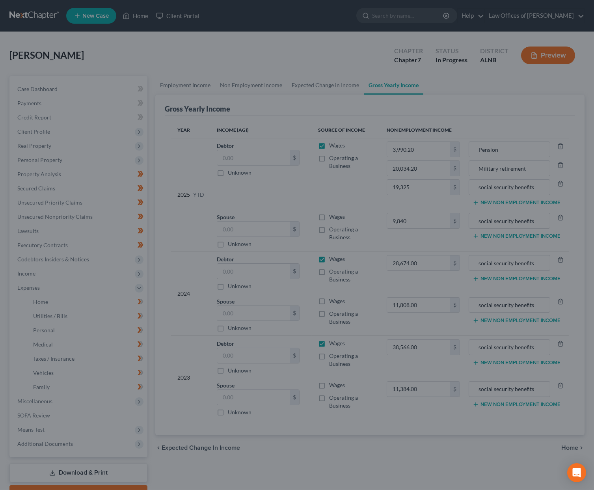
type input "19,325.00"
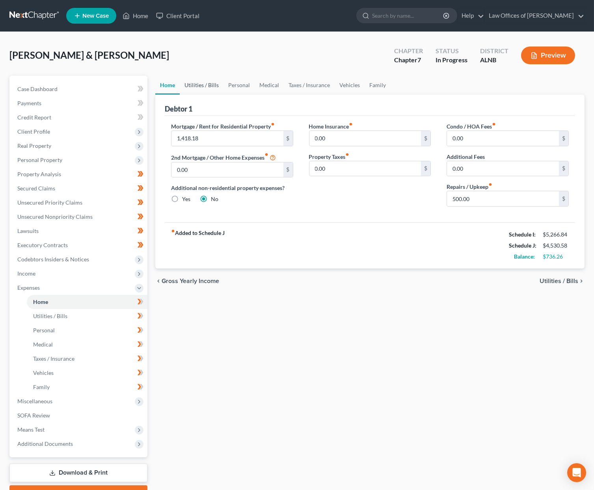
click at [203, 82] on link "Utilities / Bills" at bounding box center [202, 85] width 44 height 19
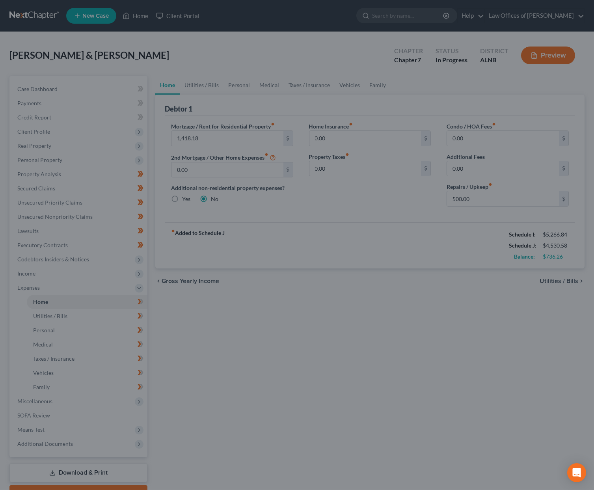
click at [201, 85] on div at bounding box center [297, 245] width 594 height 490
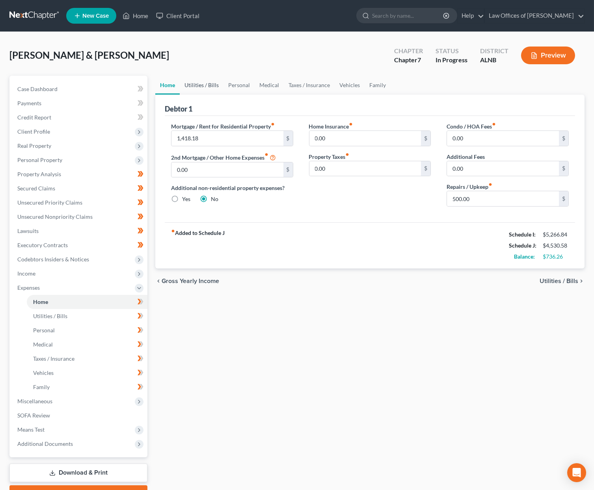
click at [212, 82] on link "Utilities / Bills" at bounding box center [202, 85] width 44 height 19
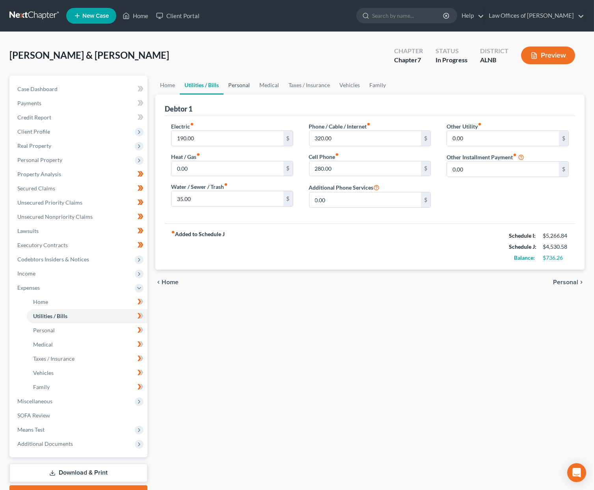
click at [238, 82] on link "Personal" at bounding box center [239, 85] width 31 height 19
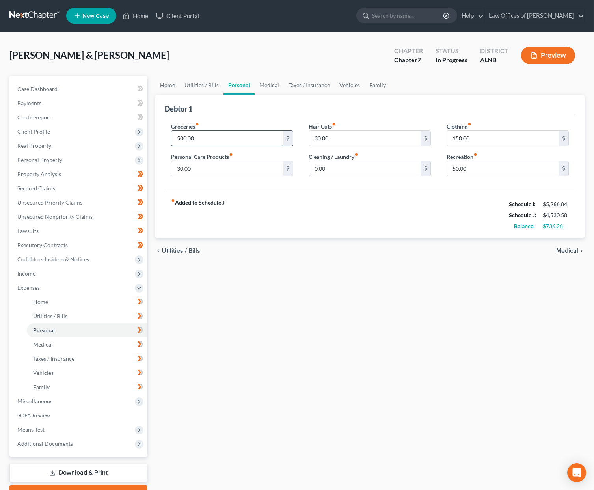
click at [216, 139] on input "500.00" at bounding box center [227, 138] width 112 height 15
type input "800"
type input "50"
type input "150"
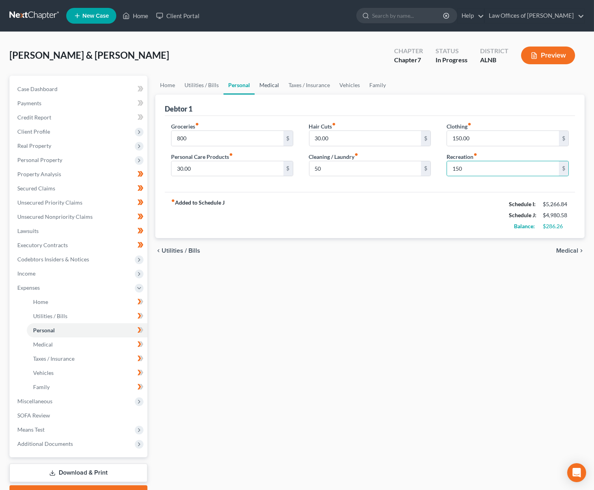
click at [272, 82] on link "Medical" at bounding box center [269, 85] width 29 height 19
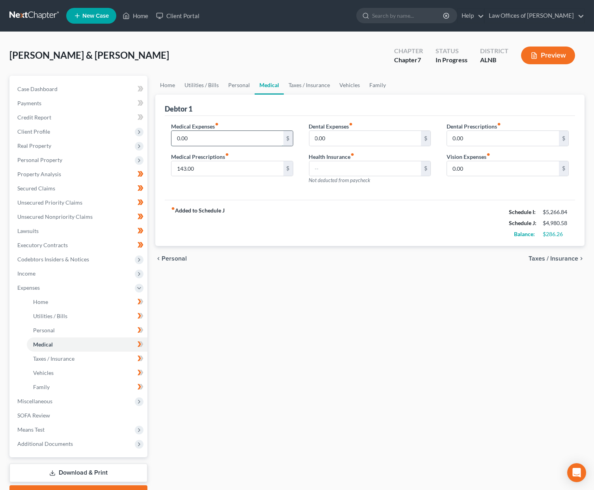
click at [233, 135] on input "0.00" at bounding box center [227, 138] width 112 height 15
type input "0"
type input "100"
click at [340, 84] on link "Vehicles" at bounding box center [350, 85] width 30 height 19
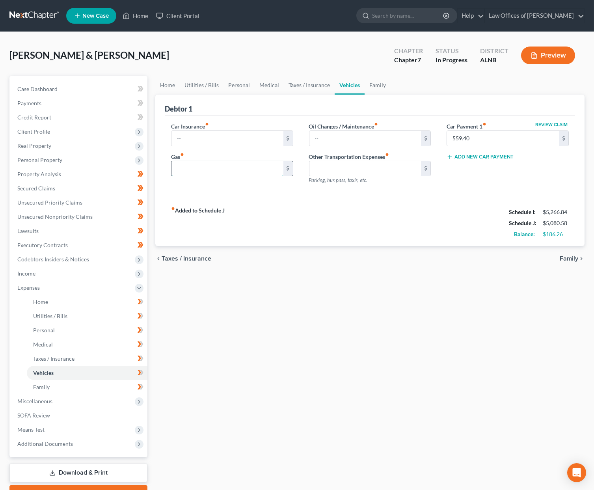
click at [197, 168] on input "text" at bounding box center [227, 168] width 112 height 15
type input "150"
type input "1"
type input "200"
click at [231, 82] on link "Personal" at bounding box center [239, 85] width 31 height 19
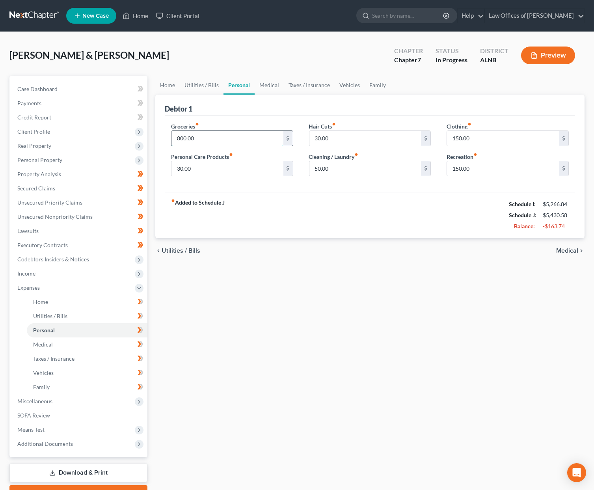
click at [195, 140] on input "800.00" at bounding box center [227, 138] width 112 height 15
click at [459, 141] on input "150.00" at bounding box center [503, 138] width 112 height 15
type input "50"
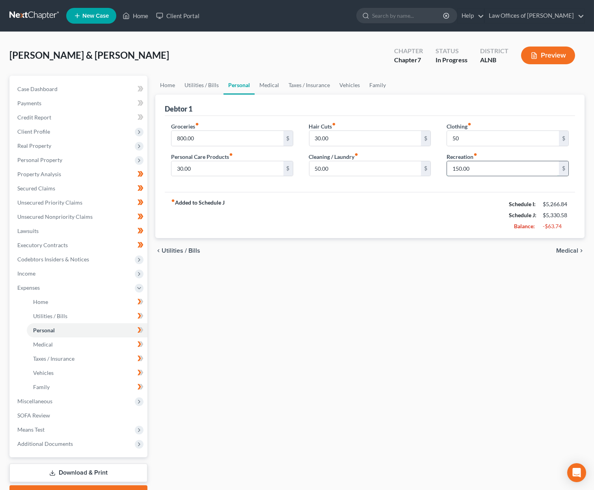
click at [468, 170] on input "150.00" at bounding box center [503, 168] width 112 height 15
type input "100"
click at [337, 165] on input "50.00" at bounding box center [365, 168] width 112 height 15
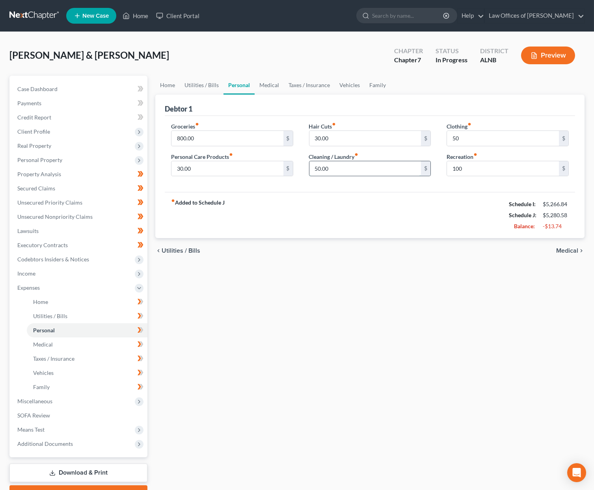
click at [337, 165] on input "50.00" at bounding box center [365, 168] width 112 height 15
click at [144, 297] on span at bounding box center [141, 303] width 14 height 12
drag, startPoint x: 142, startPoint y: 306, endPoint x: 143, endPoint y: 318, distance: 12.6
click at [142, 311] on icon at bounding box center [141, 316] width 6 height 10
click at [139, 327] on icon at bounding box center [140, 330] width 4 height 6
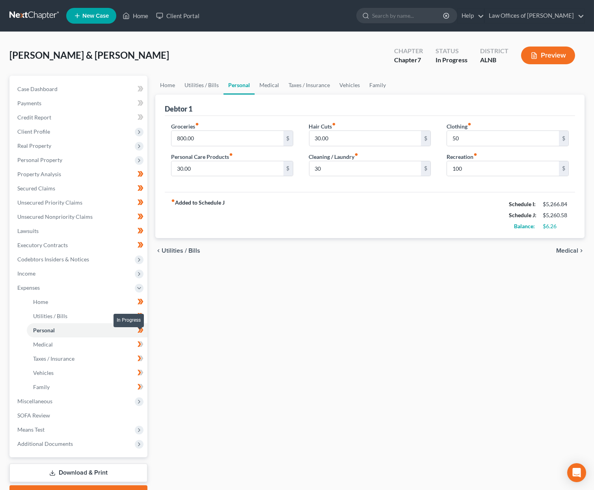
click at [138, 339] on icon at bounding box center [141, 344] width 6 height 10
click at [140, 354] on icon at bounding box center [141, 359] width 6 height 10
click at [143, 368] on icon at bounding box center [141, 373] width 6 height 10
click at [138, 382] on icon at bounding box center [141, 387] width 6 height 10
click at [50, 398] on span "Miscellaneous" at bounding box center [34, 401] width 35 height 7
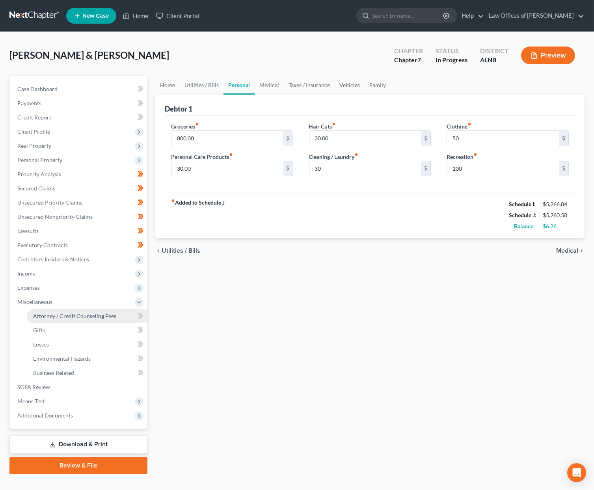
click at [93, 313] on span "Attorney / Credit Counseling Fees" at bounding box center [74, 316] width 83 height 7
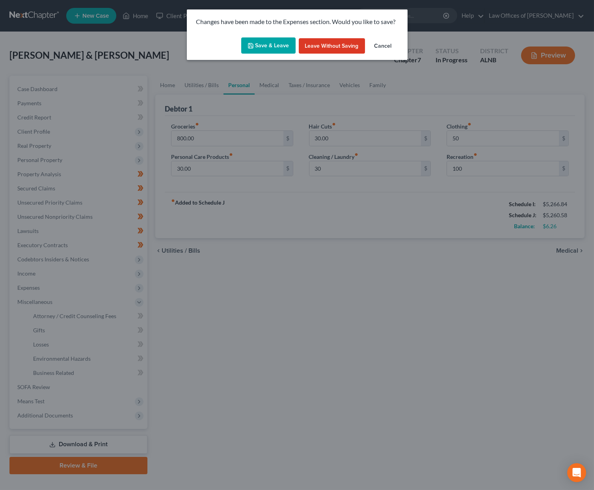
click at [274, 48] on button "Save & Leave" at bounding box center [268, 45] width 54 height 17
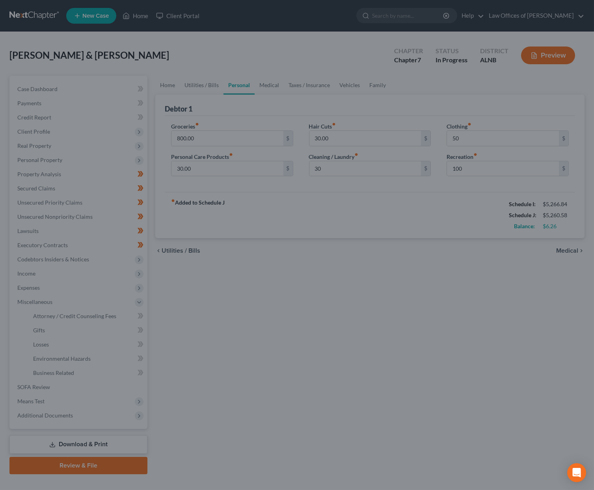
type input "30.00"
type input "50.00"
type input "100.00"
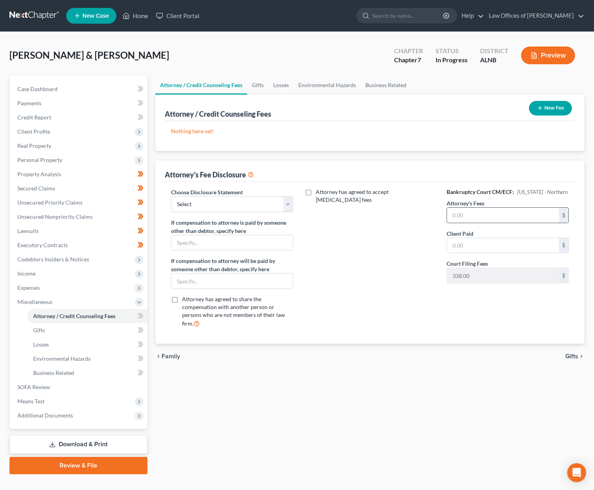
click at [505, 211] on input "text" at bounding box center [503, 215] width 112 height 15
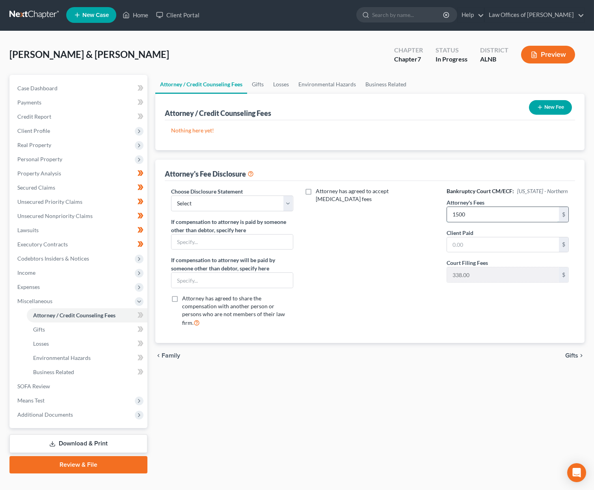
type input "1500"
type input "1,500"
click at [555, 104] on button "New Fee" at bounding box center [550, 107] width 43 height 15
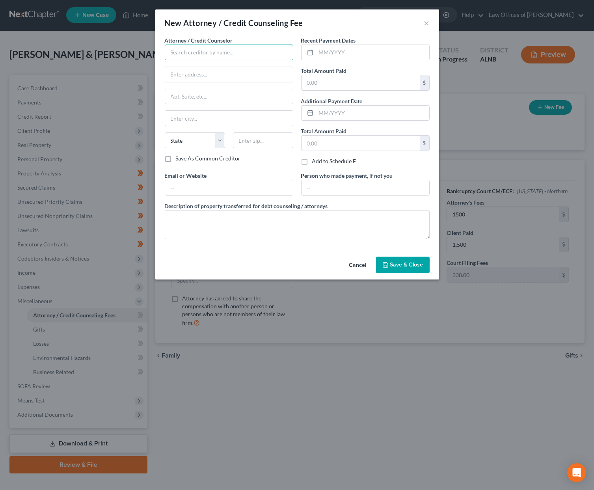
click at [209, 53] on input "text" at bounding box center [229, 53] width 129 height 16
type input "K"
click at [198, 66] on div "[PERSON_NAME]" at bounding box center [212, 66] width 82 height 8
type input "[PERSON_NAME]"
type input "3330 L and N Dr., SW, Suite C"
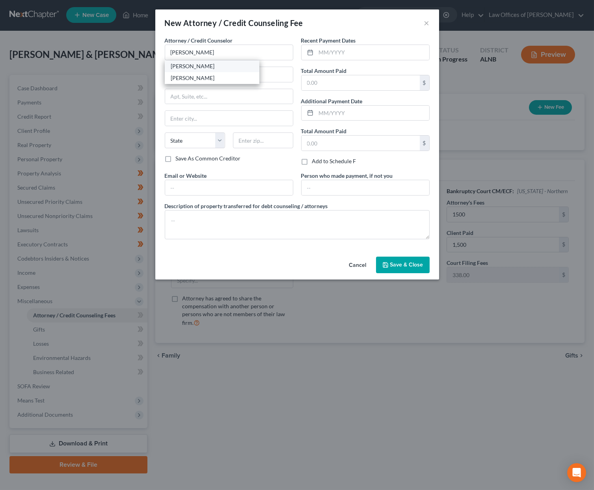
type input "Huntsville"
select select "0"
type input "35801"
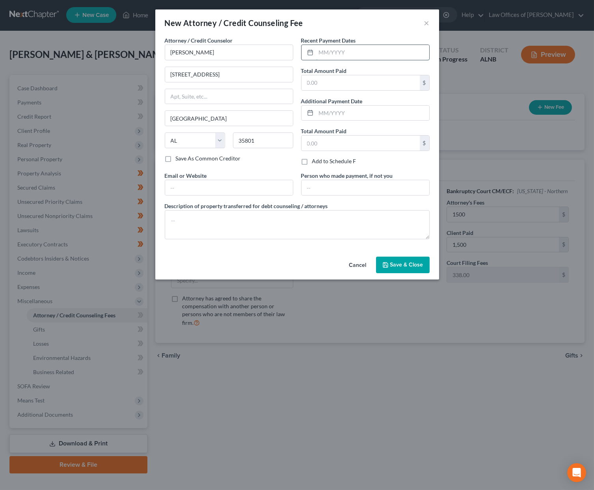
click at [353, 53] on input "text" at bounding box center [372, 52] width 113 height 15
type input "9/10/2025"
type input "1,500"
click at [393, 267] on button "Save & Close" at bounding box center [403, 265] width 54 height 17
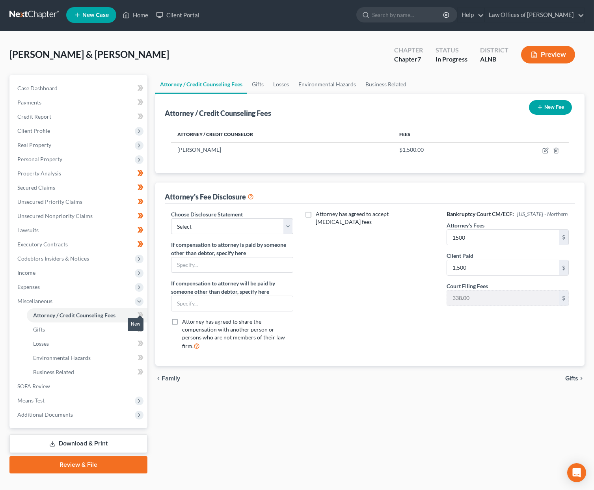
click at [140, 312] on icon at bounding box center [140, 315] width 4 height 6
click at [138, 324] on icon at bounding box center [141, 329] width 6 height 10
drag, startPoint x: 138, startPoint y: 319, endPoint x: 136, endPoint y: 327, distance: 8.4
click at [136, 324] on span at bounding box center [141, 330] width 14 height 12
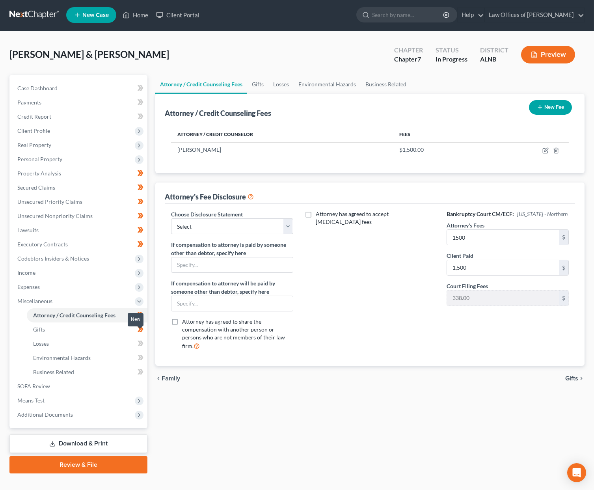
click at [138, 339] on icon at bounding box center [141, 344] width 6 height 10
click at [143, 353] on icon at bounding box center [141, 358] width 6 height 10
click at [143, 367] on icon at bounding box center [141, 372] width 6 height 10
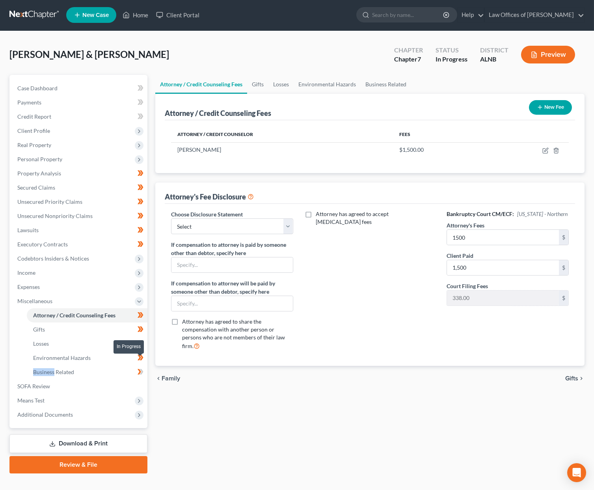
click at [143, 367] on icon at bounding box center [141, 372] width 6 height 10
click at [65, 436] on link "Download & Print" at bounding box center [78, 443] width 138 height 19
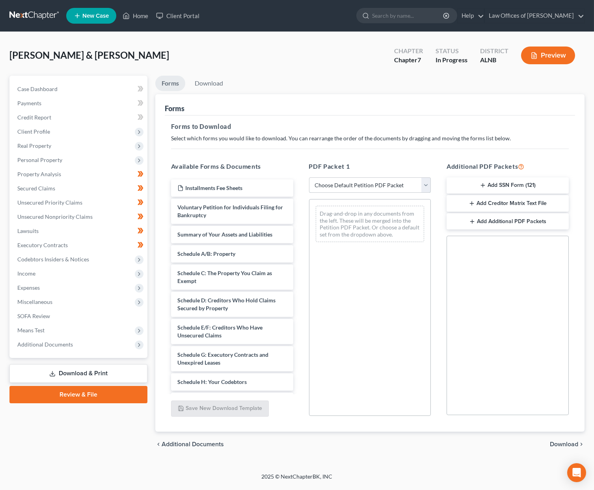
select select "0"
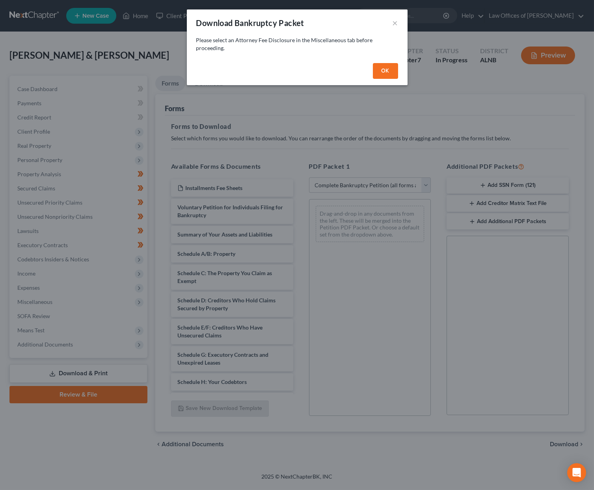
click at [392, 69] on button "OK" at bounding box center [385, 71] width 25 height 16
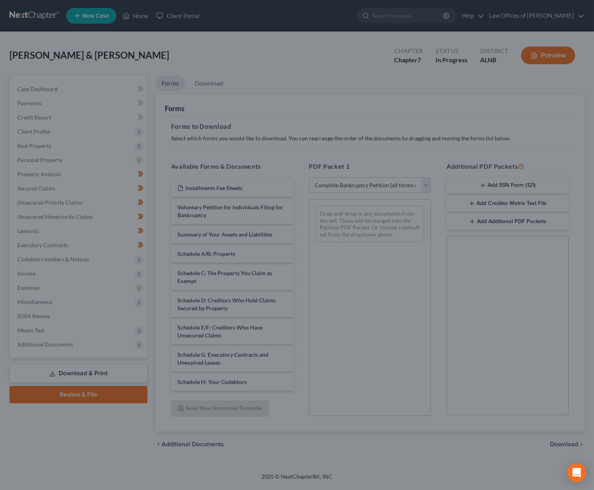
select select
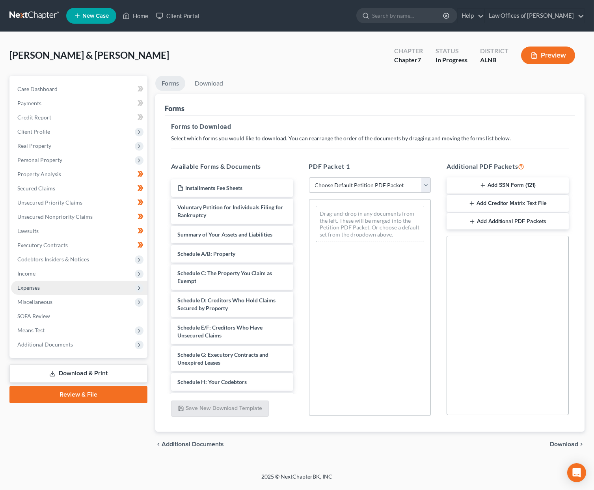
click at [48, 283] on span "Expenses" at bounding box center [79, 288] width 136 height 14
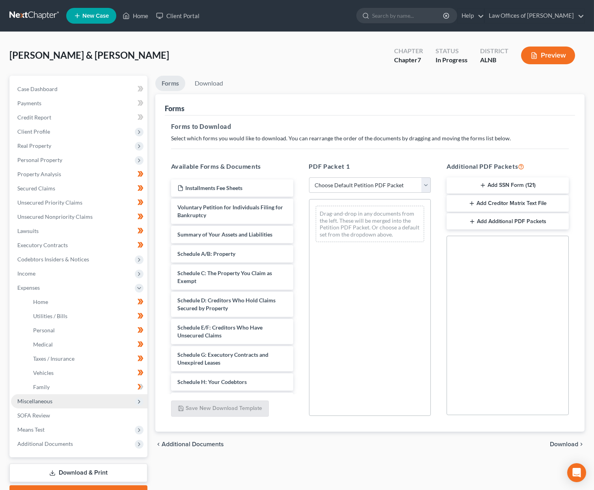
click at [39, 398] on span "Miscellaneous" at bounding box center [34, 401] width 35 height 7
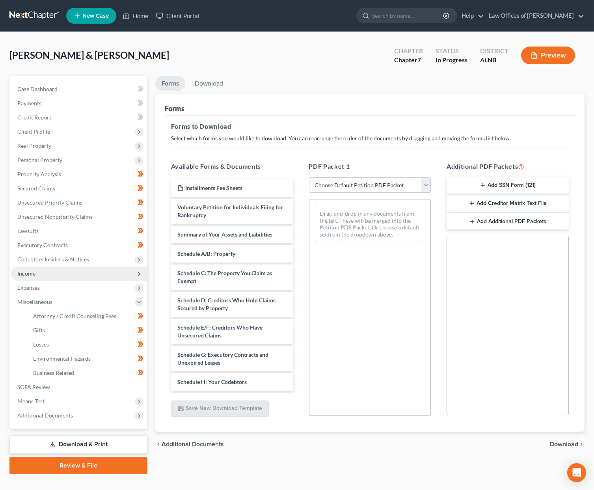
click at [43, 268] on span "Income" at bounding box center [79, 273] width 136 height 14
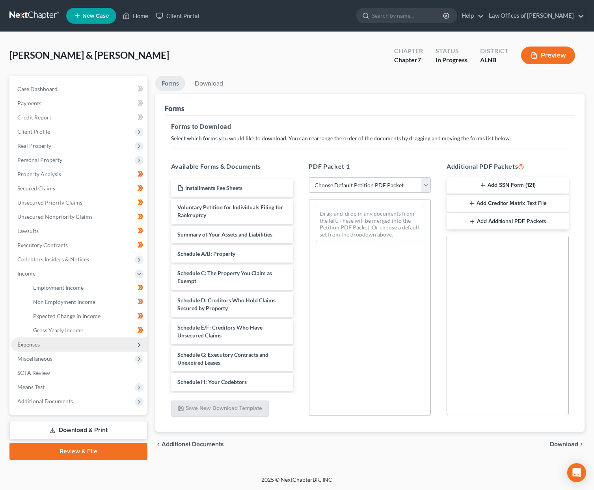
click at [43, 337] on span "Expenses" at bounding box center [79, 344] width 136 height 14
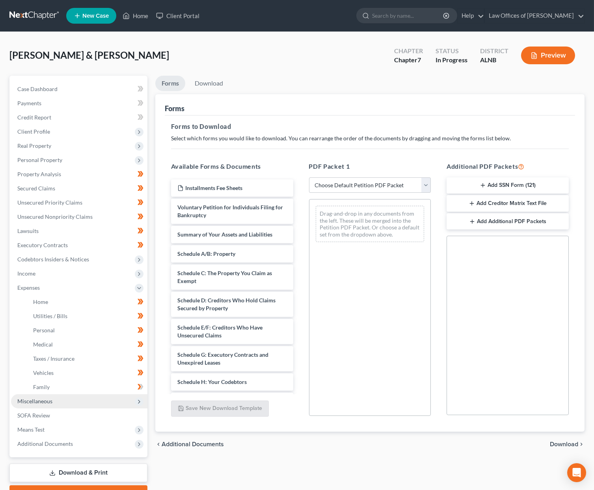
click at [53, 394] on span "Miscellaneous" at bounding box center [79, 401] width 136 height 14
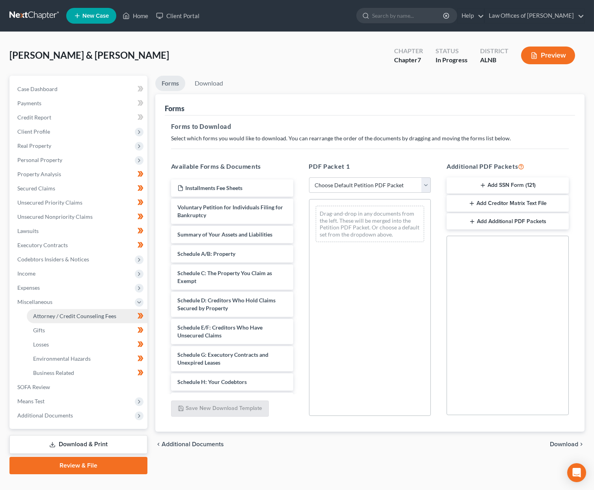
click at [74, 313] on span "Attorney / Credit Counseling Fees" at bounding box center [74, 316] width 83 height 7
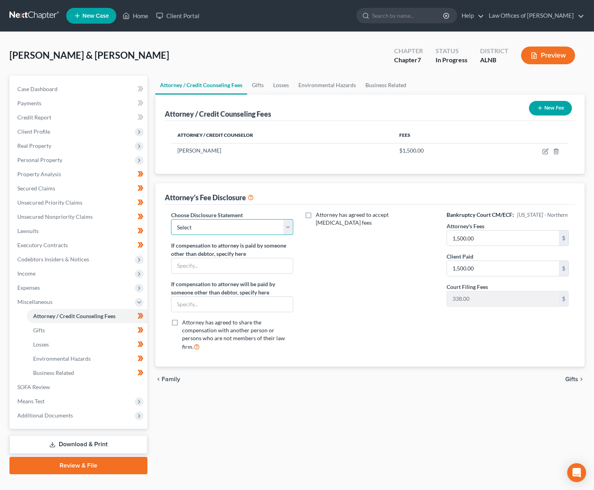
select select "1"
click at [50, 442] on icon at bounding box center [52, 445] width 6 height 6
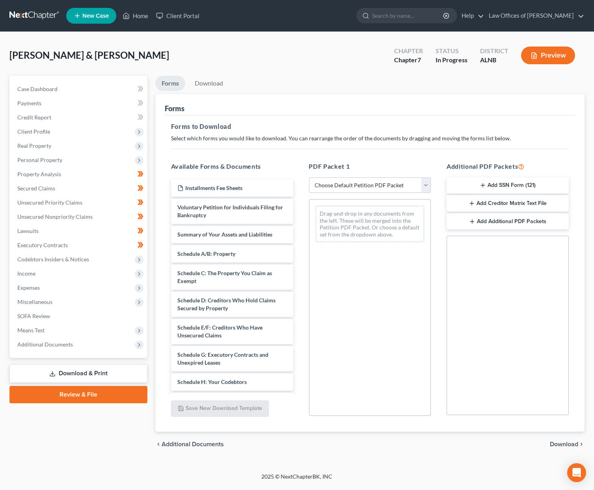
select select "0"
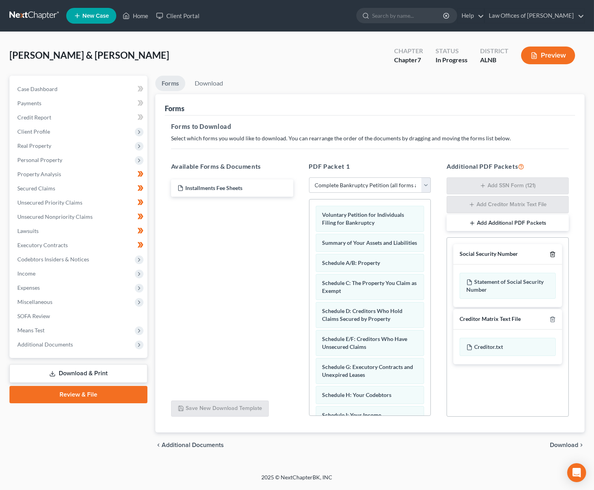
click at [552, 255] on icon "button" at bounding box center [553, 254] width 6 height 6
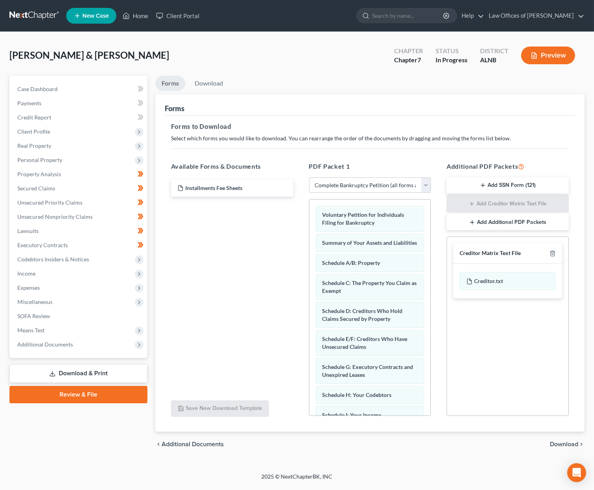
click at [566, 441] on span "Download" at bounding box center [564, 444] width 28 height 6
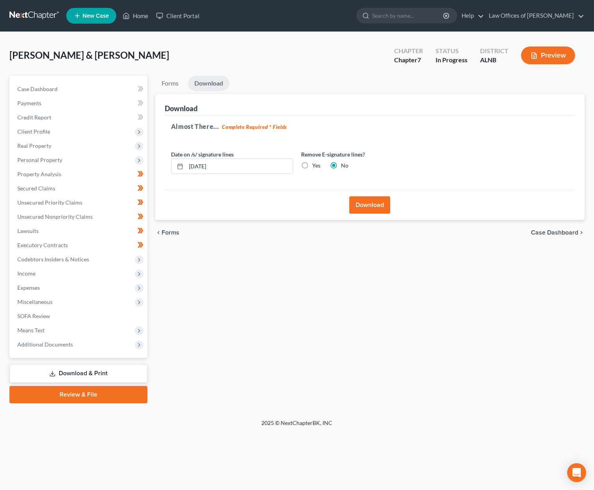
click at [375, 200] on button "Download" at bounding box center [369, 204] width 41 height 17
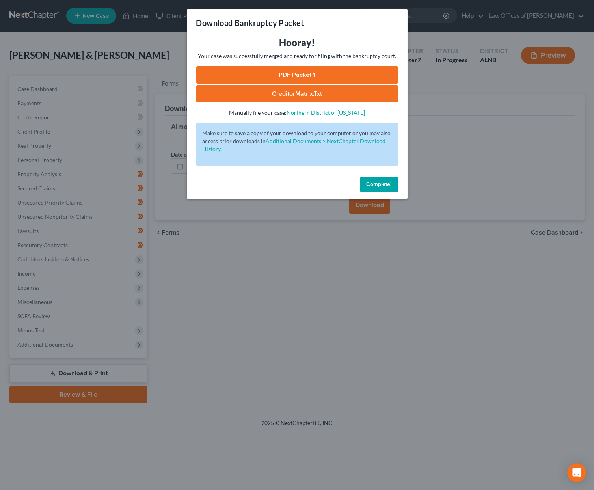
click at [290, 70] on link "PDF Packet 1" at bounding box center [297, 74] width 202 height 17
click at [386, 181] on span "Complete!" at bounding box center [379, 184] width 25 height 7
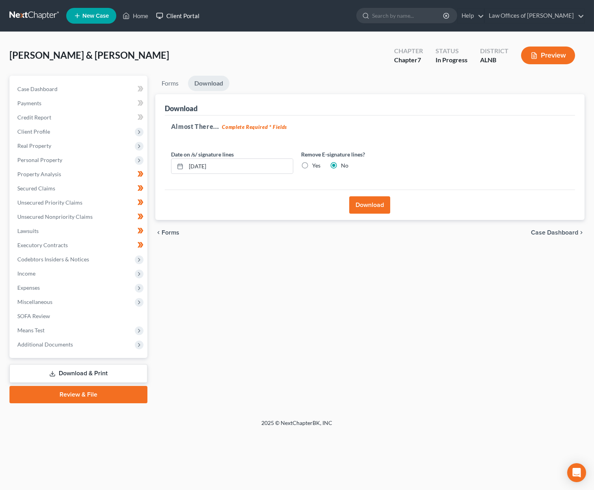
click at [186, 15] on link "Client Portal" at bounding box center [177, 16] width 51 height 14
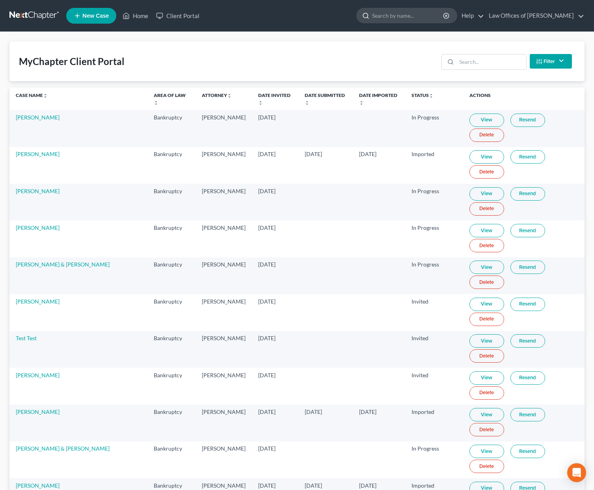
click at [403, 19] on input "search" at bounding box center [408, 15] width 72 height 15
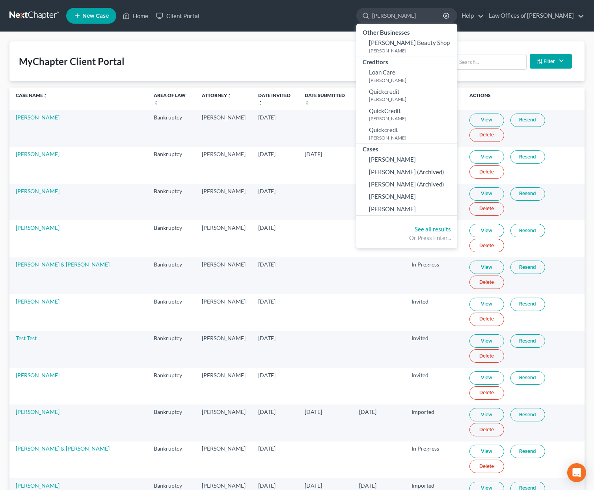
type input "Quinn"
click at [304, 48] on div "MyChapter Client Portal Filter Status Filter... Invited In Progress Ready To Re…" at bounding box center [296, 61] width 575 height 40
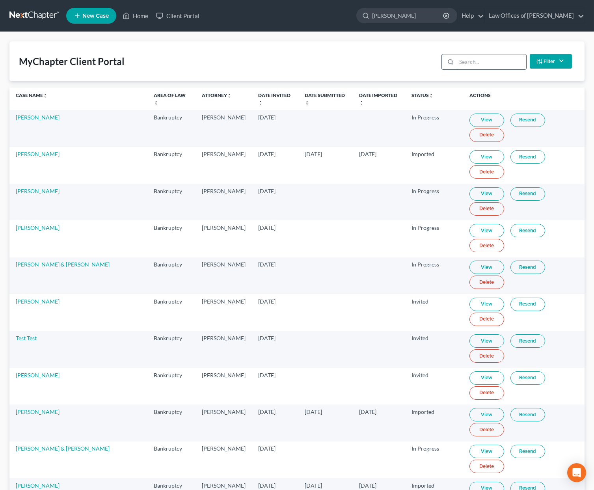
click at [492, 62] on input "search" at bounding box center [492, 61] width 70 height 15
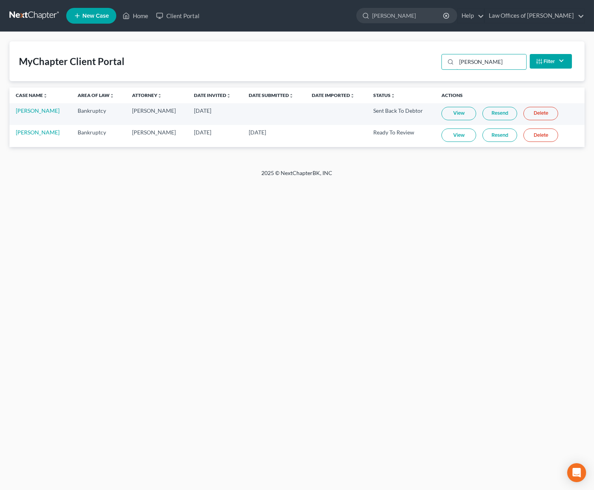
type input "Quinn"
click at [499, 134] on link "Resend" at bounding box center [500, 135] width 35 height 13
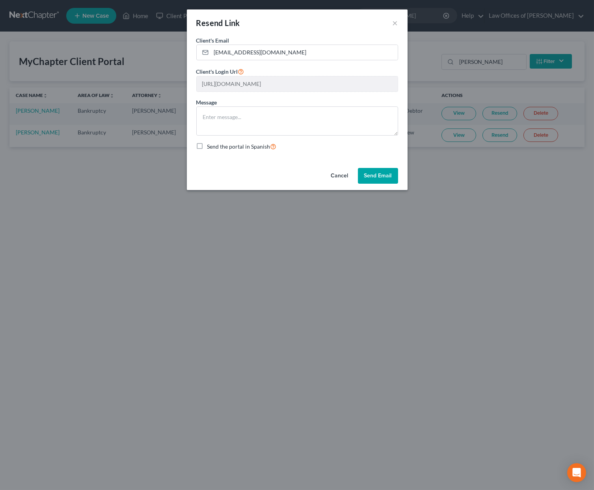
click at [373, 175] on button "Send Email" at bounding box center [378, 176] width 40 height 16
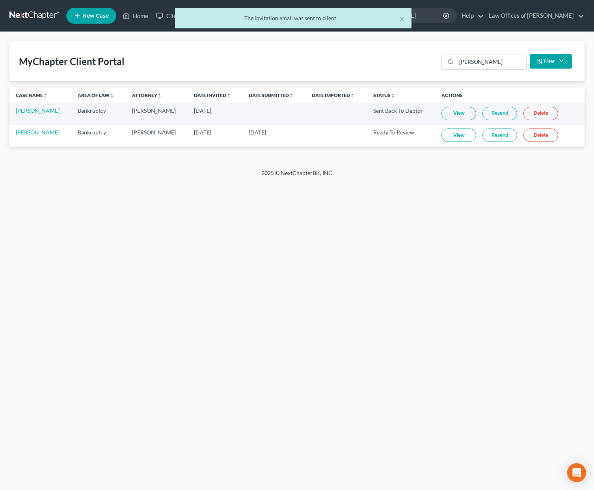
click at [40, 130] on link "Anthony Quinn Sr" at bounding box center [38, 132] width 44 height 7
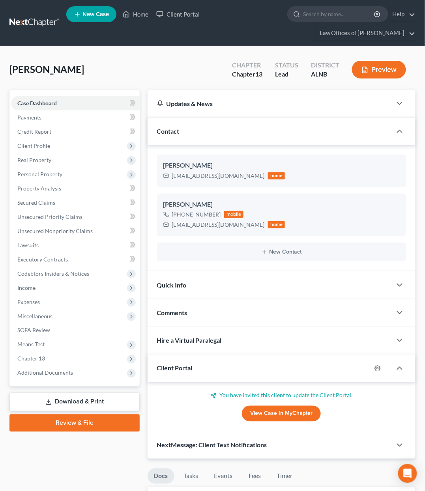
click at [46, 25] on link at bounding box center [34, 23] width 50 height 14
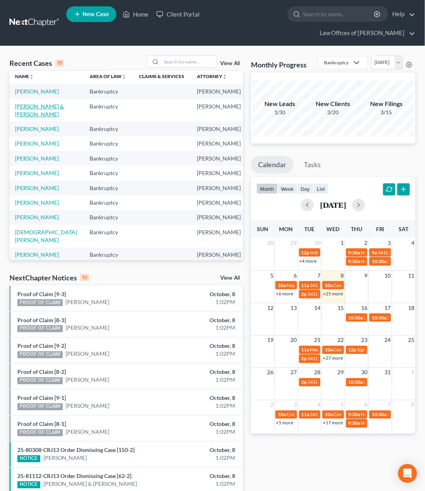
click at [33, 117] on link "[PERSON_NAME] & [PERSON_NAME]" at bounding box center [39, 110] width 49 height 15
select select "4"
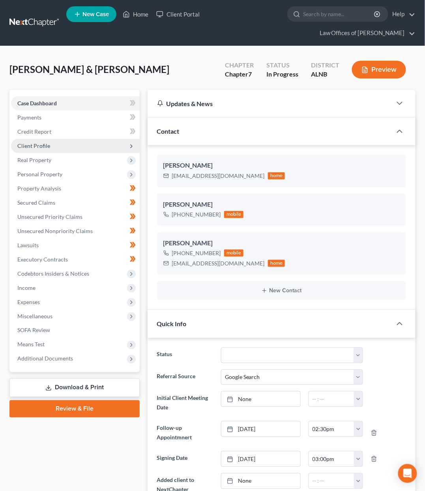
click at [41, 143] on span "Client Profile" at bounding box center [33, 145] width 33 height 7
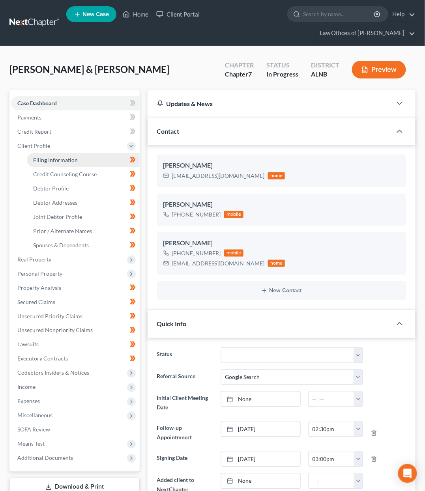
click at [70, 157] on span "Filing Information" at bounding box center [55, 160] width 45 height 7
select select "1"
select select "0"
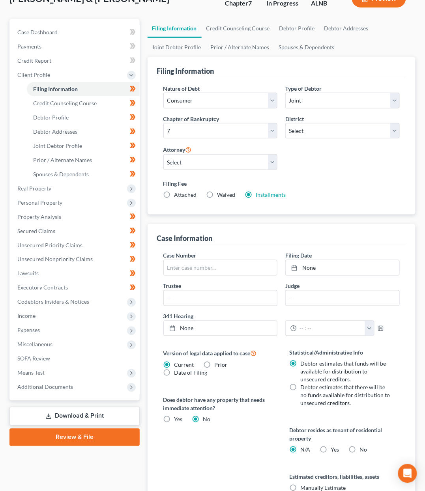
scroll to position [79, 0]
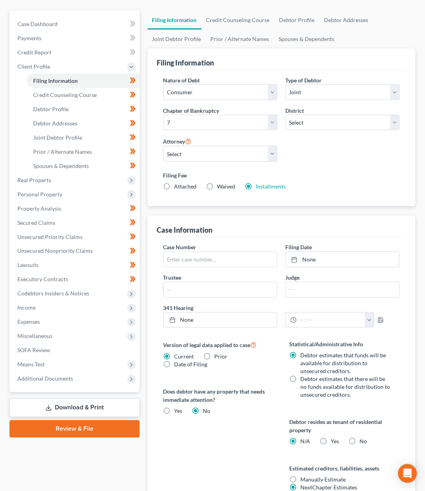
click at [300, 375] on label "Debtor estimates that there will be no funds available for distribution to unse…" at bounding box center [345, 387] width 90 height 24
click at [303, 375] on input "Debtor estimates that there will be no funds available for distribution to unse…" at bounding box center [305, 377] width 5 height 5
radio input "true"
radio input "false"
click at [50, 107] on span "Debtor Profile" at bounding box center [50, 109] width 35 height 7
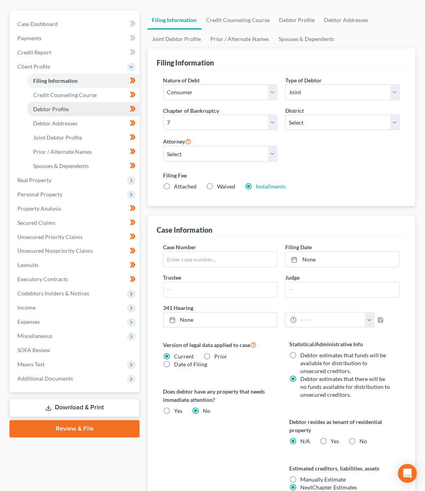
scroll to position [0, 0]
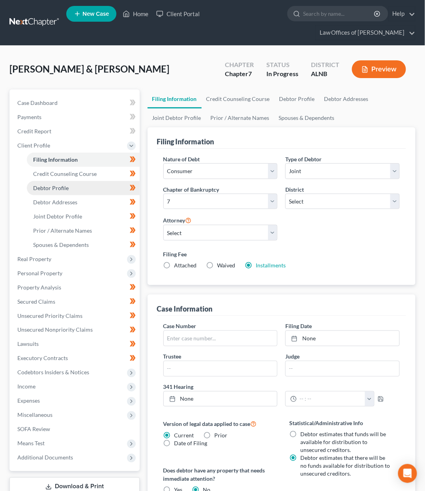
select select "1"
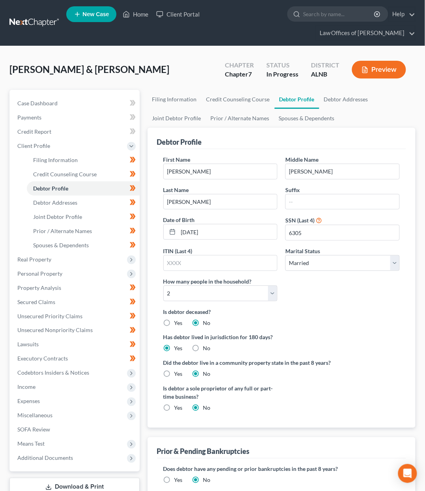
scroll to position [0, 0]
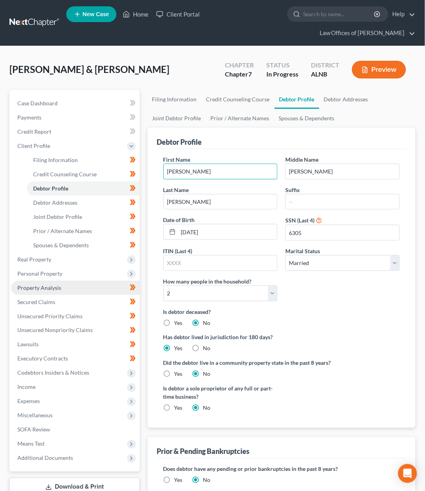
type input "Ronald"
click at [57, 284] on span "Property Analysis" at bounding box center [39, 287] width 44 height 7
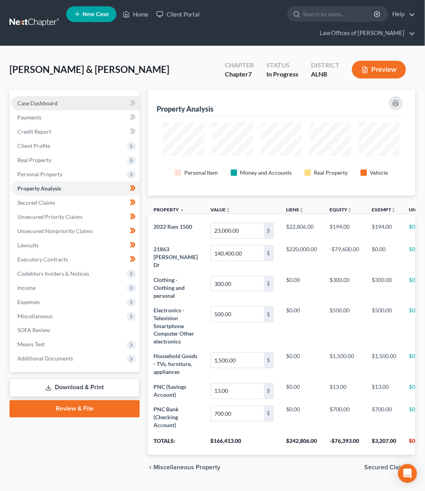
click at [43, 98] on link "Case Dashboard" at bounding box center [75, 103] width 129 height 14
select select "4"
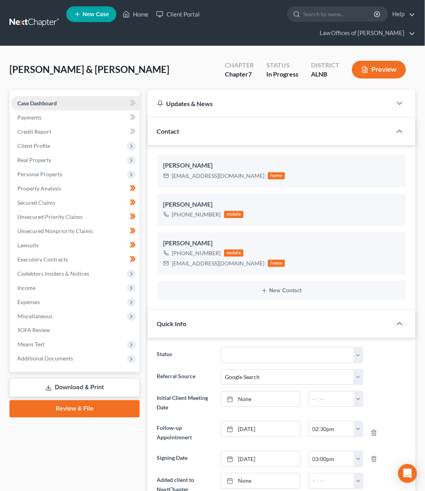
click at [42, 102] on span "Case Dashboard" at bounding box center [36, 103] width 39 height 7
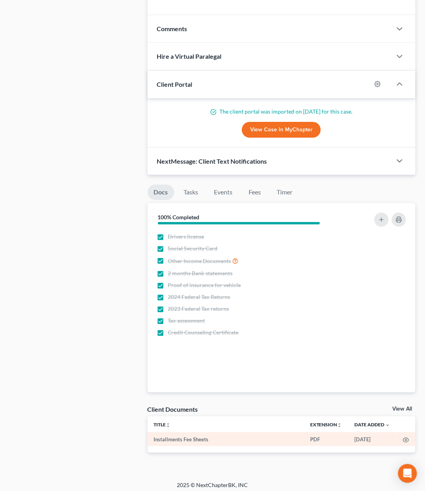
scroll to position [498, 0]
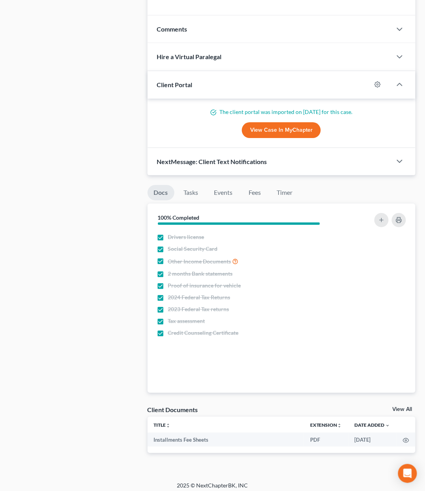
click at [401, 406] on link "View All" at bounding box center [402, 409] width 20 height 6
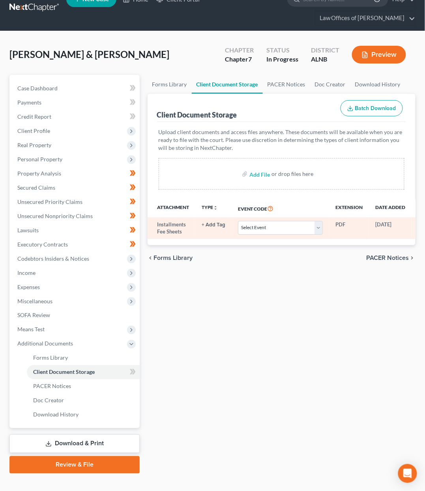
scroll to position [15, 0]
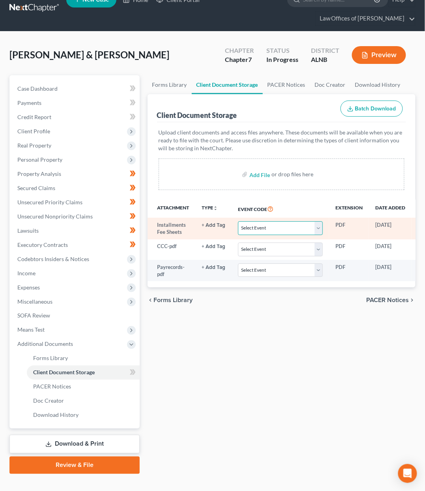
select select "23"
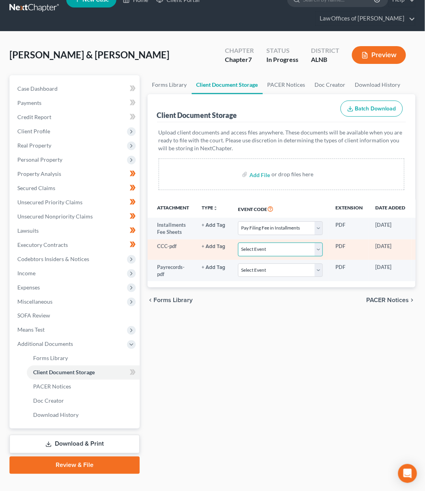
select select "5"
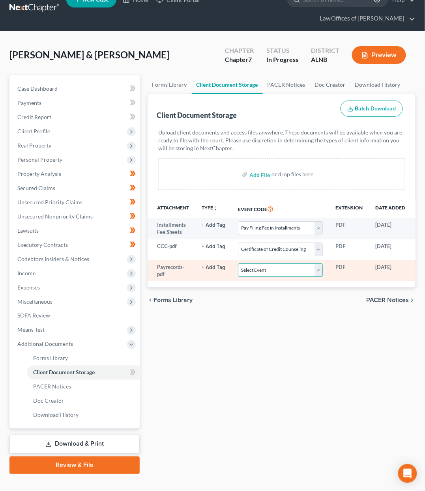
select select "19"
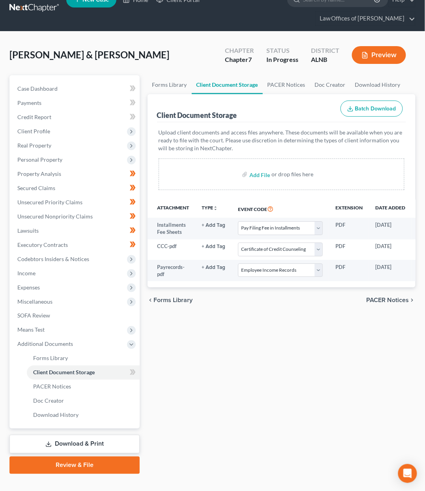
click at [100, 457] on link "Review & File" at bounding box center [74, 465] width 130 height 17
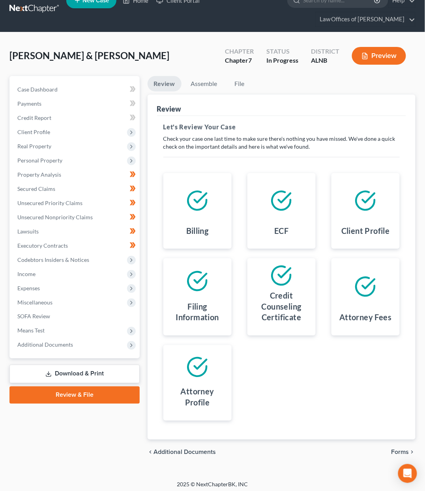
scroll to position [13, 1]
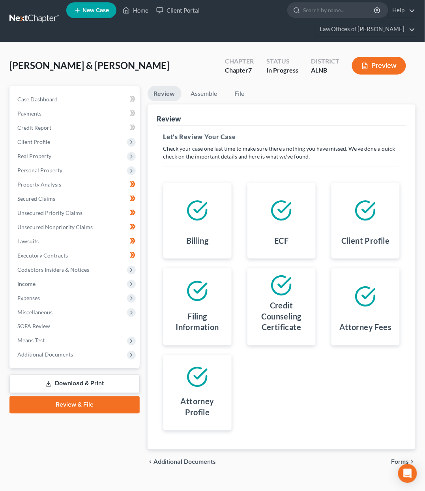
click at [404, 459] on span "Forms" at bounding box center [400, 462] width 18 height 6
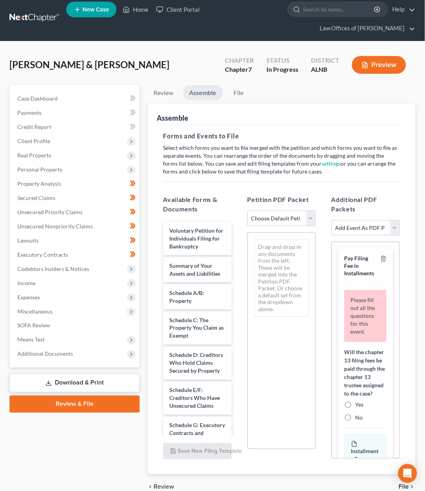
scroll to position [6, 0]
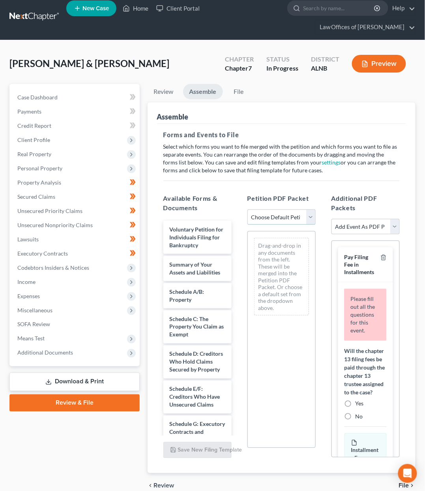
select select "0"
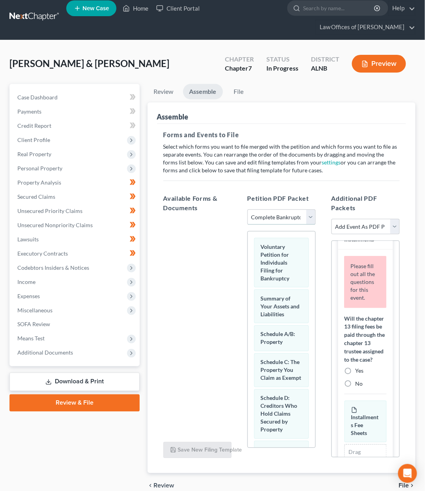
scroll to position [63, 0]
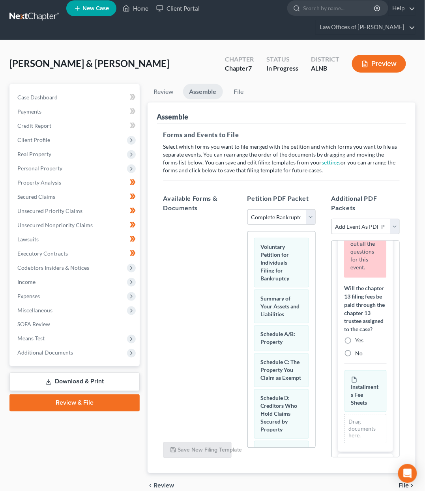
click at [358, 322] on label "Will the chapter 13 filing fees be paid through the chapter 13 trustee assigned…" at bounding box center [365, 309] width 42 height 50
click at [355, 349] on label "No" at bounding box center [358, 353] width 7 height 8
click at [358, 349] on input "No" at bounding box center [360, 351] width 5 height 5
radio input "true"
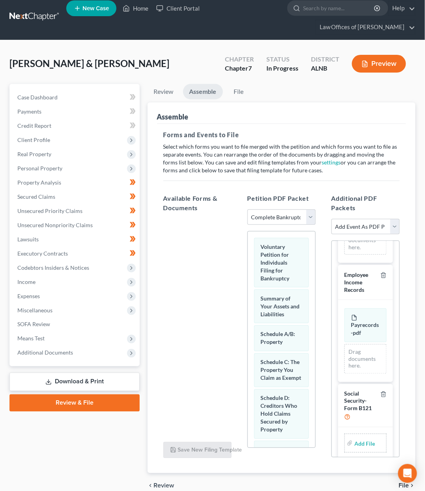
scroll to position [340, 0]
click at [366, 436] on input "file" at bounding box center [363, 443] width 19 height 14
type input "C:\fakepath\SIGNED SSN.pdf"
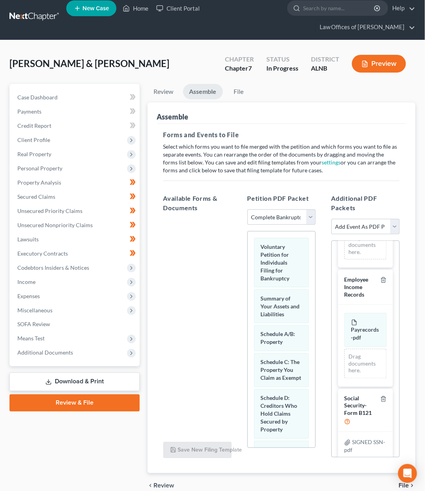
click at [99, 394] on link "Review & File" at bounding box center [74, 402] width 130 height 17
click at [103, 394] on link "Review & File" at bounding box center [74, 402] width 130 height 17
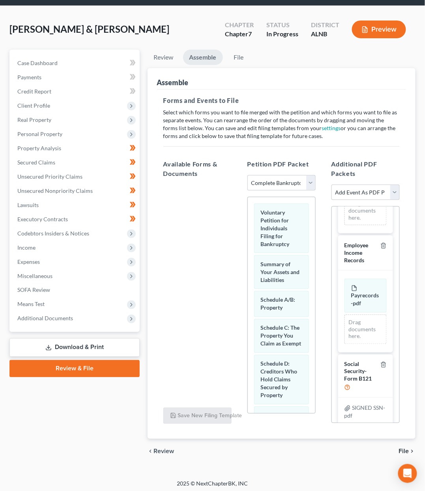
scroll to position [40, 0]
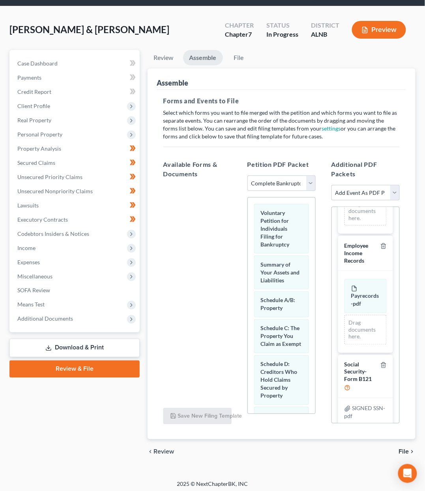
click at [402, 449] on span "File" at bounding box center [404, 452] width 10 height 6
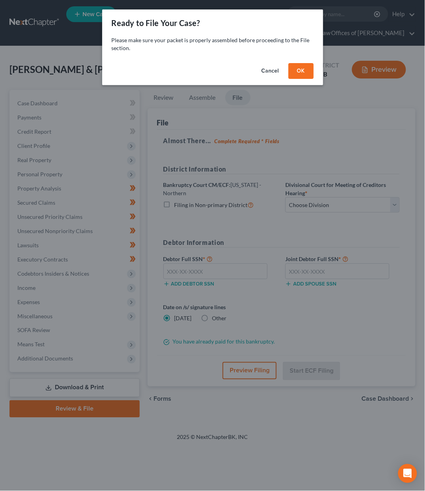
scroll to position [0, 0]
click at [296, 66] on button "OK" at bounding box center [300, 71] width 25 height 16
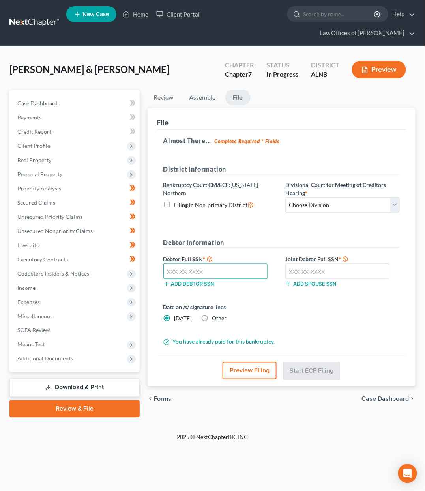
click at [196, 272] on input "text" at bounding box center [215, 271] width 104 height 16
type input "417-82-6305"
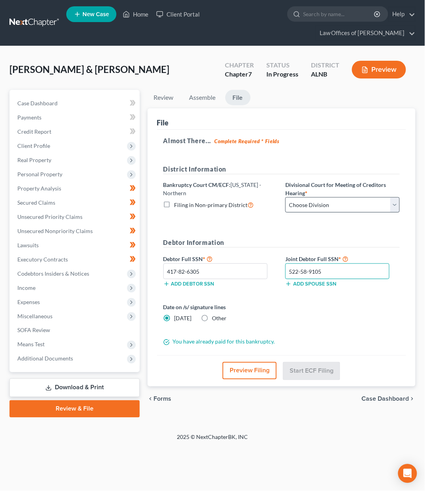
type input "522-58-9105"
select select "2"
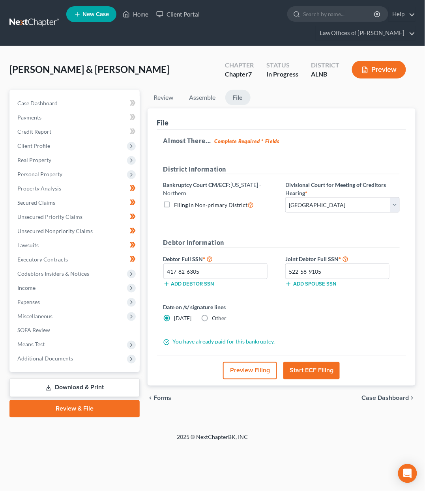
click at [320, 362] on button "Start ECF Filing" at bounding box center [311, 370] width 56 height 17
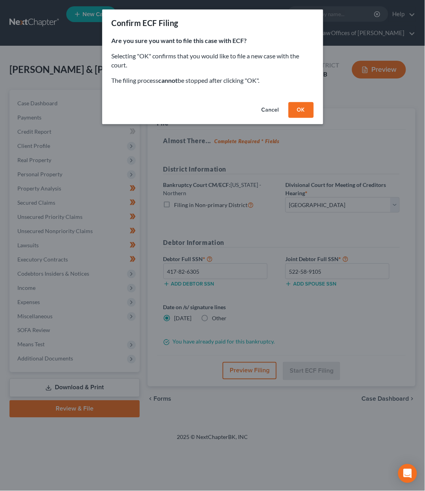
click at [313, 105] on button "OK" at bounding box center [300, 110] width 25 height 16
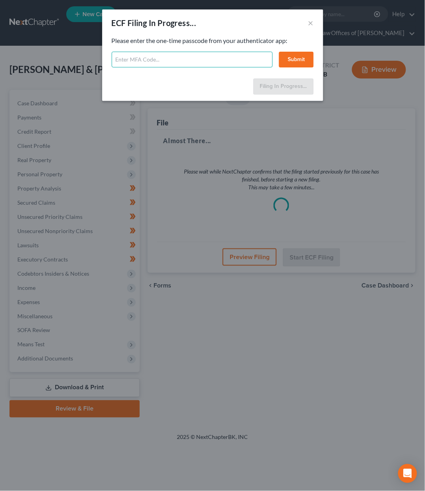
click at [208, 55] on input "text" at bounding box center [192, 60] width 161 height 16
type input "837383"
click at [296, 64] on button "Submit" at bounding box center [296, 60] width 35 height 16
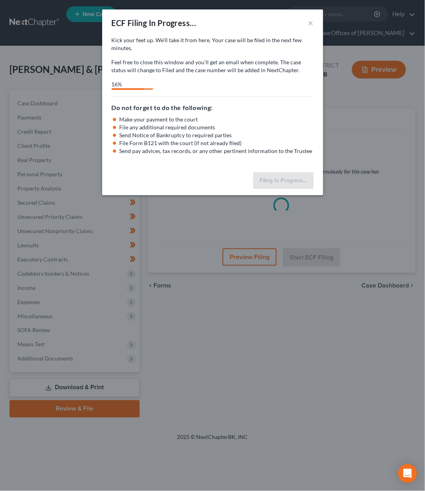
select select "2"
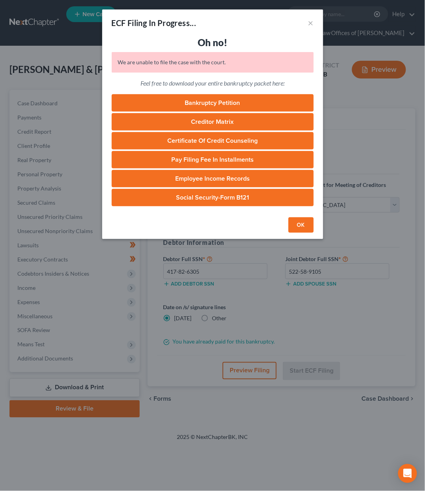
click at [299, 220] on button "OK" at bounding box center [300, 225] width 25 height 16
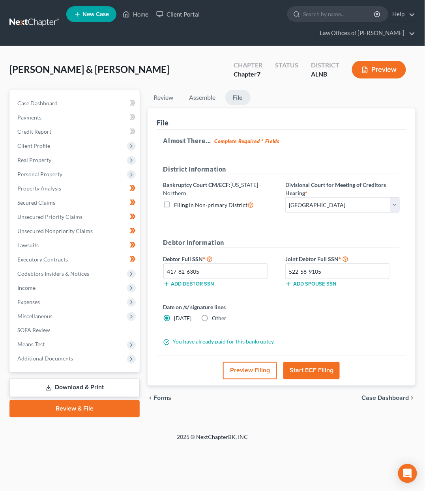
scroll to position [0, 0]
click at [297, 369] on button "Start ECF Filing" at bounding box center [311, 370] width 56 height 17
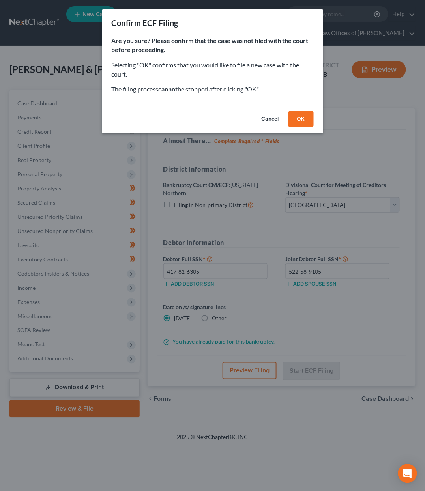
click at [303, 121] on button "OK" at bounding box center [300, 119] width 25 height 16
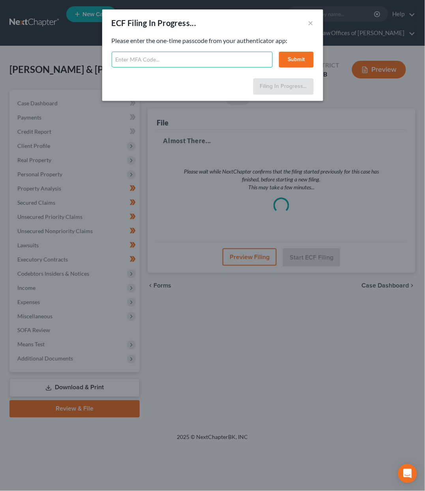
click at [167, 54] on input "text" at bounding box center [192, 60] width 161 height 16
type input "554881"
click at [293, 53] on button "Submit" at bounding box center [296, 60] width 35 height 16
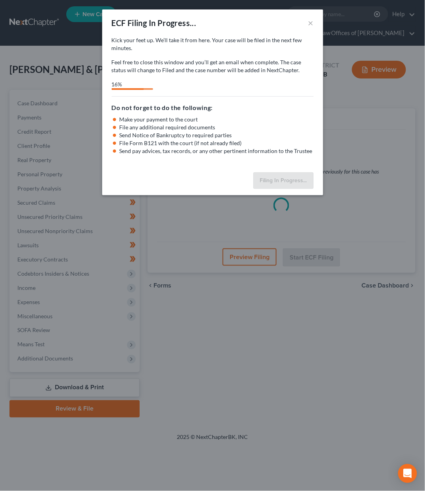
select select "2"
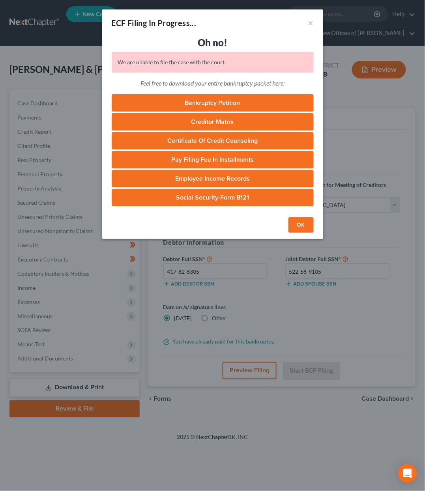
click at [299, 224] on button "OK" at bounding box center [300, 225] width 25 height 16
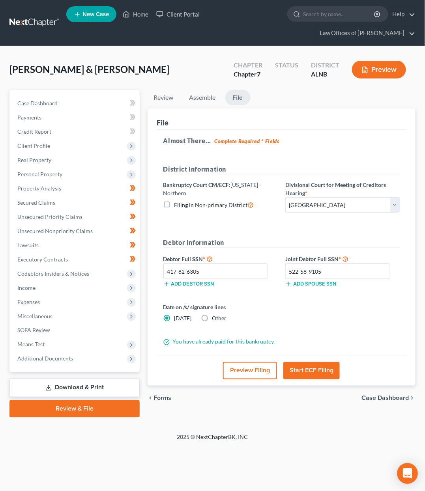
click at [406, 466] on div "Open Intercom Messenger" at bounding box center [407, 473] width 21 height 21
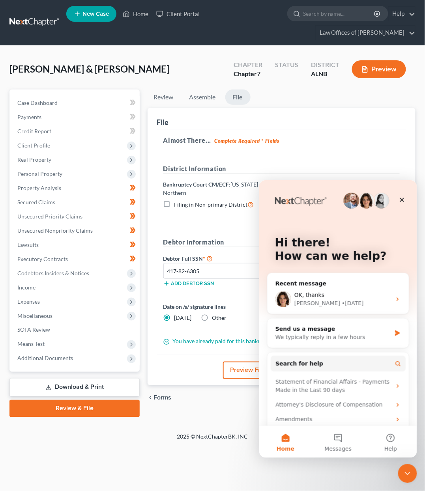
scroll to position [0, 0]
click at [339, 438] on button "2 Messages" at bounding box center [337, 442] width 52 height 32
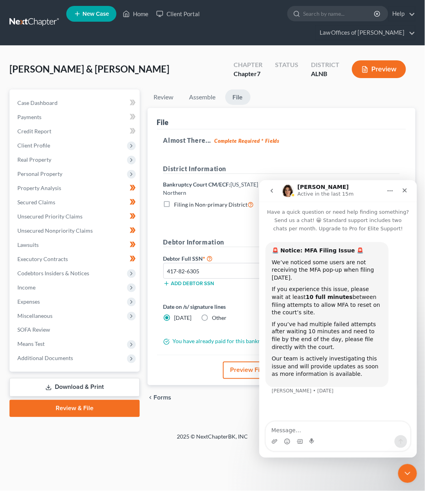
click at [271, 190] on icon "go back" at bounding box center [271, 190] width 6 height 6
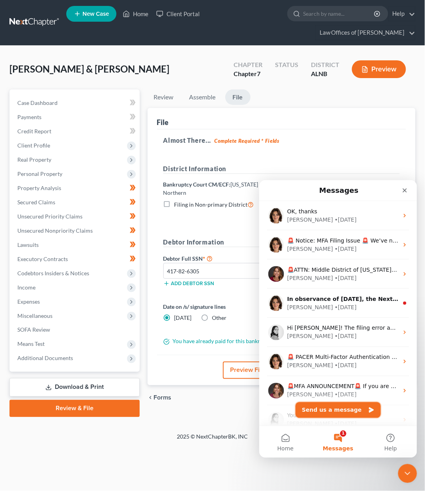
click at [360, 409] on button "Send us a message" at bounding box center [337, 410] width 85 height 16
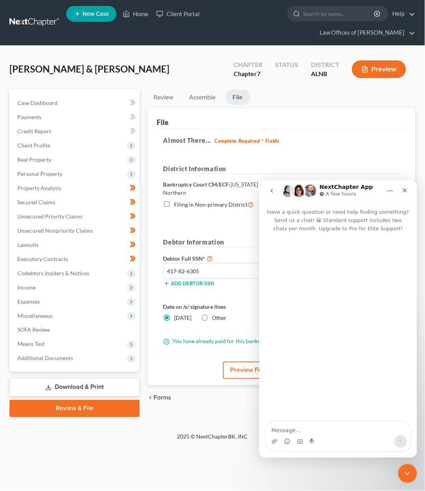
type textarea "/"
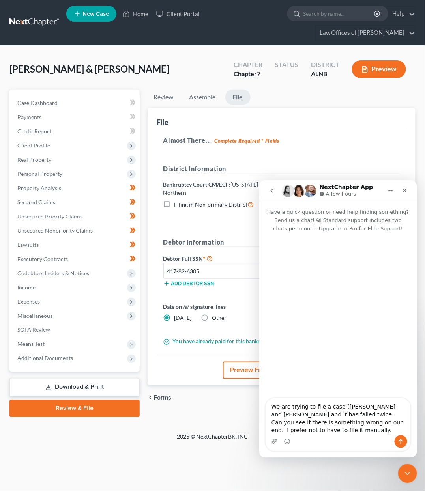
click at [406, 405] on textarea "We are trying to file a case (Ron and Sharon Loney and it has failed twice. Can…" at bounding box center [337, 416] width 144 height 37
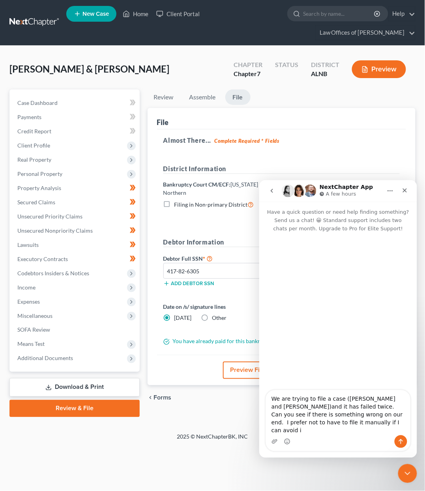
type textarea "We are trying to file a case ([PERSON_NAME] and [PERSON_NAME])and it has failed…"
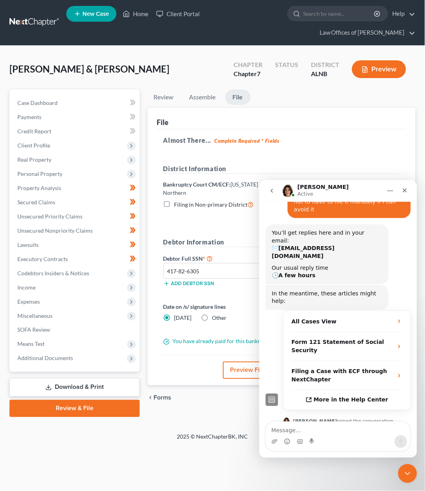
scroll to position [128, 0]
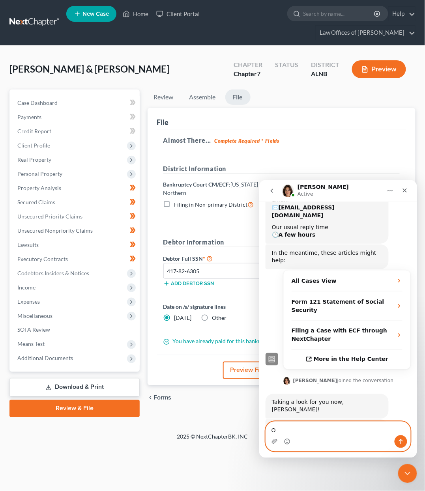
type textarea "OK"
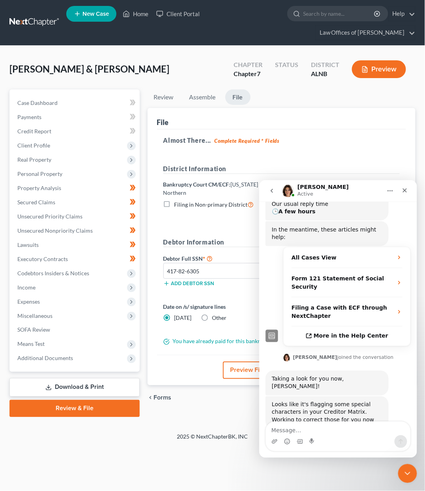
click at [36, 15] on link at bounding box center [34, 22] width 50 height 14
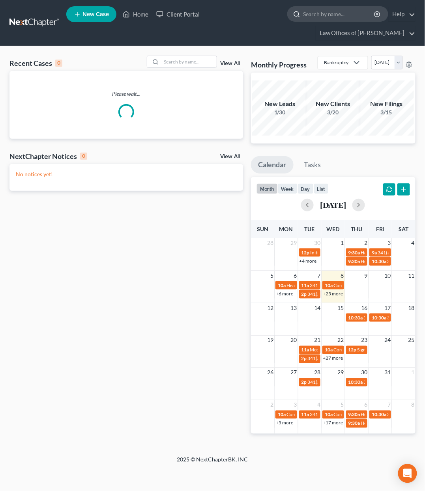
click at [330, 16] on input "search" at bounding box center [339, 14] width 72 height 15
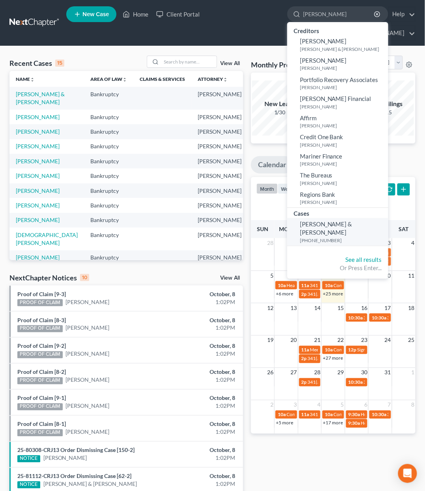
type input "[PERSON_NAME]"
click at [320, 222] on span "[PERSON_NAME] & [PERSON_NAME]" at bounding box center [326, 227] width 52 height 15
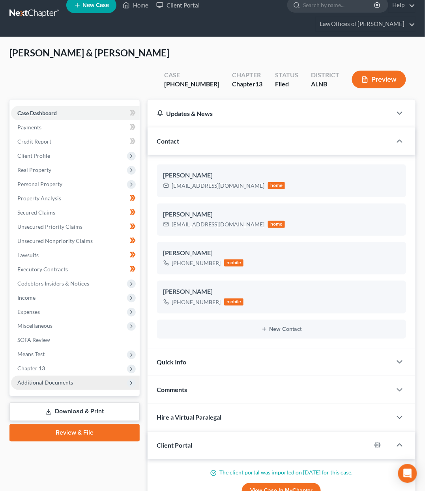
scroll to position [9, 0]
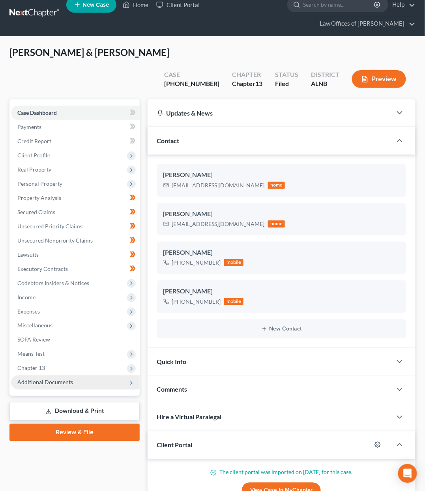
click at [61, 379] on span "Additional Documents" at bounding box center [45, 382] width 56 height 7
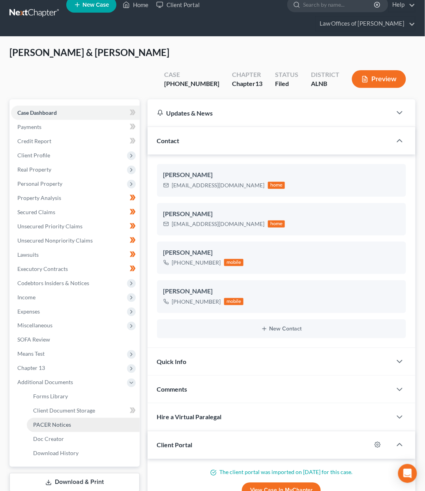
click at [59, 421] on span "PACER Notices" at bounding box center [52, 424] width 38 height 7
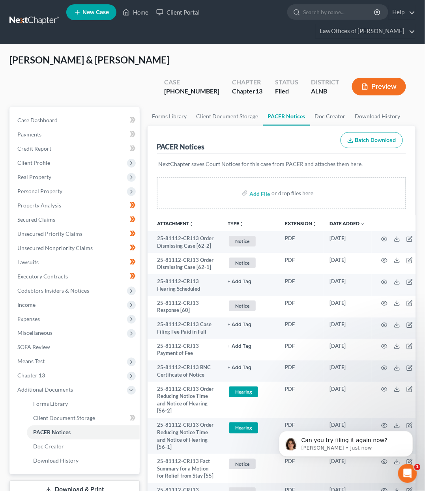
scroll to position [6, 0]
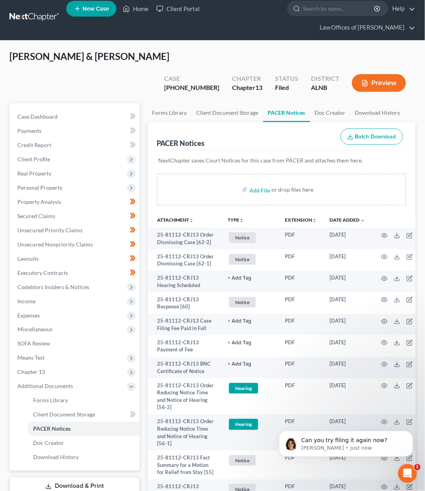
click at [39, 17] on link at bounding box center [34, 17] width 50 height 14
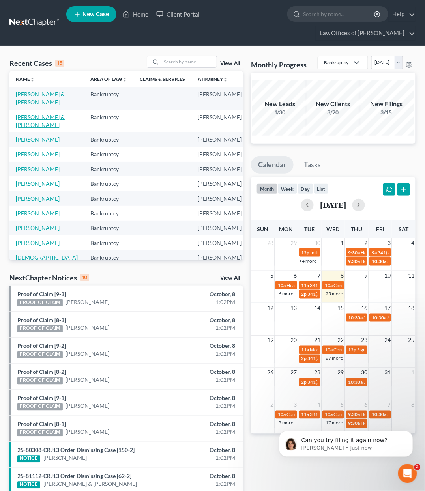
click at [26, 128] on link "[PERSON_NAME] & [PERSON_NAME]" at bounding box center [40, 121] width 49 height 15
select select "4"
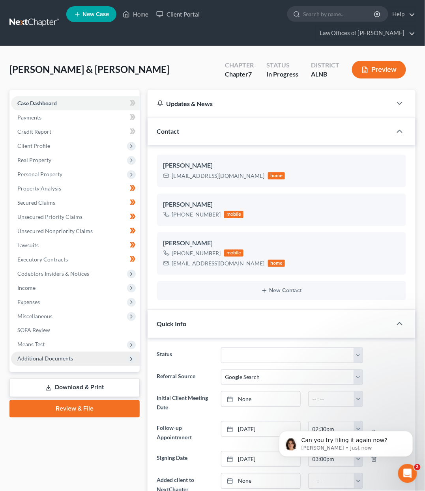
click at [56, 352] on span "Additional Documents" at bounding box center [75, 359] width 129 height 14
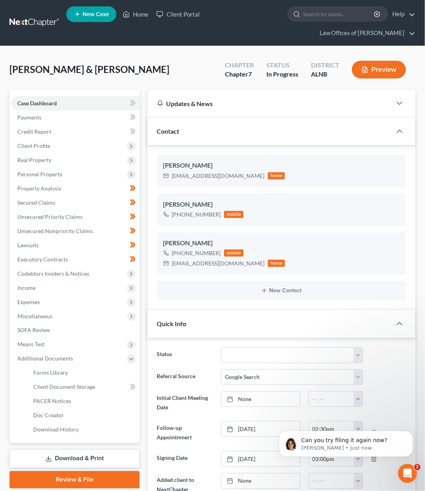
click at [75, 449] on link "Download & Print" at bounding box center [74, 458] width 130 height 19
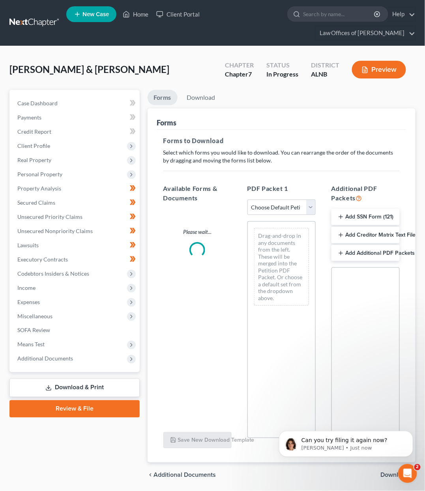
click at [75, 397] on link "Download & Print" at bounding box center [74, 387] width 130 height 19
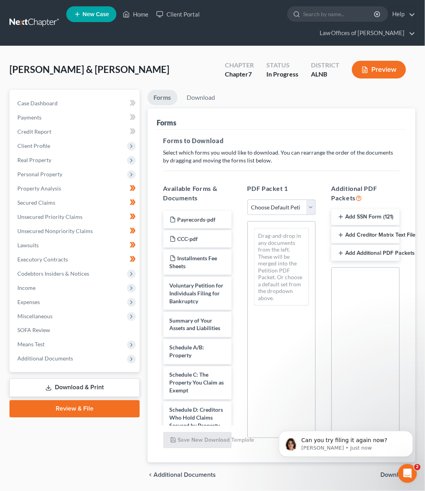
click at [57, 400] on link "Review & File" at bounding box center [74, 408] width 130 height 17
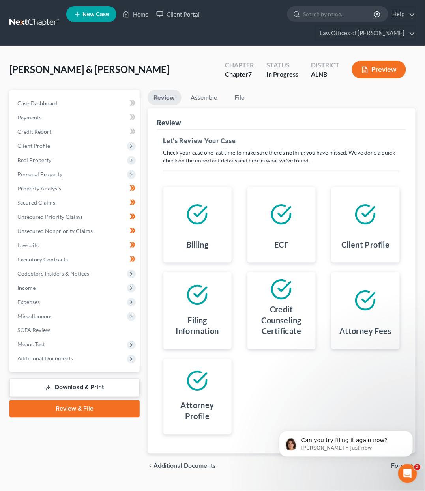
click at [391, 460] on body "Can you try filing it again now? Emma • Just now" at bounding box center [345, 441] width 151 height 49
click at [390, 462] on body "Can you try filing it again now? Emma • Just now" at bounding box center [345, 441] width 151 height 49
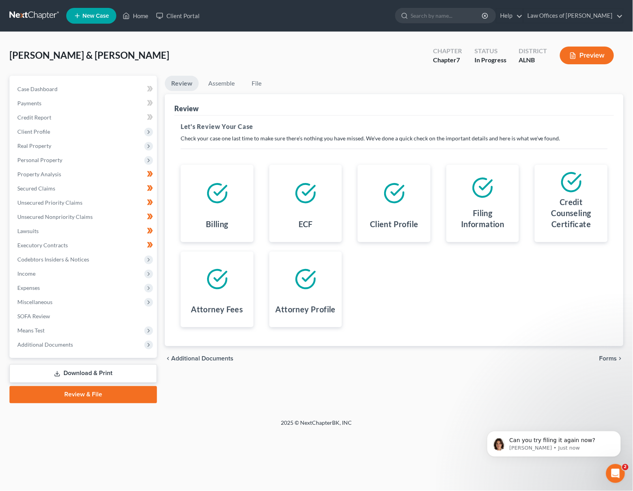
click at [424, 356] on span "Forms" at bounding box center [608, 359] width 18 height 6
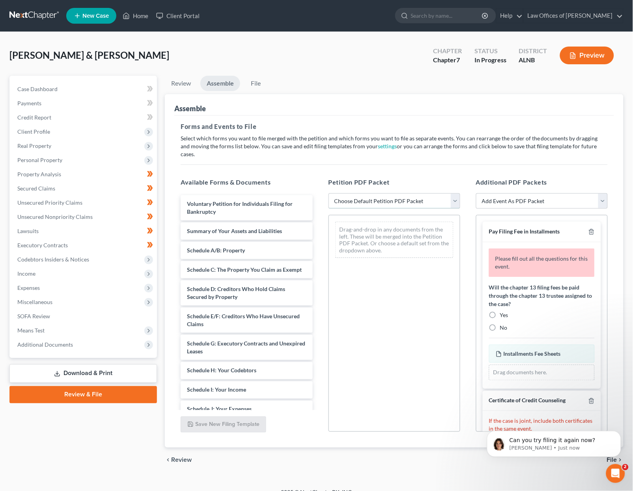
select select "0"
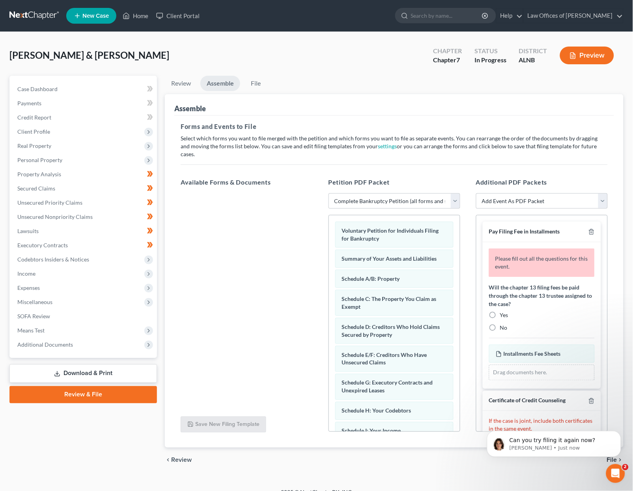
click at [424, 324] on label "No" at bounding box center [503, 328] width 7 height 8
click at [424, 324] on input "No" at bounding box center [505, 326] width 5 height 5
radio input "true"
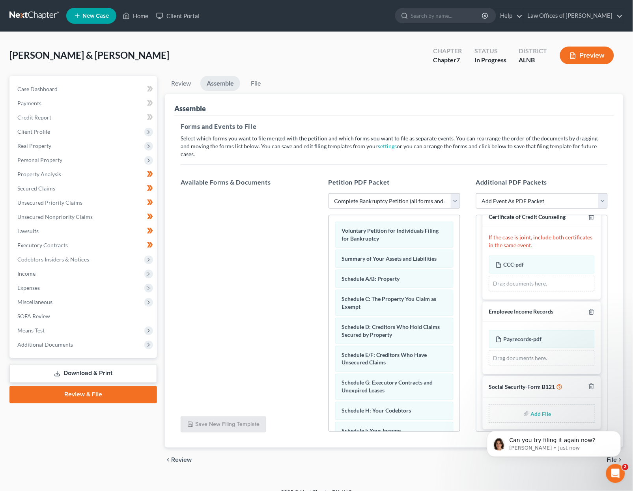
scroll to position [148, 0]
click at [424, 407] on input "file" at bounding box center [540, 414] width 19 height 14
type input "C:\fakepath\SIGNED SSN.pdf"
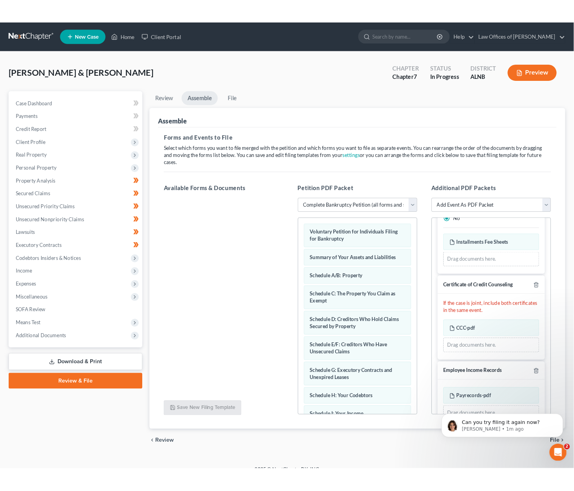
scroll to position [78, 0]
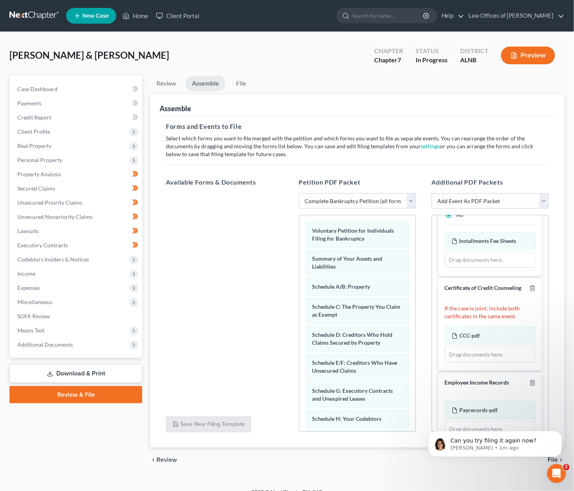
click at [424, 458] on body "Can you try filing it again now? Emma • 1m ago" at bounding box center [494, 441] width 151 height 49
click at [424, 457] on body "Can you try filing it again now? Emma • 1m ago" at bounding box center [494, 441] width 151 height 49
click at [424, 456] on div "Can you try filing it again now? Emma • 1m ago" at bounding box center [495, 443] width 134 height 26
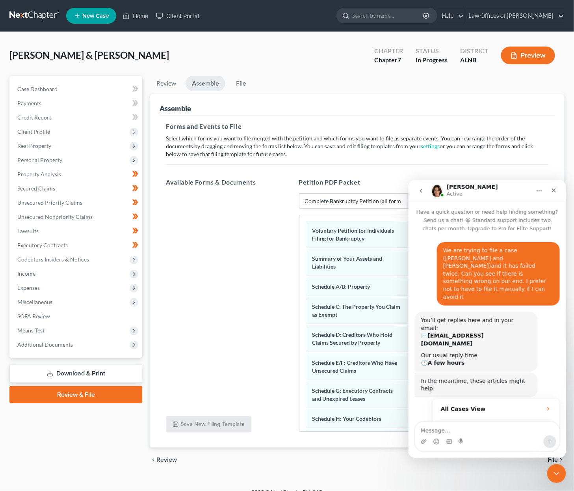
scroll to position [1, 0]
click at [424, 458] on span "File" at bounding box center [553, 460] width 10 height 6
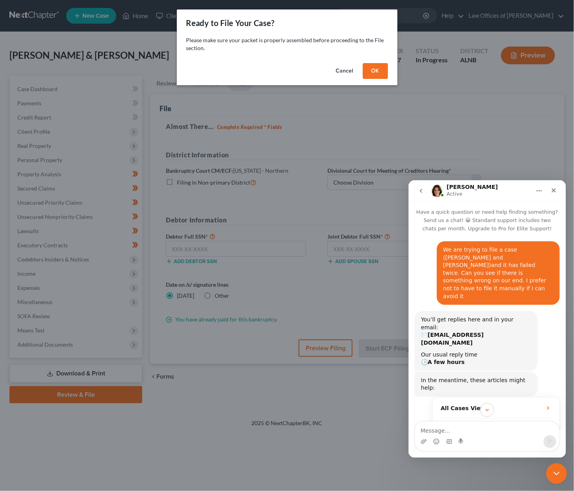
click at [424, 468] on icon "Close Intercom Messenger" at bounding box center [555, 472] width 9 height 9
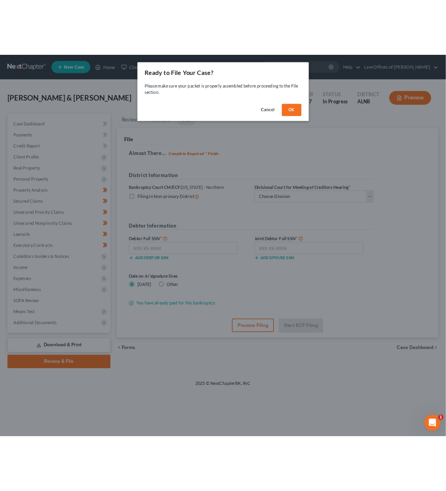
scroll to position [1, 6]
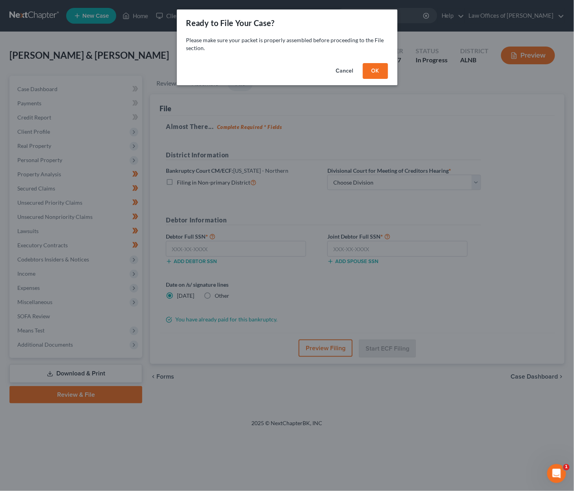
click at [424, 407] on div "Ready to File Your Case? Please make sure your packet is properly assembled bef…" at bounding box center [287, 245] width 574 height 491
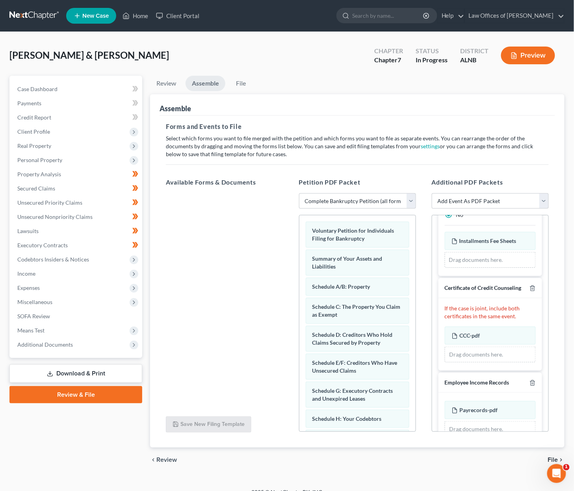
click at [424, 457] on span "File" at bounding box center [553, 460] width 10 height 6
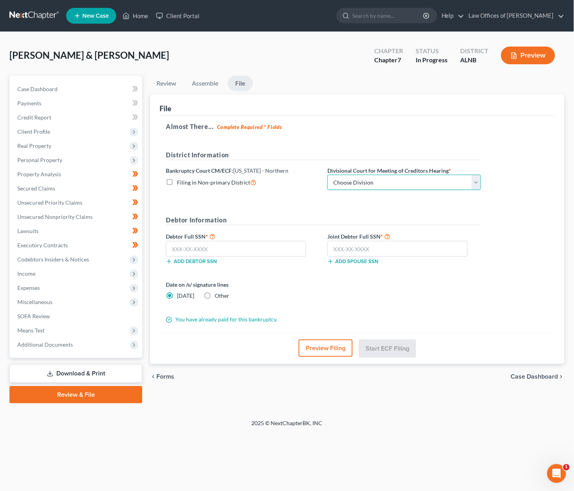
select select "2"
click at [405, 244] on input "text" at bounding box center [398, 249] width 140 height 16
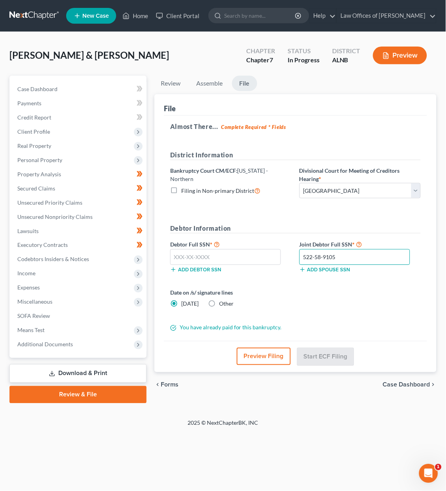
scroll to position [0, 0]
type input "522-58-9105"
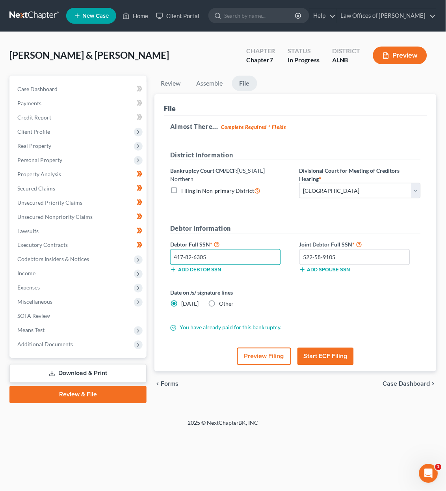
type input "417-82-6305"
click at [334, 351] on button "Start ECF Filing" at bounding box center [326, 356] width 56 height 17
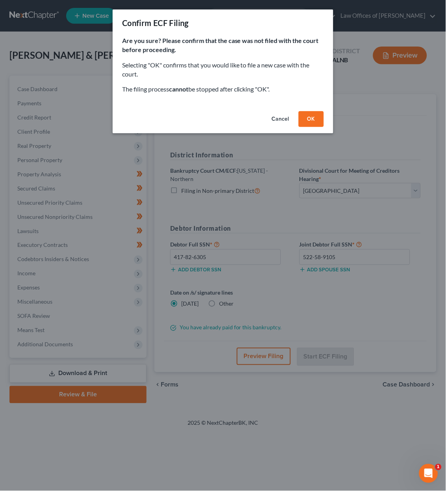
click at [318, 116] on button "OK" at bounding box center [311, 119] width 25 height 16
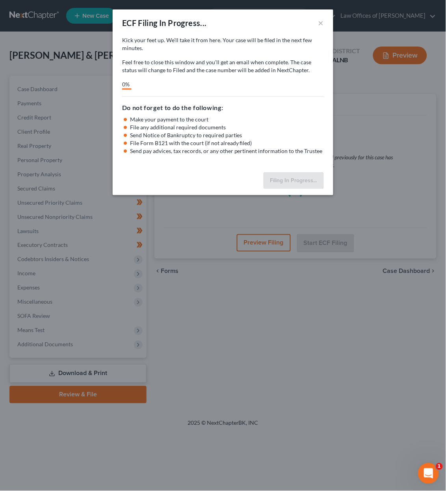
click at [424, 468] on div "Open Intercom Messenger" at bounding box center [427, 472] width 26 height 26
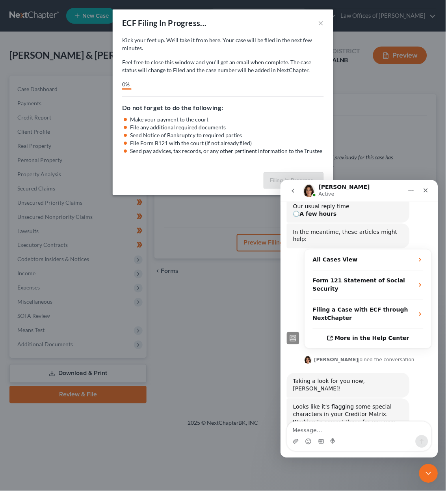
scroll to position [175, 0]
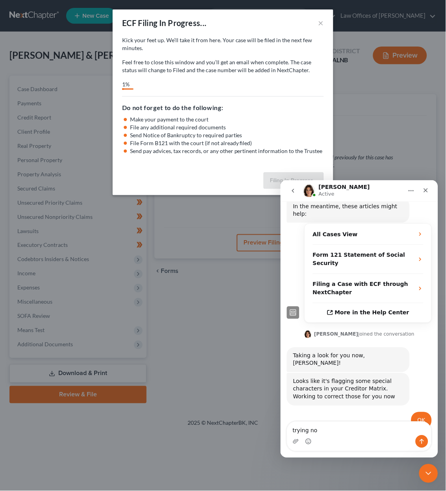
type textarea "trying now"
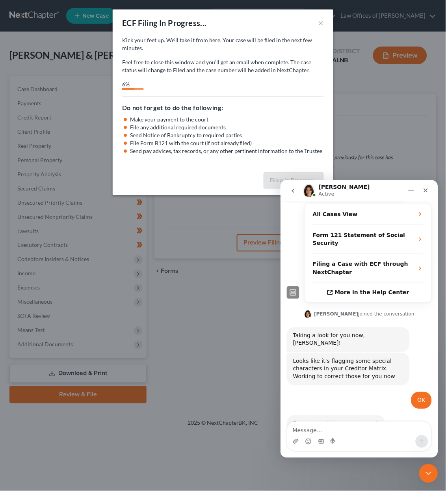
scroll to position [229, 0]
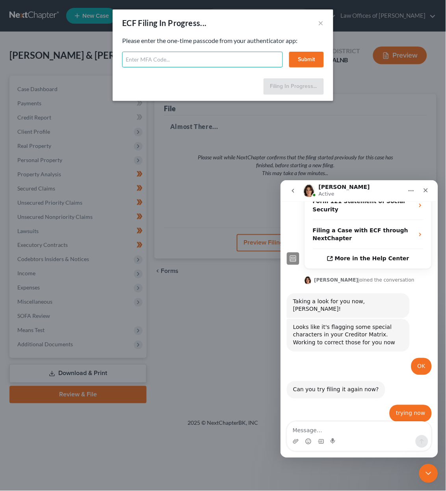
click at [177, 59] on input "text" at bounding box center [202, 60] width 161 height 16
type input "978426"
click at [304, 61] on button "Submit" at bounding box center [306, 60] width 35 height 16
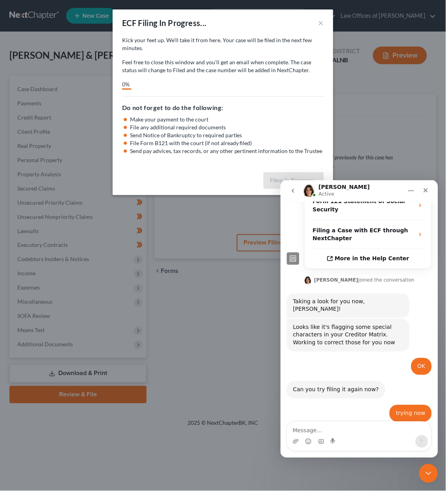
click at [182, 360] on div "ECF Filing In Progress... × Kick your feet up. We’ll take it from here. Your ca…" at bounding box center [223, 245] width 446 height 491
click at [368, 440] on div "Intercom messenger" at bounding box center [359, 441] width 144 height 13
click at [375, 430] on textarea "Message…" at bounding box center [359, 427] width 144 height 13
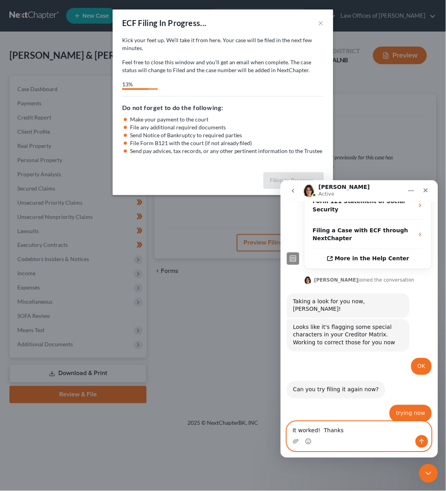
type textarea "It worked! Thanks."
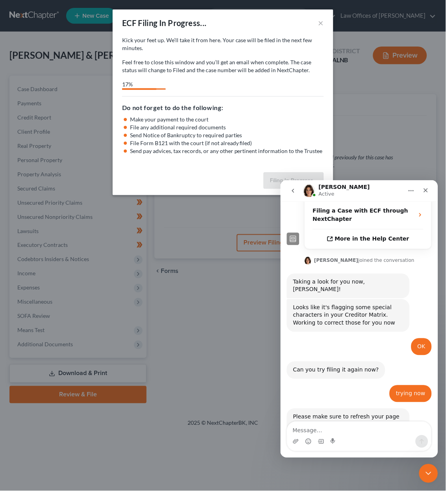
scroll to position [275, 0]
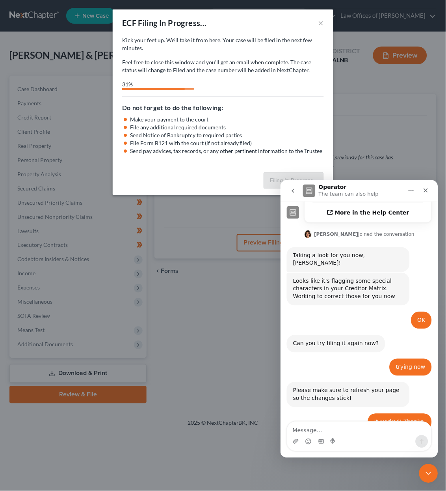
select select "2"
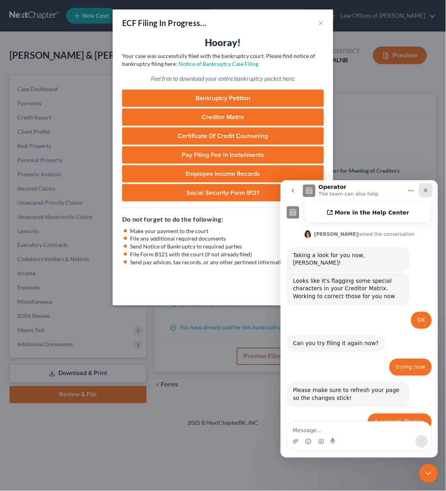
click at [424, 188] on icon "Close" at bounding box center [426, 190] width 6 height 6
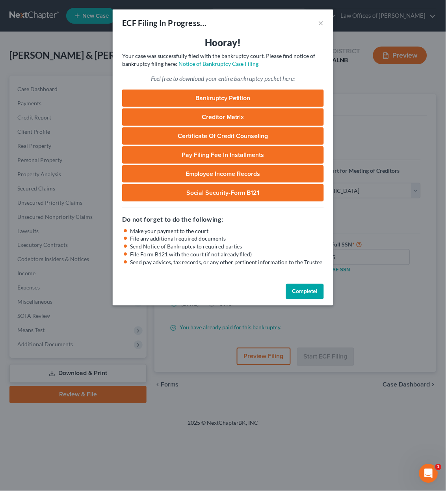
click at [309, 285] on button "Complete!" at bounding box center [305, 292] width 38 height 16
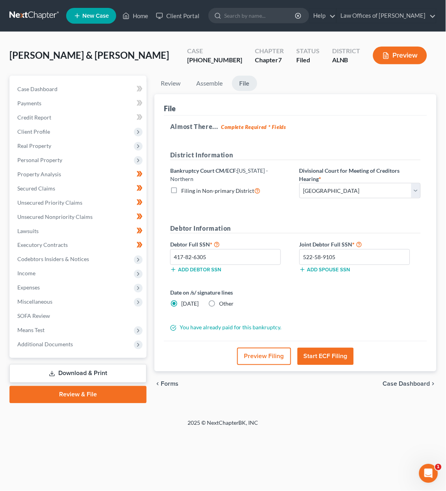
click at [34, 12] on link at bounding box center [34, 16] width 50 height 14
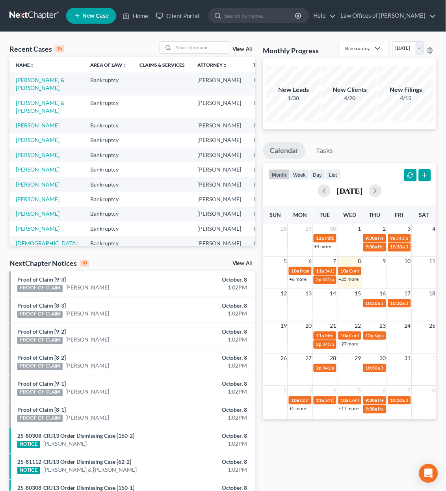
scroll to position [0, 11]
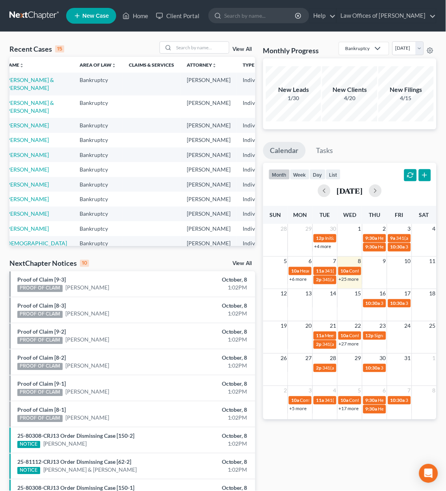
click at [239, 262] on link "View All" at bounding box center [243, 264] width 20 height 6
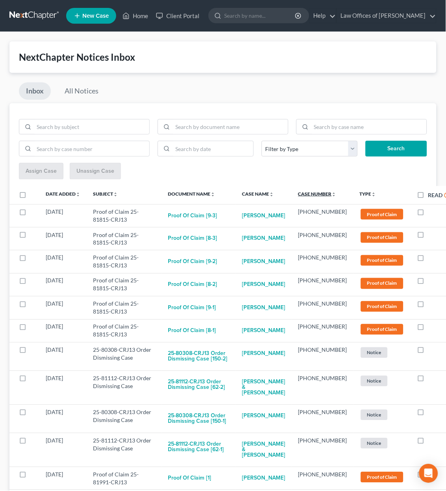
click at [320, 193] on link "Case Number unfold_more expand_more expand_less" at bounding box center [317, 194] width 38 height 6
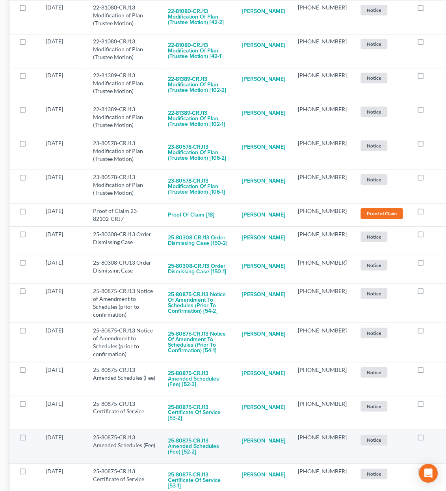
scroll to position [301, 0]
